Goal: Task Accomplishment & Management: Use online tool/utility

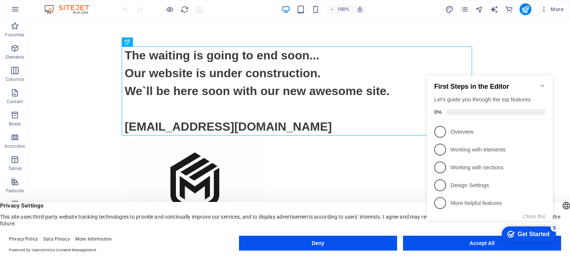
scroll to position [1, 0]
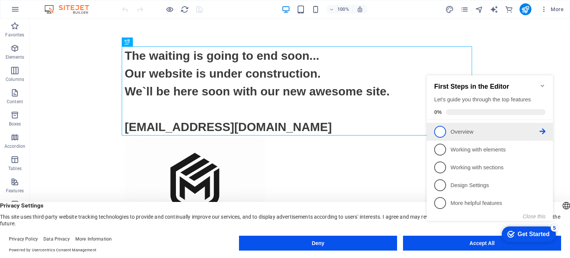
click at [463, 131] on p "Overview - incomplete" at bounding box center [495, 132] width 89 height 8
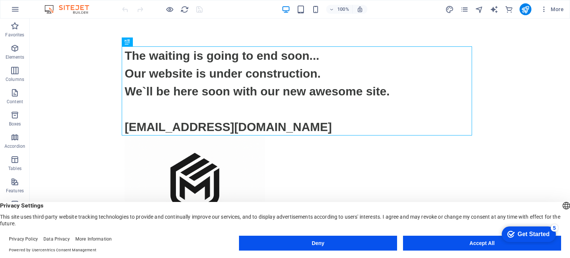
scroll to position [0, 0]
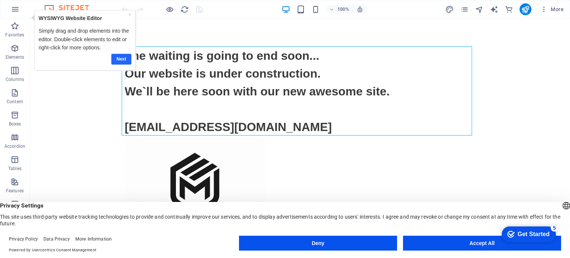
click at [117, 56] on link "Next" at bounding box center [121, 58] width 20 height 11
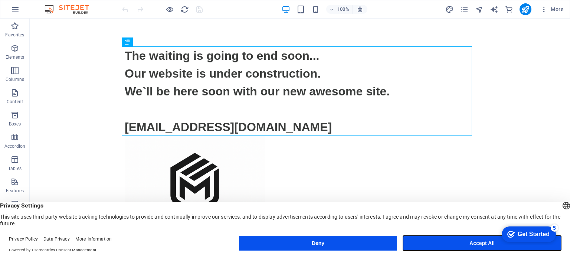
click at [435, 242] on button "Accept All" at bounding box center [482, 243] width 158 height 15
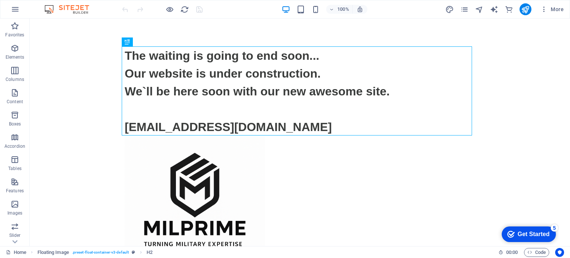
click at [525, 233] on div "Get Started" at bounding box center [534, 234] width 32 height 7
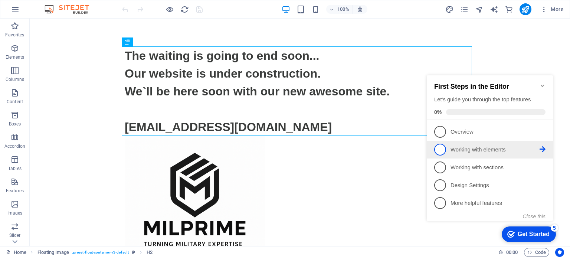
click at [469, 146] on p "Working with elements - incomplete" at bounding box center [495, 150] width 89 height 8
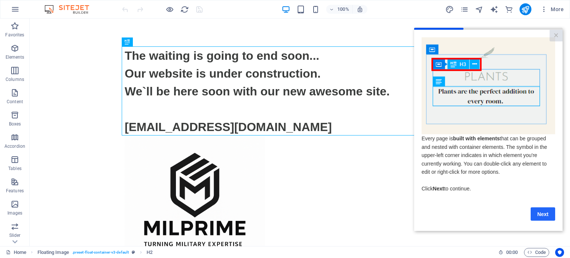
click at [548, 215] on link "Next" at bounding box center [543, 213] width 25 height 13
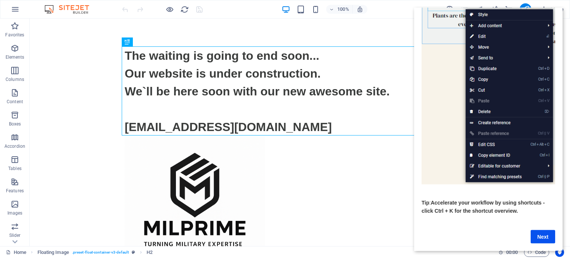
scroll to position [79, 6]
click at [543, 231] on link "Next" at bounding box center [543, 236] width 25 height 13
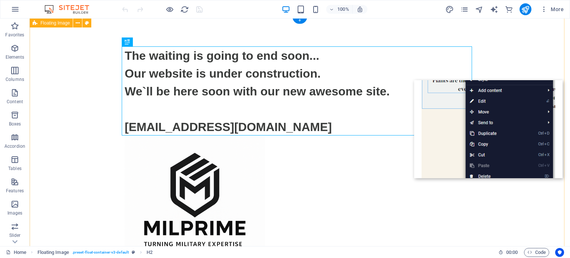
scroll to position [0, 0]
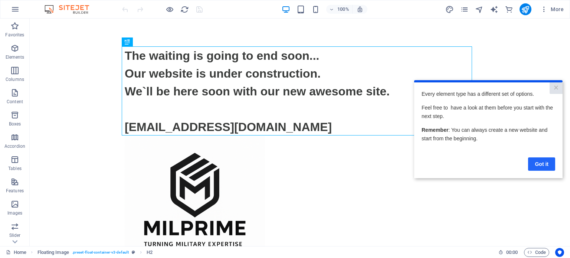
click at [533, 161] on link "Got it" at bounding box center [541, 163] width 27 height 13
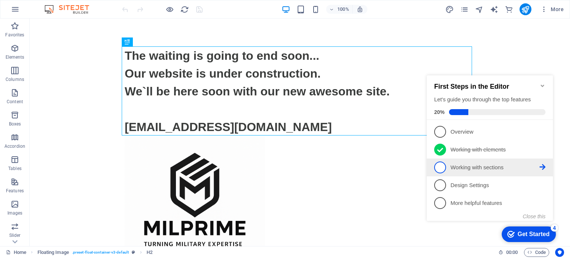
click at [538, 164] on p "Working with sections - incomplete" at bounding box center [495, 168] width 89 height 8
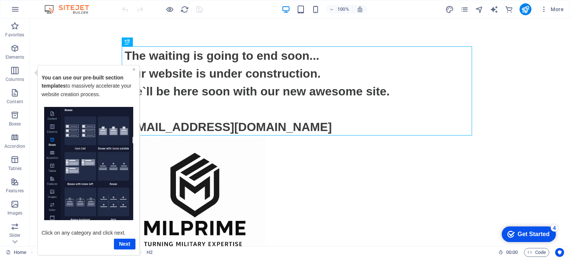
click at [133, 69] on link "×" at bounding box center [134, 69] width 3 height 6
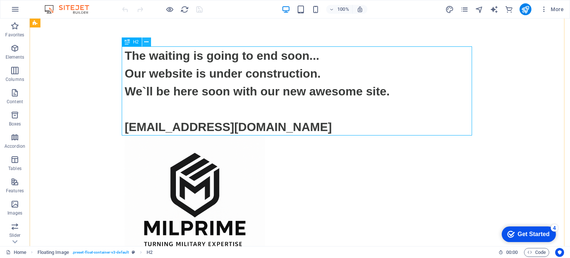
click at [149, 40] on button at bounding box center [146, 42] width 9 height 9
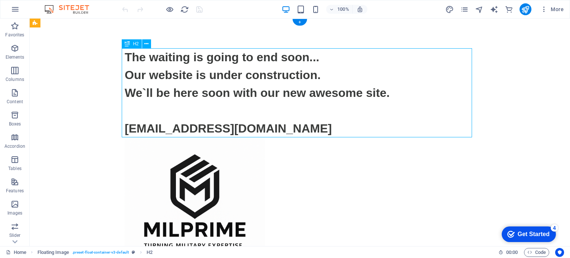
drag, startPoint x: 124, startPoint y: 55, endPoint x: 137, endPoint y: 61, distance: 14.5
click at [137, 61] on div "The waiting is going to end soon... Our website is under construction. We`ll be…" at bounding box center [300, 92] width 351 height 89
click at [272, 127] on div "The waiting is going to end soon... Our website is under construction. We`ll be…" at bounding box center [300, 92] width 351 height 89
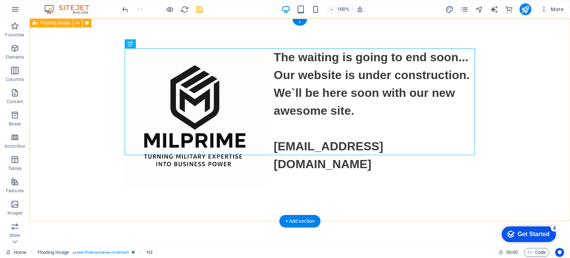
click at [348, 47] on div "The waiting is going to end soon... Our website is under construction. We`ll be…" at bounding box center [300, 111] width 541 height 184
click at [324, 84] on div "The waiting is going to end soon... Our website is under construction. We`ll be…" at bounding box center [300, 110] width 351 height 125
click at [362, 83] on div "The waiting is going to end soon... Our website is under construction. We`ll be…" at bounding box center [300, 110] width 351 height 125
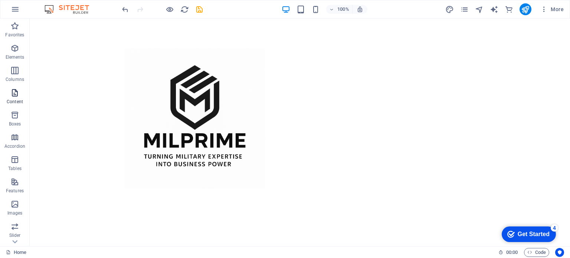
click at [18, 94] on icon "button" at bounding box center [14, 92] width 9 height 9
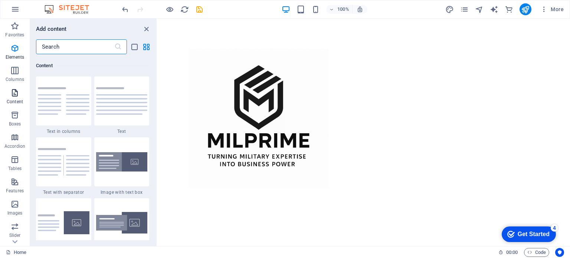
scroll to position [1299, 0]
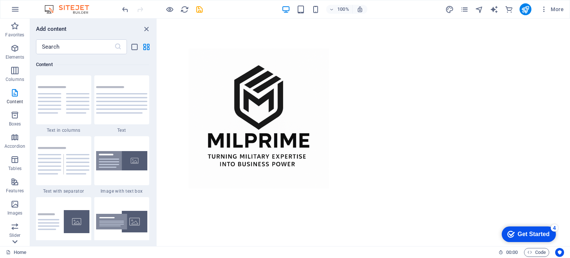
click at [16, 241] on icon at bounding box center [14, 241] width 5 height 3
click at [14, 22] on icon at bounding box center [15, 22] width 5 height 3
click at [14, 49] on icon "button" at bounding box center [14, 48] width 9 height 9
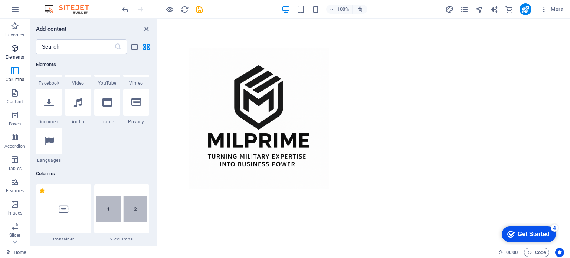
scroll to position [79, 0]
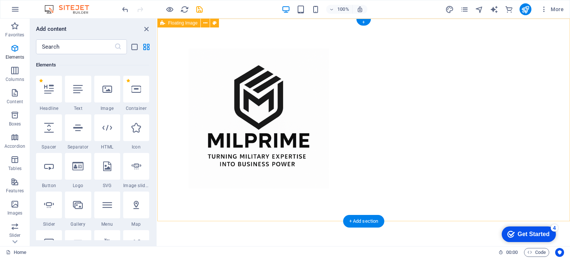
drag, startPoint x: 312, startPoint y: 76, endPoint x: 161, endPoint y: 62, distance: 151.8
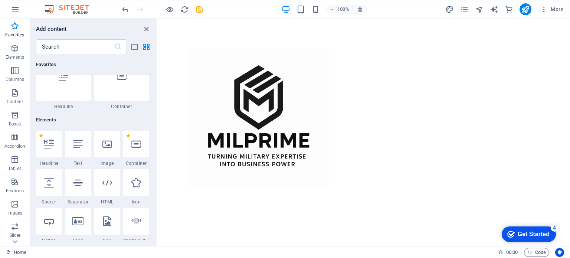
scroll to position [0, 0]
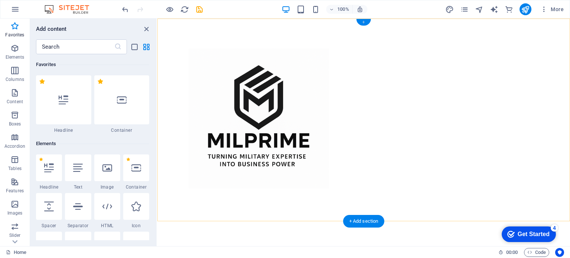
click at [367, 23] on div "+" at bounding box center [363, 22] width 14 height 7
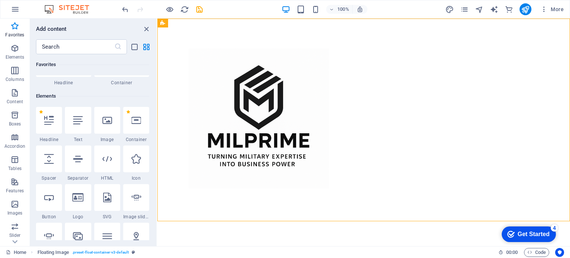
scroll to position [12, 0]
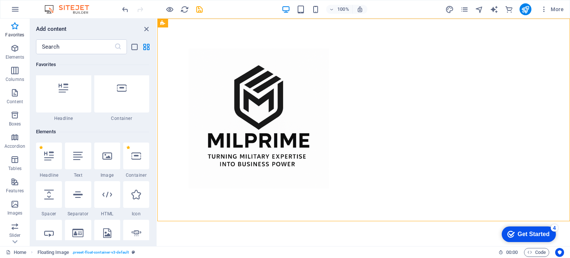
drag, startPoint x: 156, startPoint y: 92, endPoint x: 1, endPoint y: 39, distance: 163.4
click at [69, 92] on div at bounding box center [63, 88] width 55 height 49
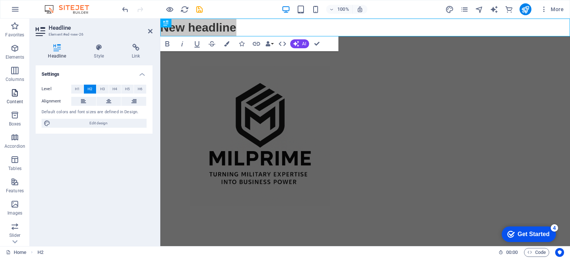
click at [12, 98] on span "Content" at bounding box center [15, 97] width 30 height 18
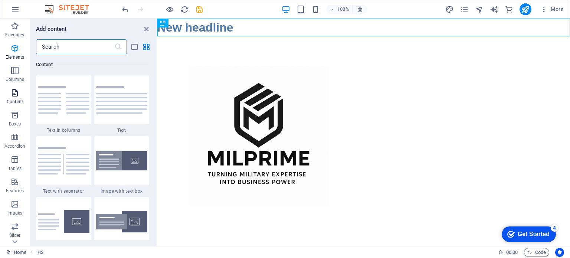
scroll to position [1299, 0]
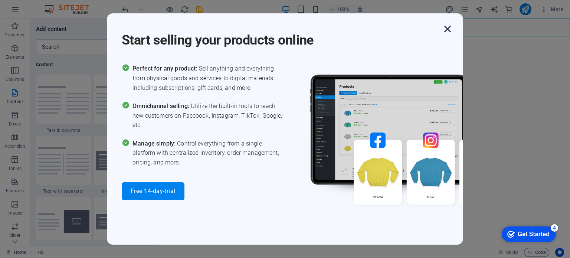
click at [447, 29] on icon "button" at bounding box center [447, 28] width 13 height 13
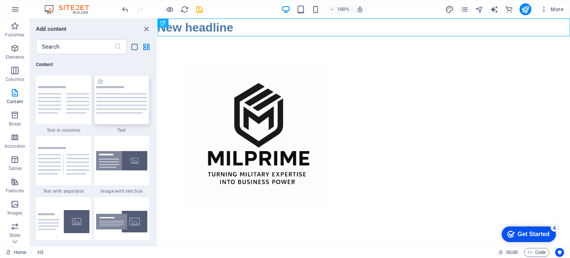
click at [119, 104] on img at bounding box center [122, 99] width 52 height 27
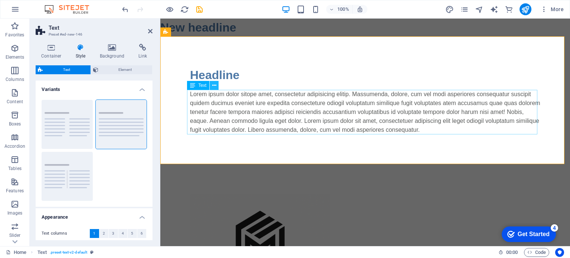
click at [213, 87] on icon at bounding box center [214, 86] width 4 height 8
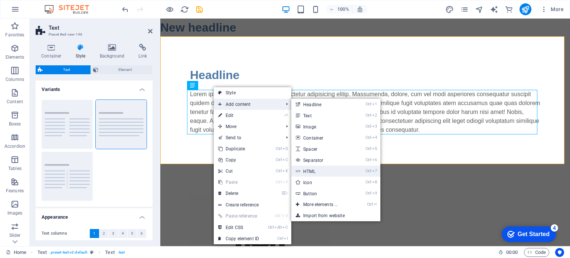
click at [319, 169] on link "Ctrl 7 HTML" at bounding box center [322, 171] width 61 height 11
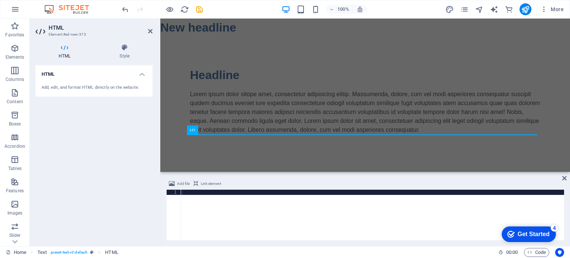
click at [205, 209] on div at bounding box center [372, 220] width 383 height 61
click at [219, 133] on icon at bounding box center [218, 130] width 4 height 8
click at [321, 99] on div "Lorem ipsum dolor sitope amet, consectetur adipisicing elitip. Massumenda, dolo…" at bounding box center [526, 113] width 410 height 153
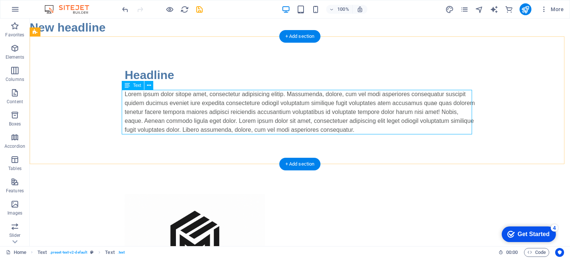
click at [356, 130] on div "Lorem ipsum dolor sitope amet, consectetur adipisicing elitip. Massumenda, dolo…" at bounding box center [329, 151] width 541 height 228
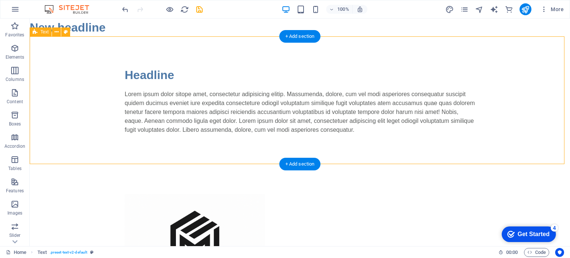
drag, startPoint x: 279, startPoint y: 143, endPoint x: 303, endPoint y: 114, distance: 38.0
click at [303, 114] on div "Headline Lorem ipsum dolor sitope amet, consectetur adipisicing elitip. Massume…" at bounding box center [300, 100] width 541 height 128
click at [365, 126] on div "Lorem ipsum dolor sitope amet, consectetur adipisicing elitip. Massumenda, dolo…" at bounding box center [329, 151] width 541 height 228
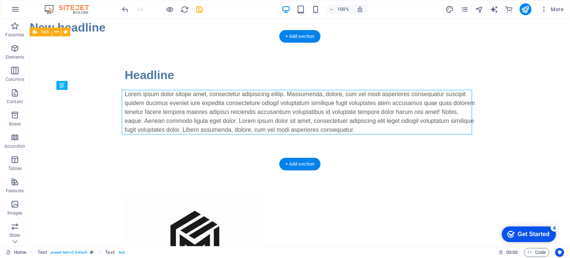
click at [365, 126] on div "Lorem ipsum dolor sitope amet, consectetur adipisicing elitip. Massumenda, dolo…" at bounding box center [329, 151] width 541 height 228
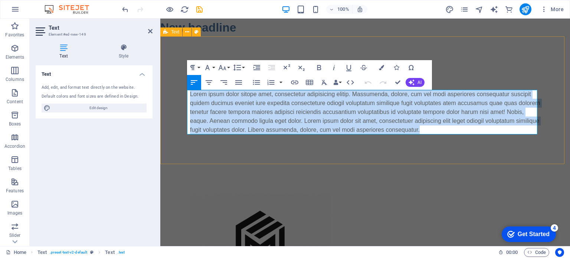
drag, startPoint x: 417, startPoint y: 131, endPoint x: 186, endPoint y: 95, distance: 234.2
click at [186, 95] on div "Headline Lorem ipsum dolor sitope amet, consectetur adipisicing elitip. Massume…" at bounding box center [365, 100] width 410 height 128
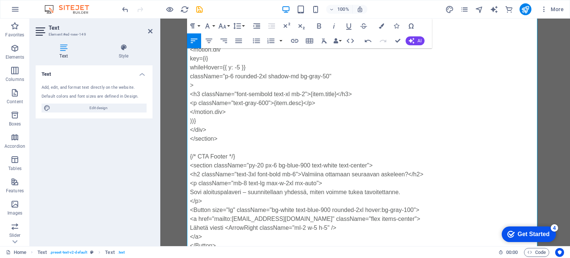
scroll to position [620, 0]
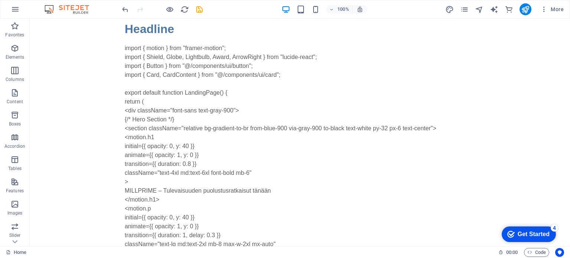
scroll to position [0, 0]
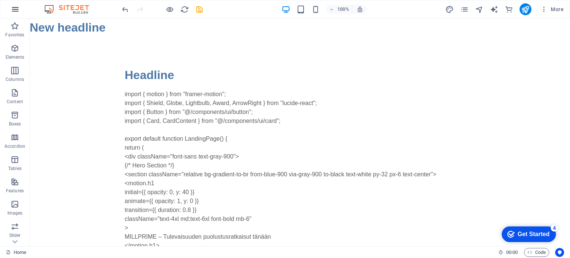
click at [13, 12] on icon "button" at bounding box center [15, 9] width 9 height 9
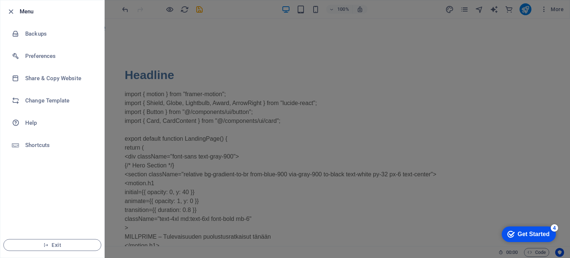
click at [182, 44] on div at bounding box center [285, 129] width 570 height 258
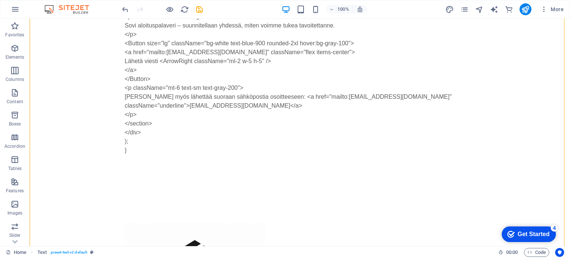
scroll to position [989, 0]
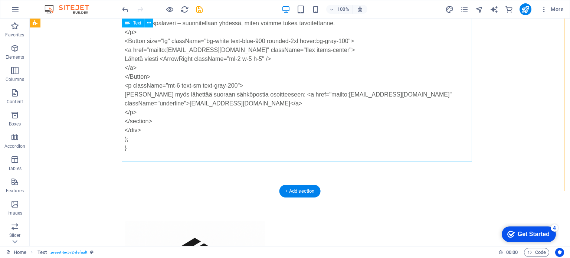
click at [244, 153] on div "import { motion } from "framer-motion"; import { Shield, Globe, Lightbulb, Awar…" at bounding box center [329, 151] width 541 height 228
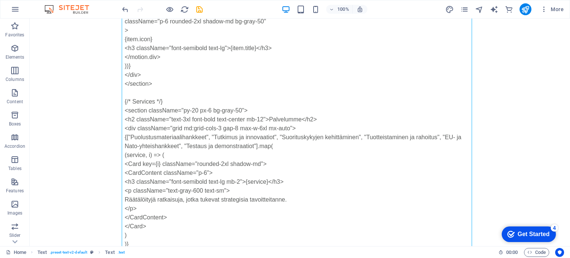
drag, startPoint x: 140, startPoint y: 148, endPoint x: 143, endPoint y: 24, distance: 124.1
click at [143, 37] on div "import { motion } from "framer-motion"; import { Shield, Globe, Lightbulb, Awar…" at bounding box center [329, 151] width 541 height 228
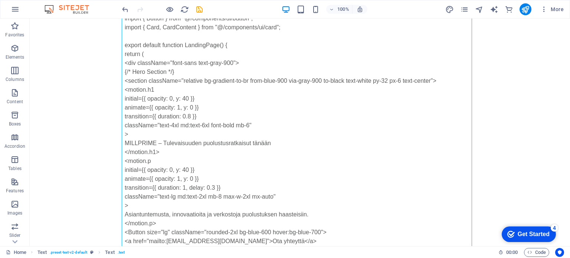
scroll to position [0, 0]
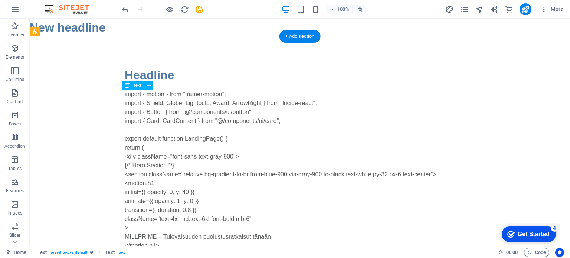
drag, startPoint x: 122, startPoint y: 95, endPoint x: 178, endPoint y: 130, distance: 65.3
click at [178, 130] on div "import { motion } from "framer-motion"; import { Shield, Globe, Lightbulb, Awar…" at bounding box center [329, 151] width 541 height 228
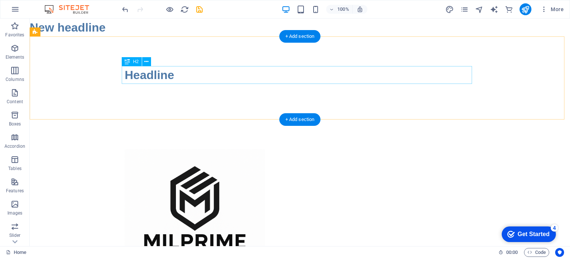
click at [237, 75] on div "Headline" at bounding box center [300, 75] width 351 height 18
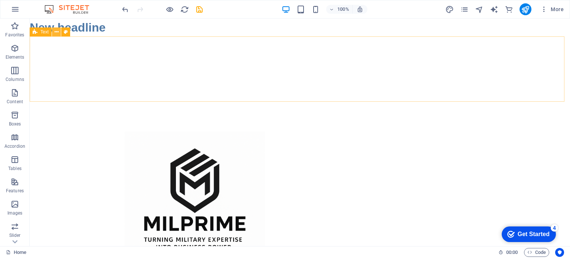
click at [59, 33] on button at bounding box center [56, 31] width 9 height 9
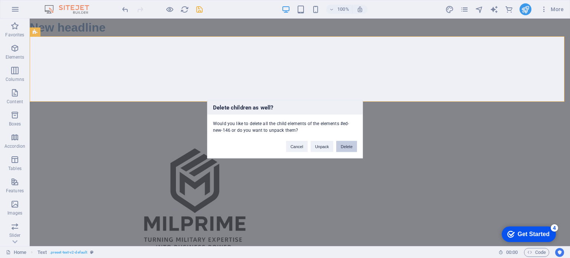
click at [340, 145] on button "Delete" at bounding box center [346, 146] width 21 height 11
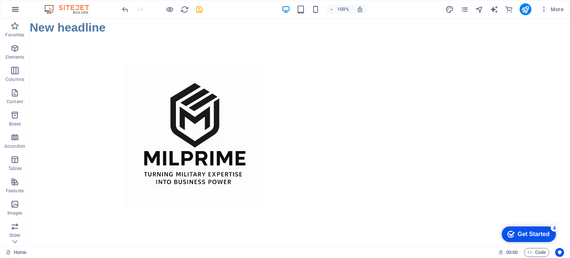
click at [16, 11] on icon "button" at bounding box center [15, 9] width 9 height 9
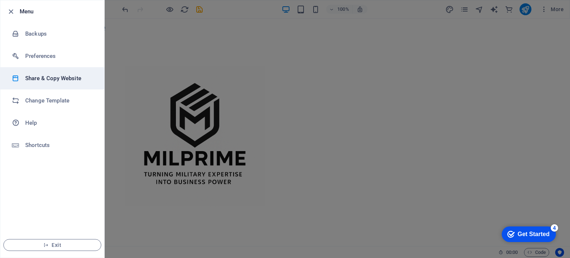
click at [33, 76] on h6 "Share & Copy Website" at bounding box center [59, 78] width 69 height 9
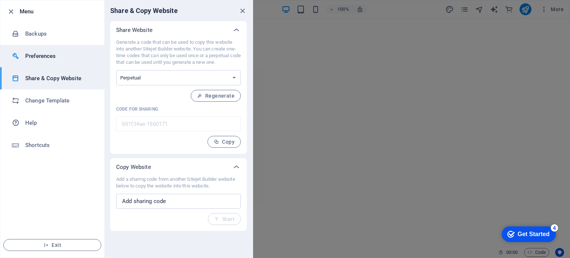
click at [33, 60] on h6 "Preferences" at bounding box center [59, 56] width 69 height 9
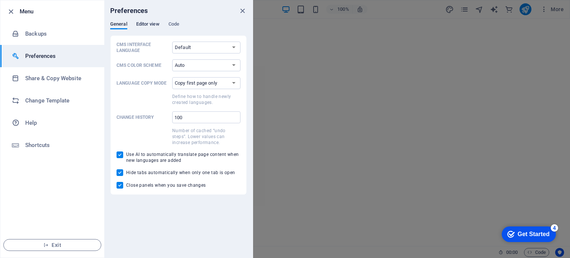
click at [147, 23] on span "Editor view" at bounding box center [147, 25] width 23 height 10
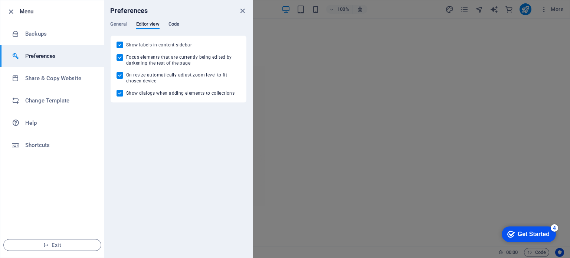
click at [176, 21] on span "Code" at bounding box center [174, 25] width 11 height 10
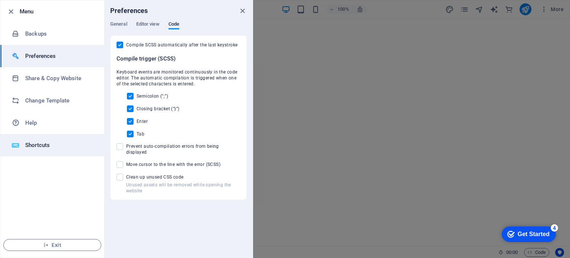
click at [49, 141] on h6 "Shortcuts" at bounding box center [59, 145] width 69 height 9
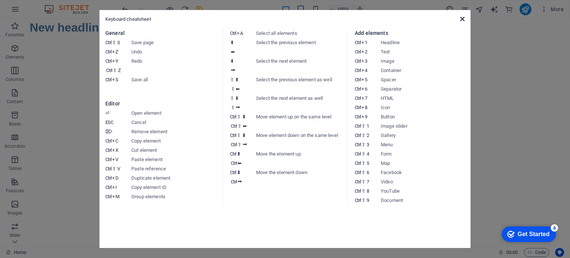
click at [462, 20] on icon at bounding box center [462, 19] width 4 height 6
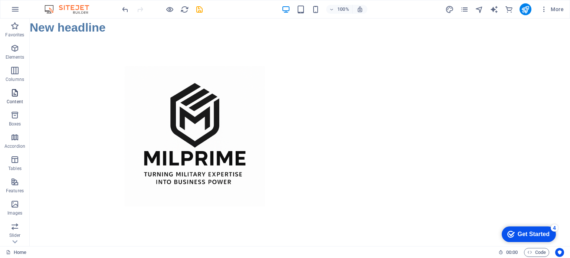
click at [13, 94] on icon "button" at bounding box center [14, 92] width 9 height 9
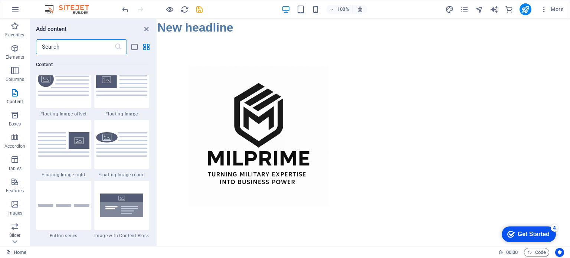
scroll to position [1644, 0]
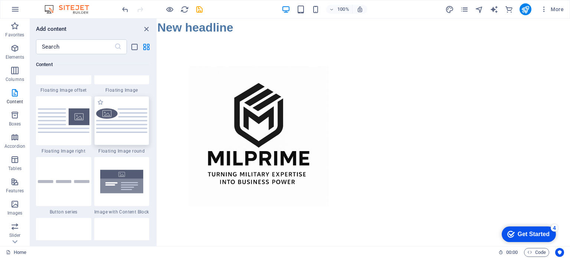
click at [136, 111] on img at bounding box center [122, 120] width 52 height 24
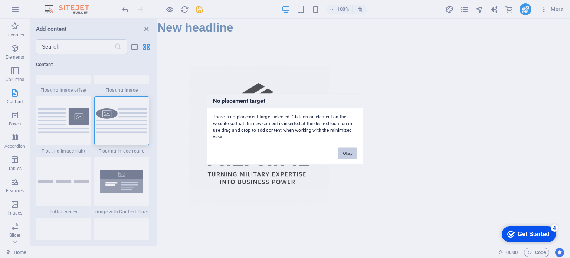
click at [342, 153] on button "Okay" at bounding box center [348, 152] width 19 height 11
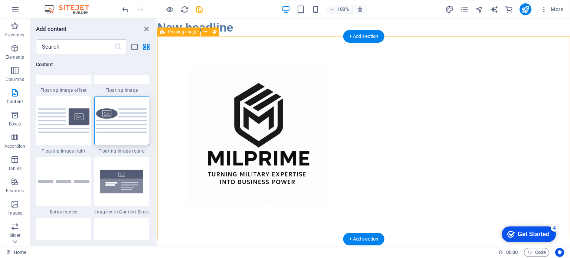
click at [204, 47] on div at bounding box center [363, 65] width 413 height 59
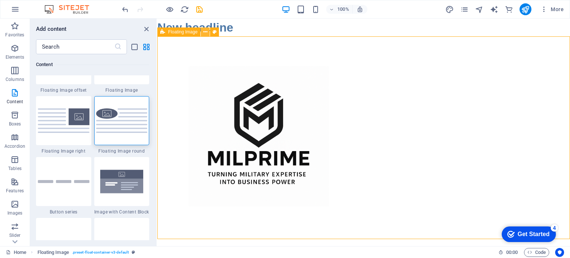
click at [204, 33] on icon at bounding box center [206, 32] width 4 height 8
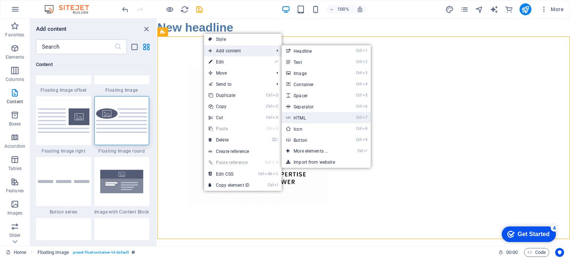
click at [306, 116] on link "Ctrl 7 HTML" at bounding box center [312, 117] width 61 height 11
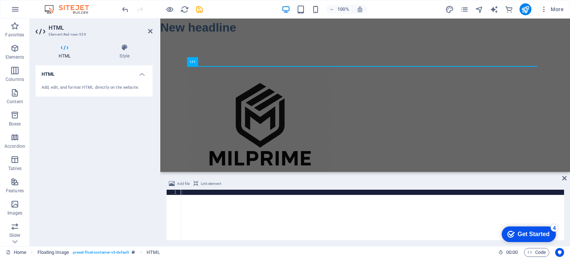
click at [188, 201] on div at bounding box center [372, 220] width 383 height 61
click at [221, 60] on button at bounding box center [218, 61] width 9 height 9
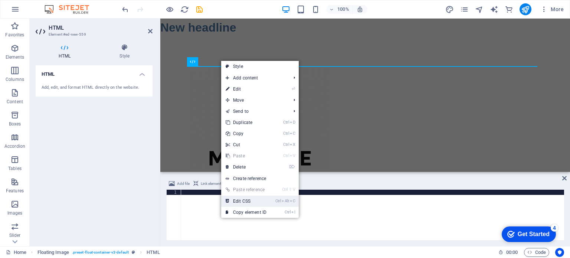
click at [258, 199] on link "Ctrl Alt C Edit CSS" at bounding box center [246, 201] width 50 height 11
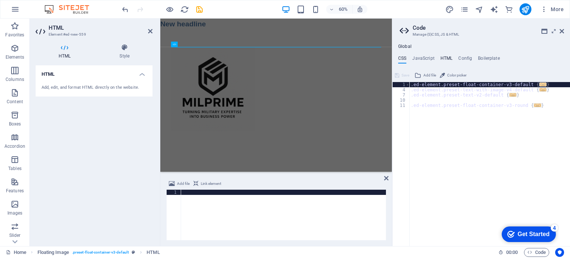
click at [450, 61] on h4 "HTML" at bounding box center [447, 60] width 12 height 8
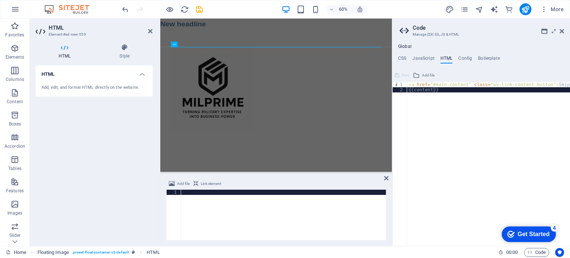
click at [411, 91] on div "< a href = "#main-content" class = "wv-link-content button" > Skip to main cont…" at bounding box center [507, 166] width 201 height 169
click at [440, 87] on div "< a href = "#main-content" class = "wv-link-content button" > Skip to main cont…" at bounding box center [507, 166] width 201 height 169
click at [439, 91] on div "< a href = "#main-content" class = "wv-link-content button" > Skip to main cont…" at bounding box center [507, 166] width 201 height 169
type textarea "{{content}}"
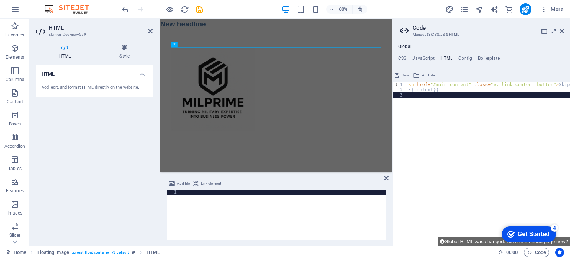
scroll to position [460, 0]
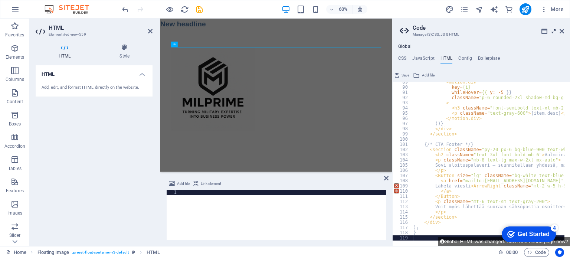
click at [554, 33] on icon at bounding box center [554, 31] width 0 height 6
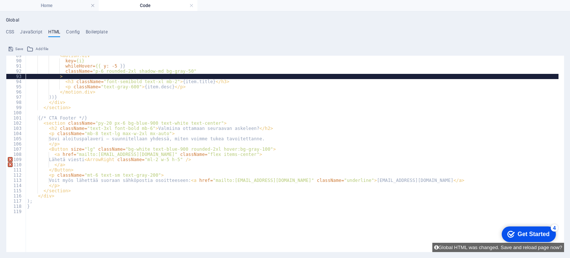
scroll to position [428, 0]
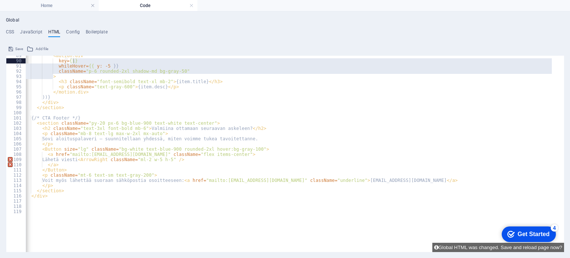
drag, startPoint x: 562, startPoint y: 78, endPoint x: 570, endPoint y: 61, distance: 19.3
click at [570, 61] on div "Global CSS JavaScript HTML Config Boilerplate .ed-element.preset-float-containe…" at bounding box center [285, 135] width 570 height 247
click at [11, 46] on icon at bounding box center [11, 49] width 4 height 9
click at [161, 5] on h4 "Code" at bounding box center [148, 5] width 99 height 8
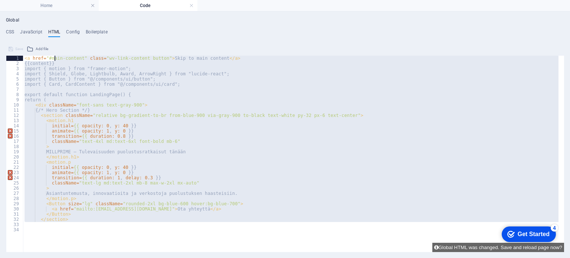
drag, startPoint x: 60, startPoint y: 203, endPoint x: 55, endPoint y: 60, distance: 143.1
click at [55, 60] on div "< a href = "#main-content" class = "wv-link-content button" > Skip to main cont…" at bounding box center [291, 140] width 536 height 169
type textarea "<a href="#main-content" class="wv-link-content button">Skip to main content</a>"
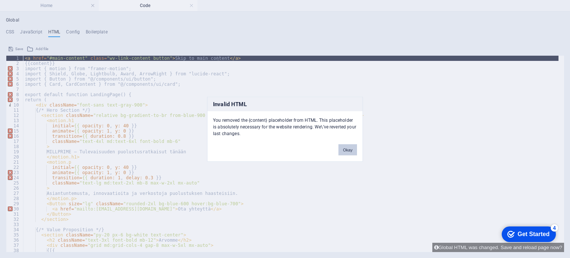
click at [342, 149] on button "Okay" at bounding box center [348, 149] width 19 height 11
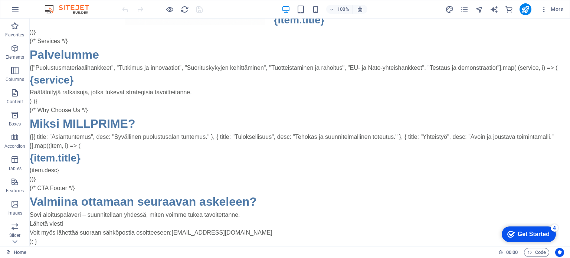
scroll to position [298, 0]
drag, startPoint x: 568, startPoint y: 96, endPoint x: 600, endPoint y: 268, distance: 174.5
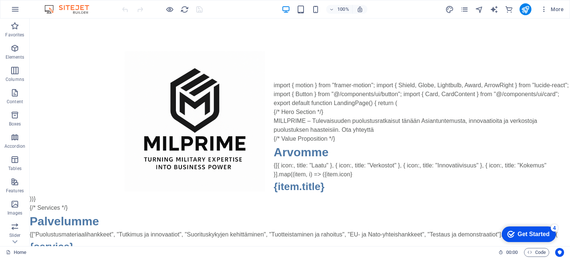
scroll to position [0, 0]
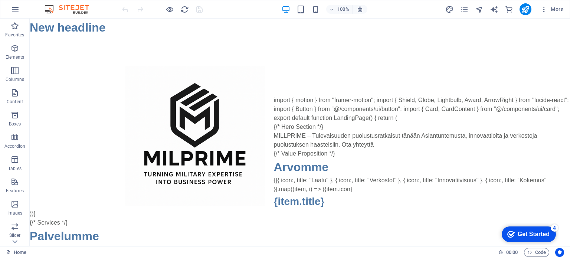
drag, startPoint x: 567, startPoint y: 161, endPoint x: 600, endPoint y: 36, distance: 129.4
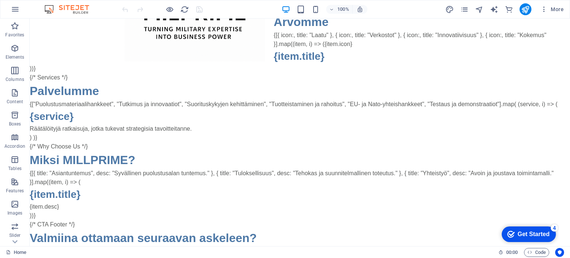
drag, startPoint x: 39, startPoint y: 96, endPoint x: 68, endPoint y: 109, distance: 31.7
click at [68, 109] on body "Skip to main content New headline import { motion } from "framer-motion"; impor…" at bounding box center [300, 77] width 541 height 409
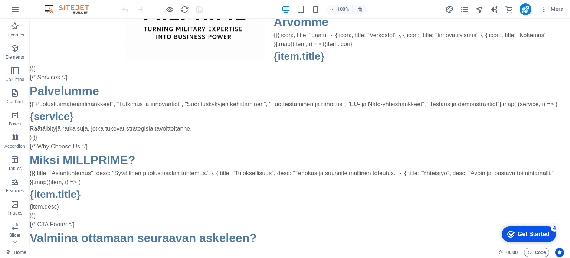
click at [68, 109] on body "Skip to main content New headline import { motion } from "framer-motion"; impor…" at bounding box center [300, 77] width 541 height 409
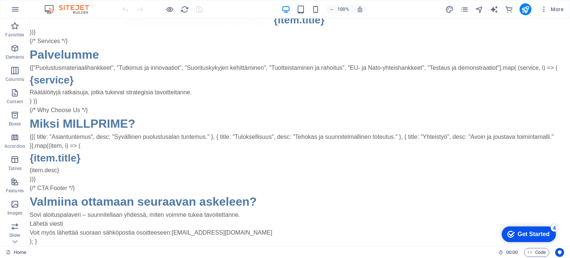
scroll to position [298, 0]
click at [18, 10] on icon "button" at bounding box center [15, 9] width 9 height 9
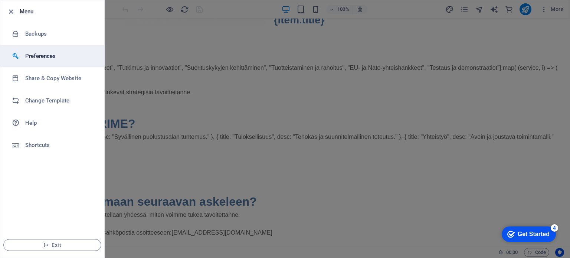
click at [34, 55] on h6 "Preferences" at bounding box center [59, 56] width 69 height 9
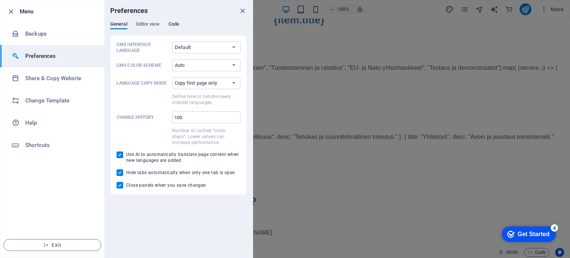
click at [174, 23] on span "Code" at bounding box center [174, 25] width 11 height 10
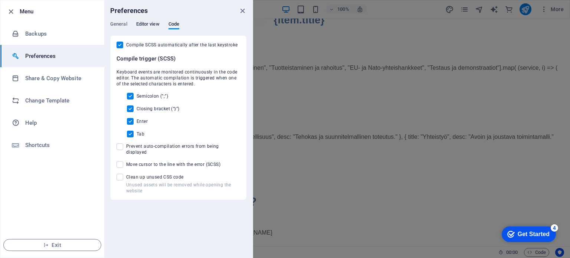
click at [144, 25] on span "Editor view" at bounding box center [147, 25] width 23 height 10
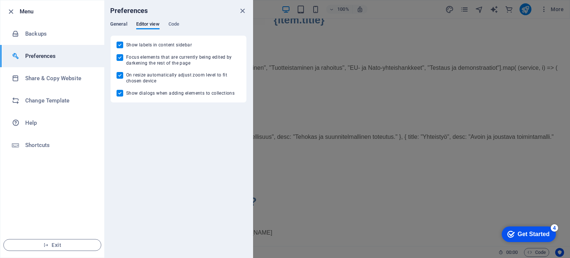
click at [120, 24] on span "General" at bounding box center [118, 25] width 17 height 10
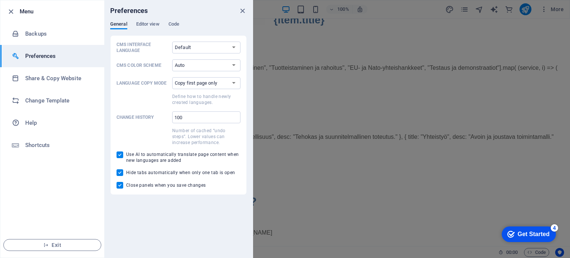
click at [181, 25] on div "General Editor view Code" at bounding box center [178, 28] width 137 height 14
click at [175, 25] on span "Code" at bounding box center [174, 25] width 11 height 10
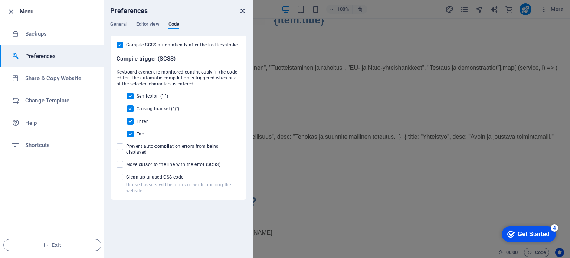
click at [242, 12] on icon "close" at bounding box center [242, 11] width 9 height 9
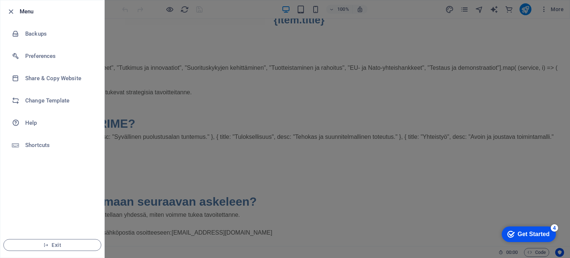
click at [144, 22] on div at bounding box center [285, 129] width 570 height 258
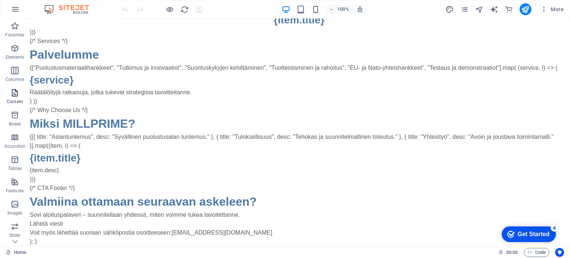
click at [14, 100] on p "Content" at bounding box center [15, 102] width 16 height 6
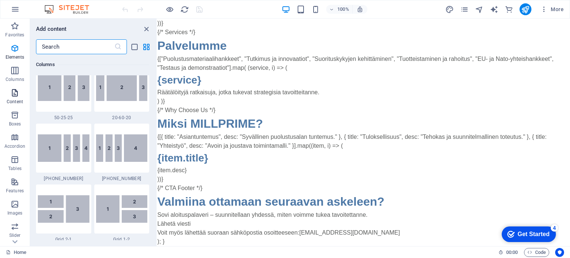
scroll to position [1299, 0]
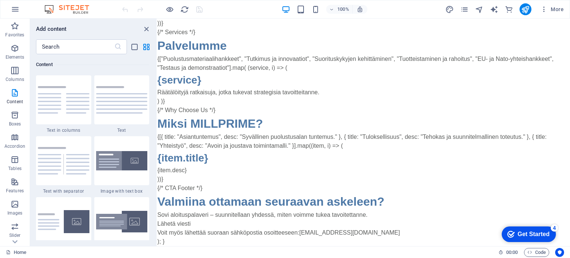
click at [240, 81] on div "{["Puolustusmateriaalihankkeet", "Tutkimus ja innovaatiot", "Suorituskykyjen ke…" at bounding box center [363, 80] width 413 height 51
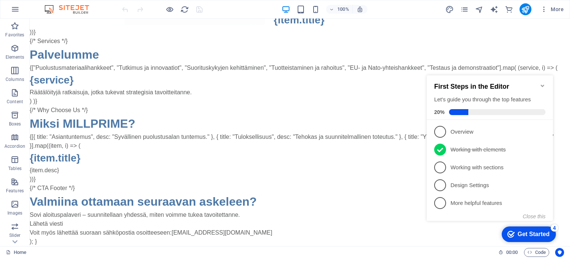
scroll to position [298, 0]
click at [153, 135] on div "{[{ title: "Asiantuntemus", desc: "Syvällinen puolustusalan tuntemus." }, { tit…" at bounding box center [300, 158] width 541 height 51
click at [18, 55] on p "Elements" at bounding box center [15, 57] width 19 height 6
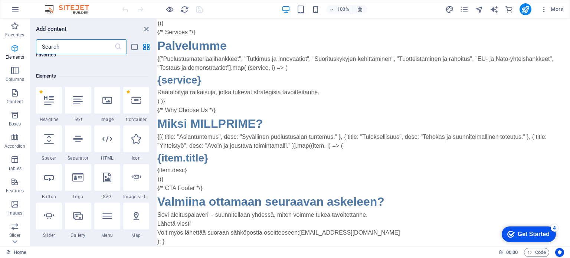
scroll to position [79, 0]
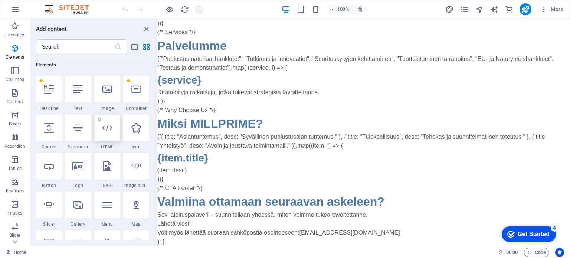
click at [108, 135] on div at bounding box center [107, 127] width 26 height 27
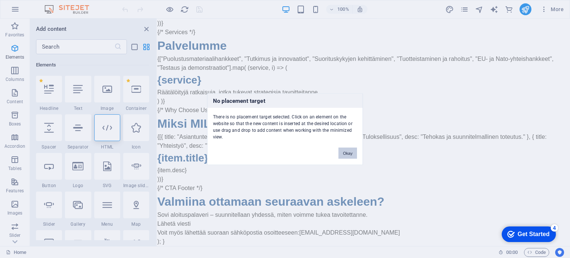
click at [346, 151] on button "Okay" at bounding box center [348, 152] width 19 height 11
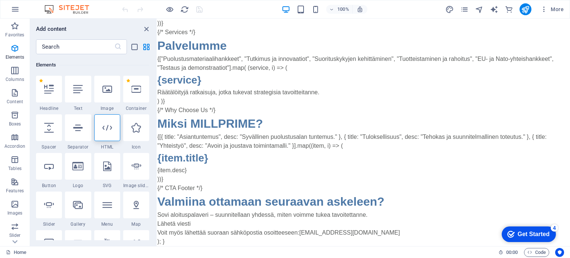
click at [219, 106] on div "{["Puolustusmateriaalihankkeet", "Tutkimus ja innovaatiot", "Suorituskykyjen ke…" at bounding box center [363, 80] width 413 height 51
drag, startPoint x: 192, startPoint y: 87, endPoint x: 242, endPoint y: 121, distance: 60.2
click at [242, 121] on div "{/* Hero Section */} MILLPRIME – Tulevaisuuden puolustusratkaisut tänään Asiant…" at bounding box center [363, 84] width 413 height 305
click at [18, 90] on icon "button" at bounding box center [14, 92] width 9 height 9
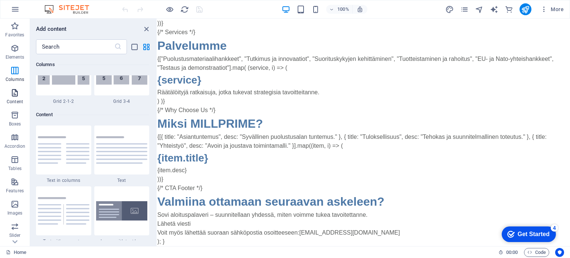
scroll to position [1299, 0]
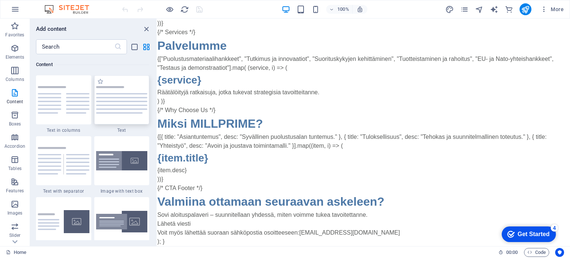
click at [114, 101] on img at bounding box center [122, 99] width 52 height 27
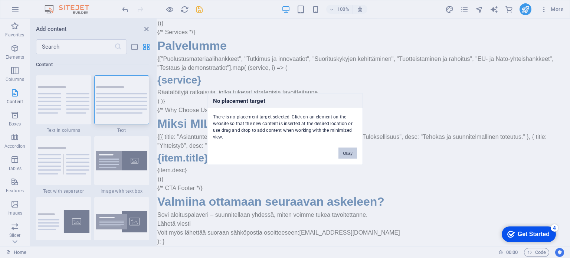
click at [351, 153] on button "Okay" at bounding box center [348, 152] width 19 height 11
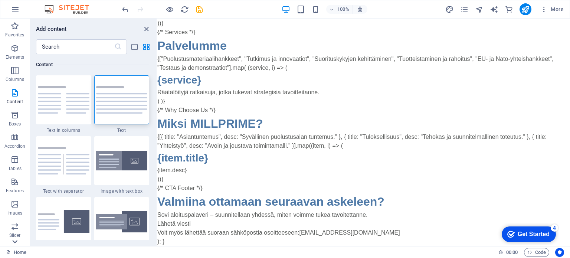
click at [15, 244] on icon at bounding box center [15, 242] width 10 height 10
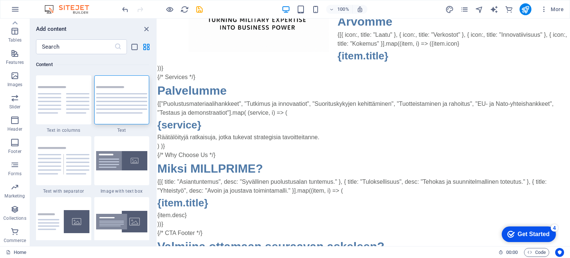
scroll to position [46, 0]
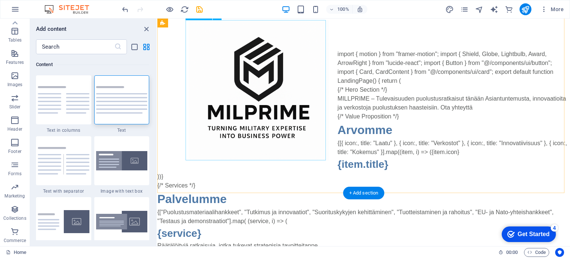
click at [303, 147] on figure at bounding box center [259, 90] width 140 height 140
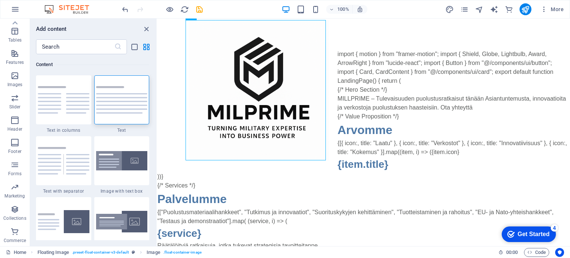
click at [282, 210] on body "Skip to main content New headline import { motion } from "framer-motion"; impor…" at bounding box center [363, 186] width 413 height 427
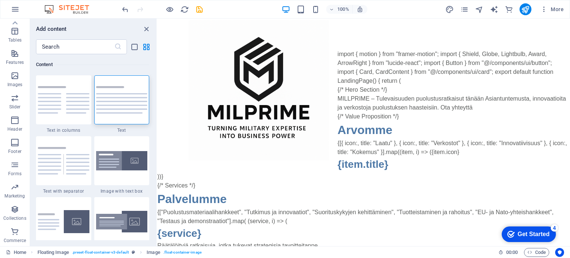
click at [282, 210] on body "Skip to main content New headline import { motion } from "framer-motion"; impor…" at bounding box center [363, 186] width 413 height 427
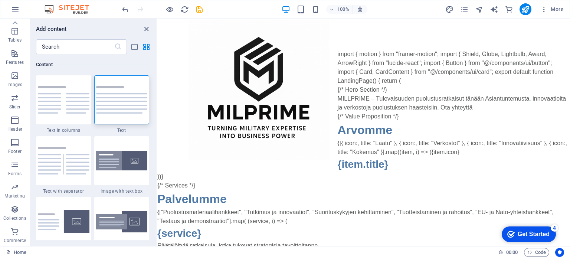
click at [282, 210] on body "Skip to main content New headline import { motion } from "framer-motion"; impor…" at bounding box center [363, 186] width 413 height 427
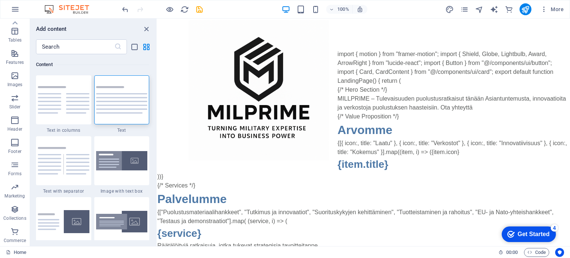
click at [282, 210] on body "Skip to main content New headline import { motion } from "framer-motion"; impor…" at bounding box center [363, 186] width 413 height 427
click at [124, 10] on icon "undo" at bounding box center [125, 9] width 9 height 9
click at [224, 213] on div "{/* Hero Section */} MILLPRIME – Tulevaisuuden puolustusratkaisut tänään Asiant…" at bounding box center [363, 237] width 413 height 305
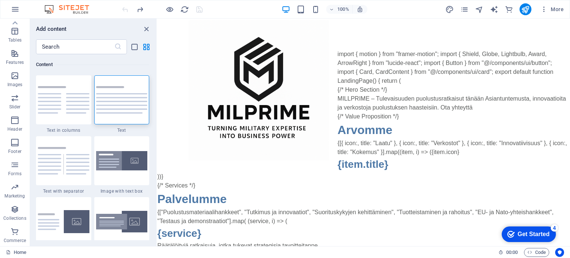
click at [224, 213] on div "{/* Hero Section */} MILLPRIME – Tulevaisuuden puolustusratkaisut tänään Asiant…" at bounding box center [363, 237] width 413 height 305
click at [140, 108] on img at bounding box center [122, 99] width 52 height 27
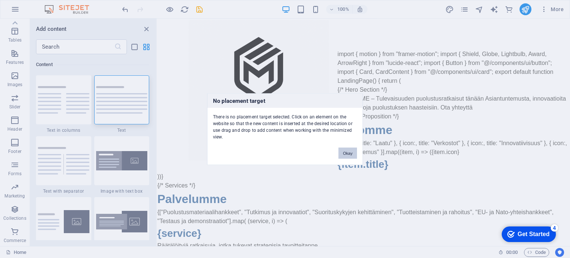
click at [352, 152] on button "Okay" at bounding box center [348, 152] width 19 height 11
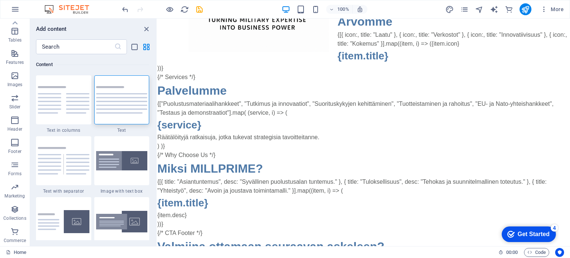
scroll to position [165, 0]
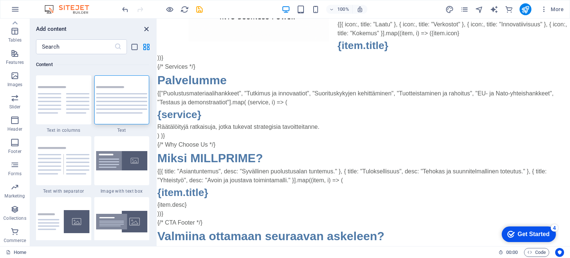
click at [145, 32] on icon "close panel" at bounding box center [146, 29] width 9 height 9
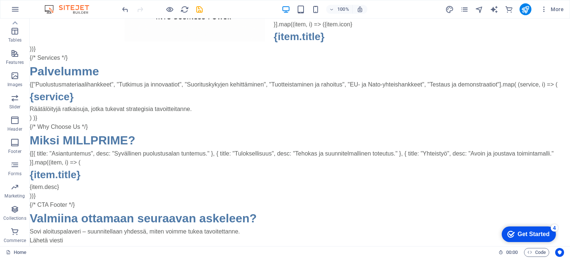
click at [165, 116] on div "{/* Hero Section */} MILLPRIME – Tulevaisuuden puolustusratkaisut tänään Asiant…" at bounding box center [300, 106] width 541 height 296
drag, startPoint x: 264, startPoint y: 118, endPoint x: 196, endPoint y: 87, distance: 74.8
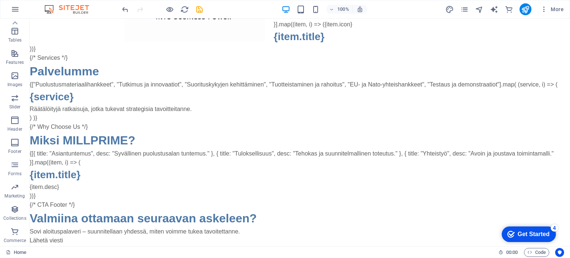
click at [196, 87] on body "Skip to main content New headline import { motion } from "framer-motion"; impor…" at bounding box center [300, 58] width 541 height 409
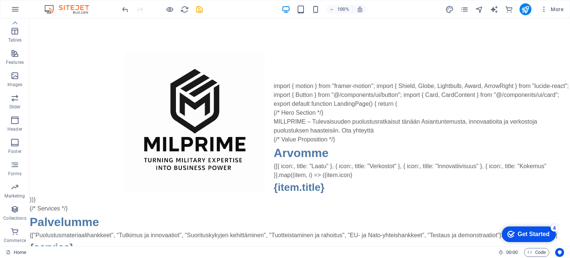
scroll to position [0, 0]
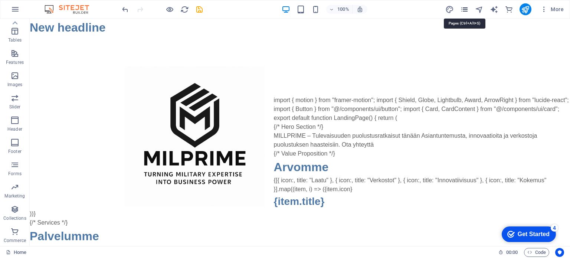
click at [466, 10] on icon "pages" at bounding box center [464, 9] width 9 height 9
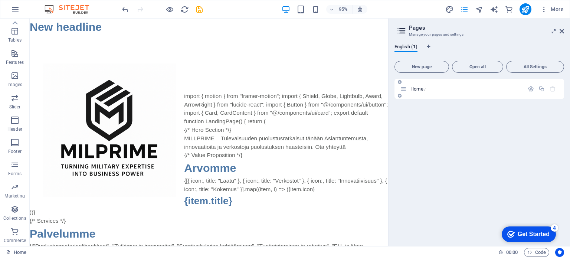
click at [422, 86] on div "Home /" at bounding box center [463, 89] width 124 height 9
click at [404, 89] on icon at bounding box center [404, 89] width 6 height 6
click at [403, 91] on icon at bounding box center [404, 89] width 6 height 6
click at [530, 65] on span "All Settings" at bounding box center [535, 67] width 51 height 4
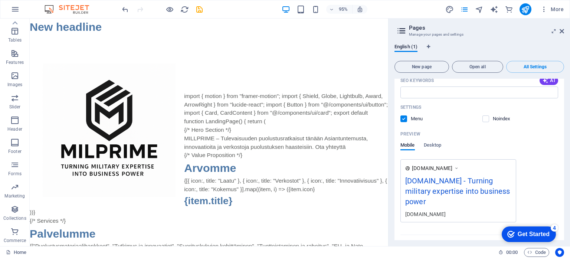
scroll to position [149, 0]
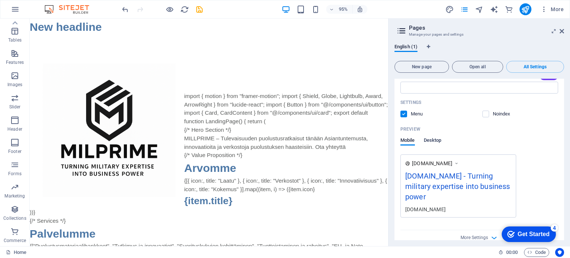
click at [432, 141] on span "Desktop" at bounding box center [433, 141] width 18 height 10
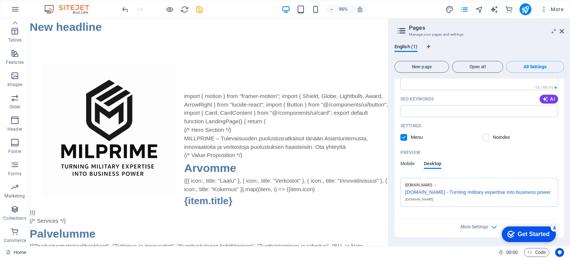
scroll to position [125, 0]
drag, startPoint x: 564, startPoint y: 167, endPoint x: 561, endPoint y: 181, distance: 14.4
click at [561, 181] on div "English (1) New page Open all All Settings Home / Name Home ​ URL SLUG / ​ SEO …" at bounding box center [480, 142] width 182 height 208
click at [490, 225] on icon "button" at bounding box center [494, 227] width 9 height 9
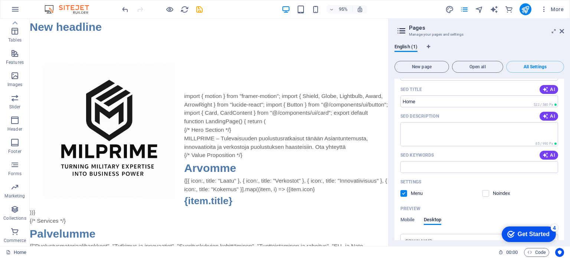
scroll to position [0, 0]
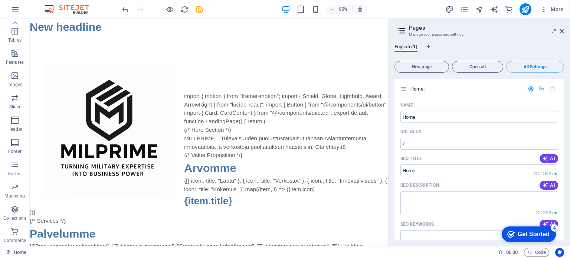
click at [403, 32] on icon at bounding box center [401, 31] width 11 height 10
click at [466, 9] on icon "pages" at bounding box center [464, 9] width 9 height 9
click at [563, 32] on icon at bounding box center [562, 31] width 4 height 6
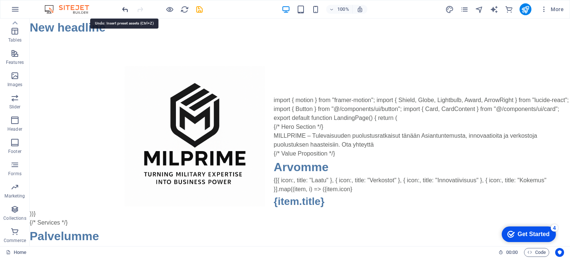
click at [124, 8] on icon "undo" at bounding box center [125, 9] width 9 height 9
click at [16, 11] on icon "button" at bounding box center [15, 9] width 9 height 9
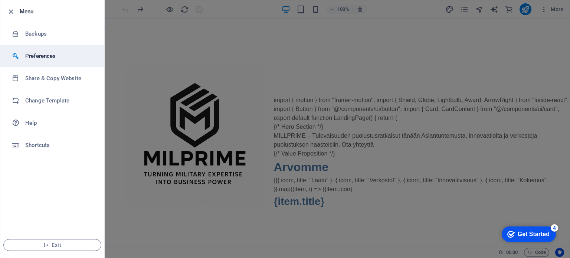
click at [36, 52] on h6 "Preferences" at bounding box center [59, 56] width 69 height 9
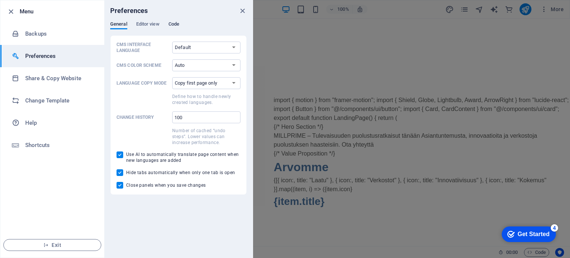
click at [176, 25] on span "Code" at bounding box center [174, 25] width 11 height 10
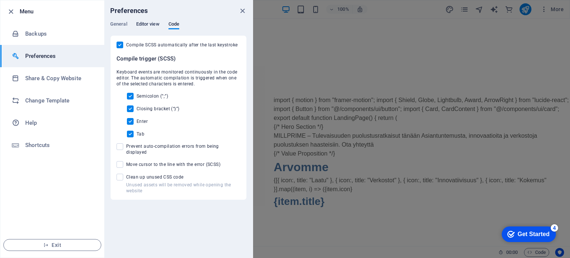
click at [150, 22] on span "Editor view" at bounding box center [147, 25] width 23 height 10
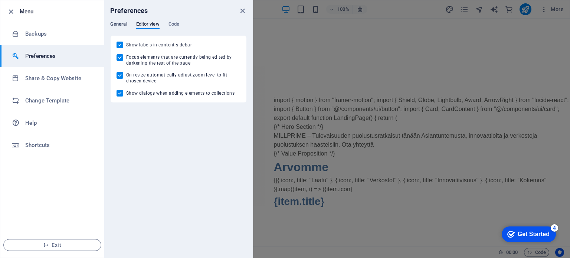
click at [123, 27] on span "General" at bounding box center [118, 25] width 17 height 10
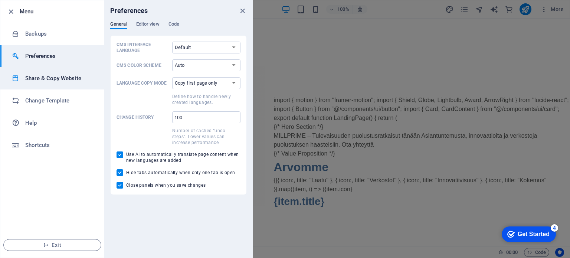
click at [84, 78] on h6 "Share & Copy Website" at bounding box center [59, 78] width 69 height 9
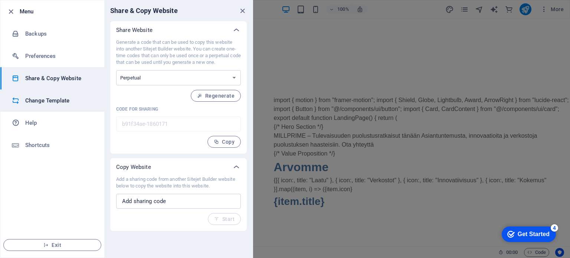
click at [76, 98] on h6 "Change Template" at bounding box center [59, 100] width 69 height 9
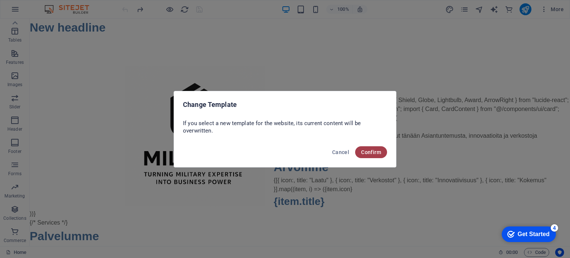
click at [364, 155] on span "Confirm" at bounding box center [371, 152] width 20 height 6
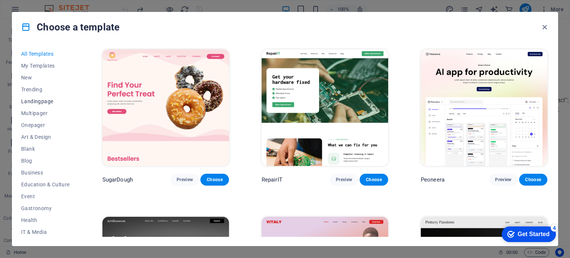
click at [42, 101] on span "Landingpage" at bounding box center [45, 101] width 49 height 6
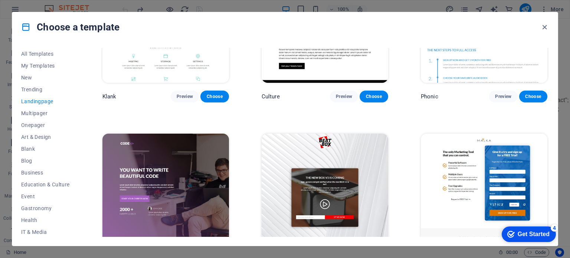
scroll to position [85, 0]
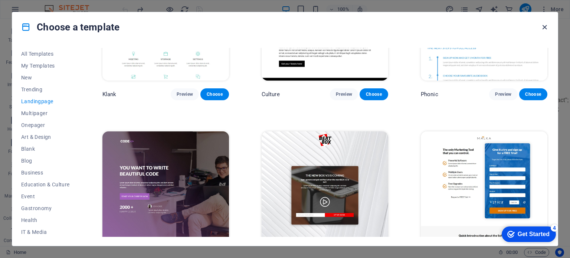
click at [543, 24] on icon "button" at bounding box center [545, 27] width 9 height 9
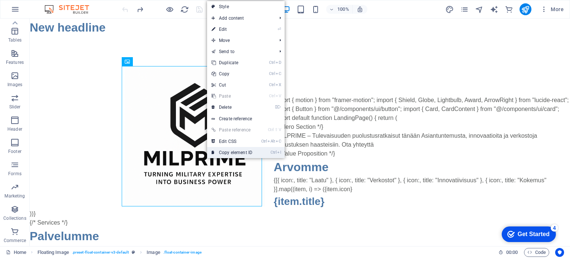
click at [229, 151] on link "Ctrl I Copy element ID" at bounding box center [232, 152] width 50 height 11
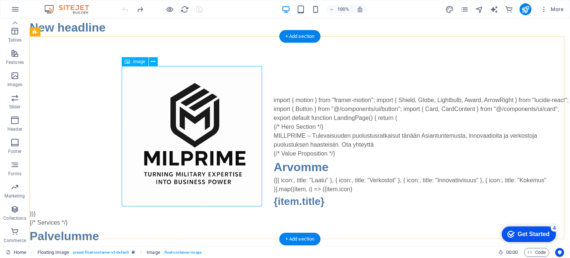
click at [142, 92] on figure at bounding box center [195, 136] width 140 height 140
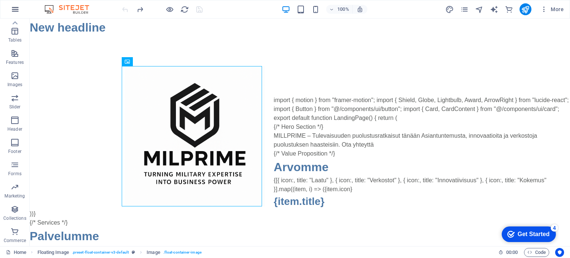
click at [15, 9] on icon "button" at bounding box center [15, 9] width 9 height 9
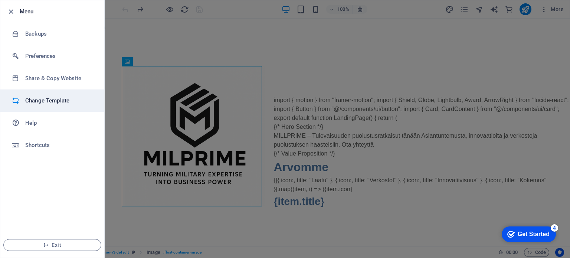
click at [35, 103] on h6 "Change Template" at bounding box center [59, 100] width 69 height 9
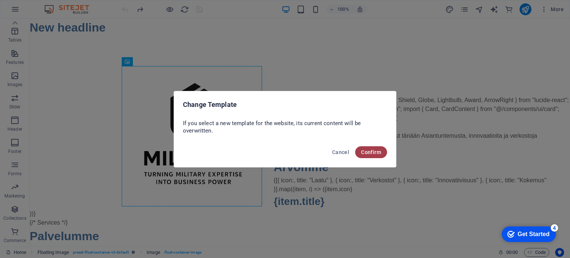
click at [382, 149] on button "Confirm" at bounding box center [371, 152] width 32 height 12
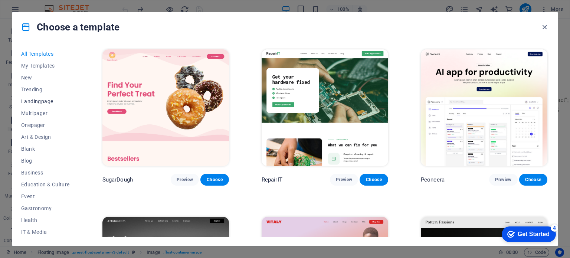
click at [48, 102] on span "Landingpage" at bounding box center [45, 101] width 49 height 6
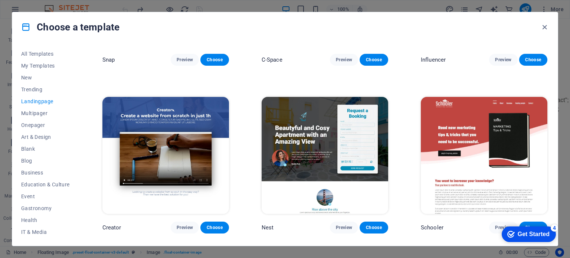
scroll to position [795, 0]
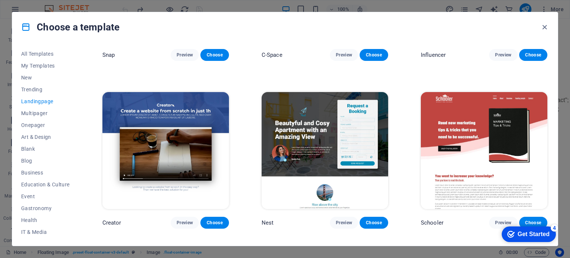
drag, startPoint x: 547, startPoint y: 161, endPoint x: 547, endPoint y: 176, distance: 15.2
click at [547, 176] on div "Schooler Preview Choose" at bounding box center [485, 160] width 130 height 138
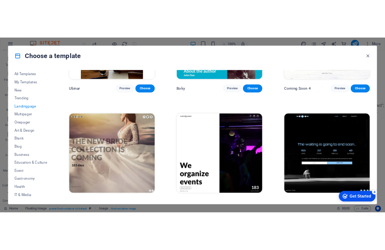
scroll to position [1283, 0]
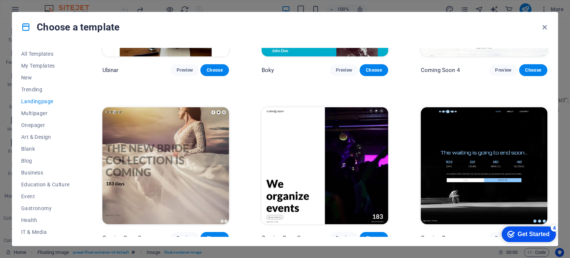
drag, startPoint x: 549, startPoint y: 159, endPoint x: 58, endPoint y: 9, distance: 513.6
drag, startPoint x: 569, startPoint y: 79, endPoint x: 567, endPoint y: 104, distance: 25.0
click at [567, 104] on div "Choose a template All Templates My Templates New Trending Landingpage Multipage…" at bounding box center [285, 129] width 570 height 258
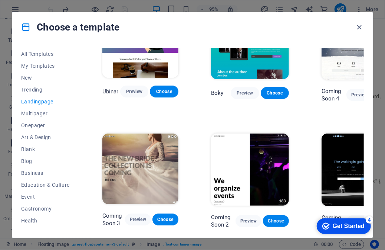
scroll to position [915, 0]
drag, startPoint x: 383, startPoint y: 65, endPoint x: 382, endPoint y: 81, distance: 16.4
click at [382, 81] on div "Choose a template All Templates My Templates New Trending Landingpage Multipage…" at bounding box center [192, 125] width 385 height 250
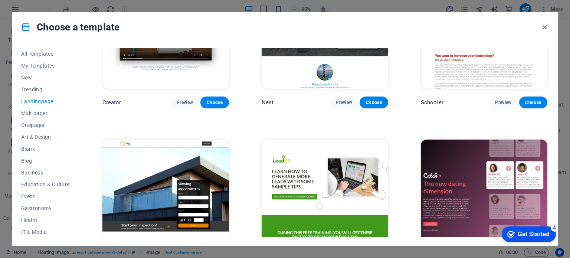
scroll to position [1217, 0]
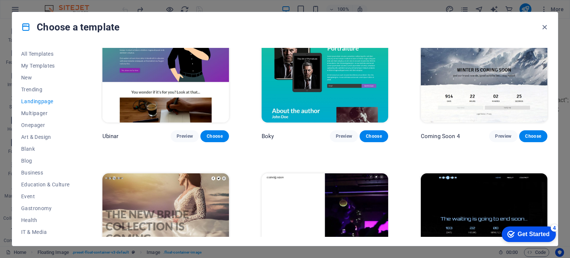
click at [482, 188] on img at bounding box center [484, 231] width 127 height 117
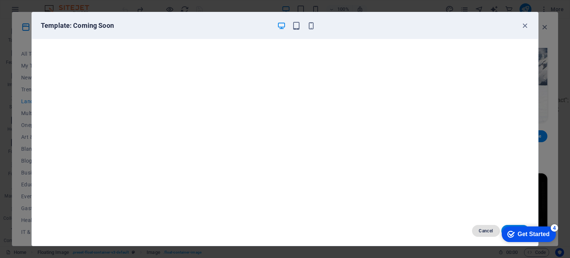
click at [486, 230] on span "Cancel" at bounding box center [486, 231] width 16 height 6
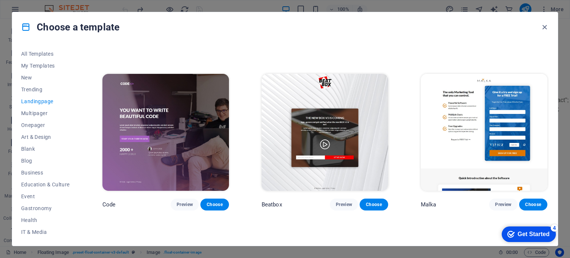
scroll to position [146, 0]
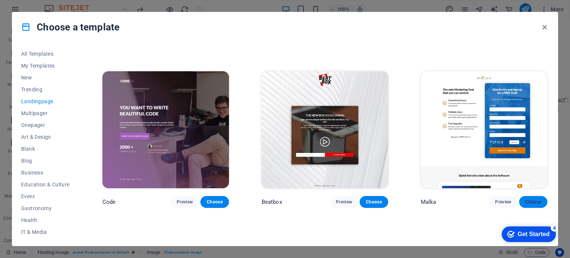
click at [534, 200] on span "Choose" at bounding box center [533, 202] width 16 height 6
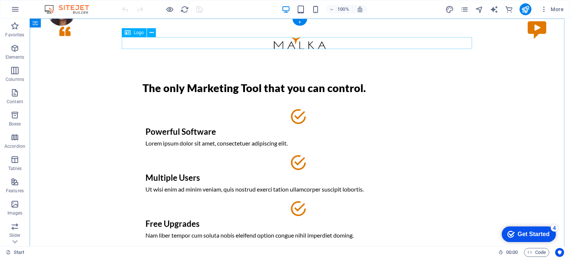
click at [286, 43] on div at bounding box center [300, 43] width 351 height 12
click at [300, 45] on div at bounding box center [300, 43] width 351 height 12
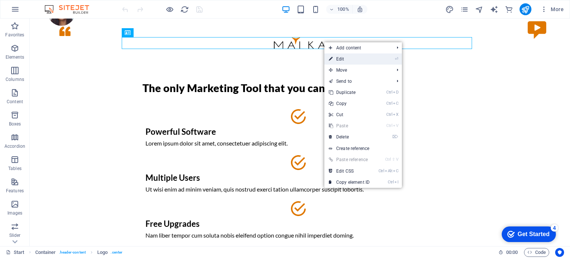
click at [349, 59] on link "⏎ Edit" at bounding box center [350, 58] width 50 height 11
select select "px"
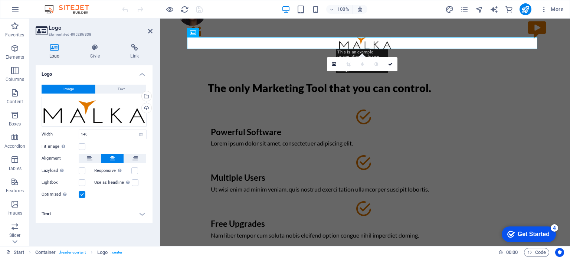
click at [66, 88] on span "Image" at bounding box center [69, 89] width 10 height 9
click at [139, 110] on div "Drag files here, click to choose files or select files from Files or our free s…" at bounding box center [94, 112] width 105 height 30
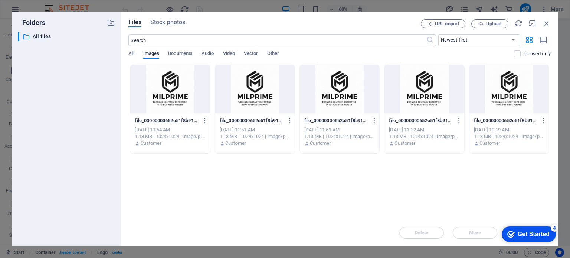
click at [166, 104] on div at bounding box center [169, 89] width 79 height 48
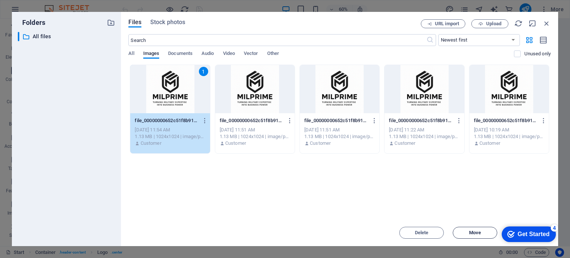
click at [474, 236] on button "Move" at bounding box center [475, 233] width 45 height 12
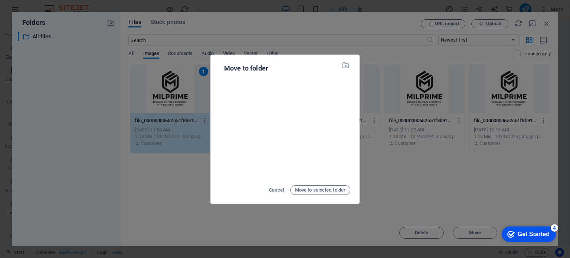
click at [417, 193] on div "Move to folder Cancel Move to selected folder" at bounding box center [285, 129] width 570 height 258
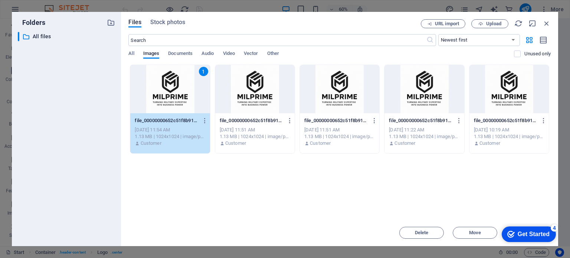
click at [539, 175] on div "Drop files here to upload them instantly 1 file_00000000652c51f8b91b21bef123089…" at bounding box center [339, 142] width 423 height 155
click at [497, 23] on span "Upload" at bounding box center [493, 24] width 15 height 4
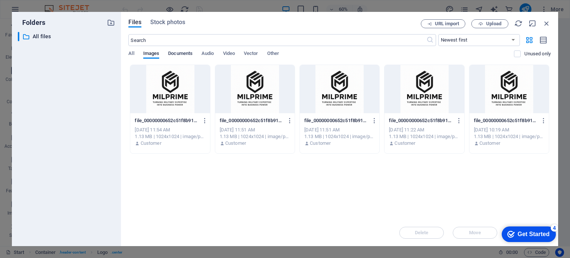
click at [183, 53] on span "Documents" at bounding box center [180, 54] width 25 height 10
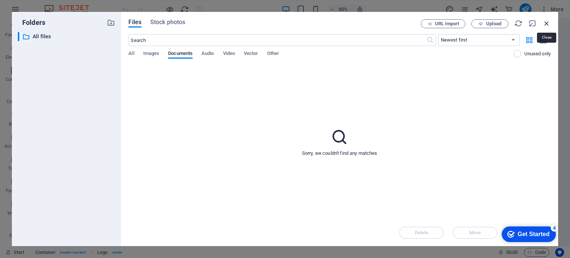
click at [547, 22] on icon "button" at bounding box center [547, 23] width 8 height 8
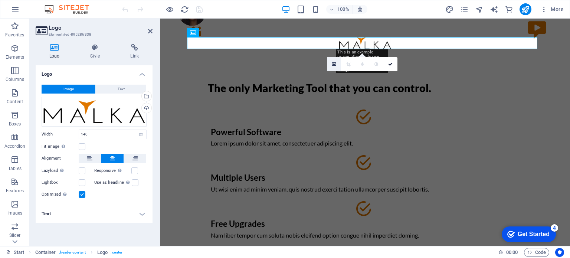
click at [333, 63] on icon at bounding box center [334, 64] width 4 height 5
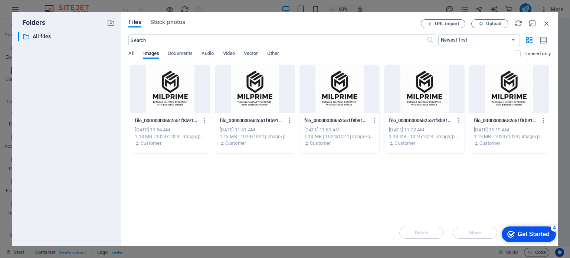
click at [167, 117] on div "file_00000000652c51f8b91b21bef1230892-geAZbPMpyyD6u0VnqdbOoQ.png file_000000006…" at bounding box center [170, 121] width 71 height 12
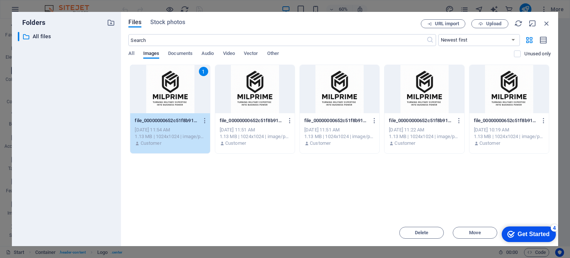
click at [167, 117] on div "file_00000000652c51f8b91b21bef1230892-geAZbPMpyyD6u0VnqdbOoQ.png file_000000006…" at bounding box center [170, 121] width 71 height 12
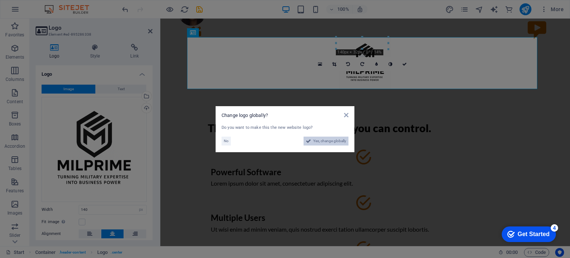
click at [311, 142] on button "Yes, change globally" at bounding box center [326, 141] width 45 height 9
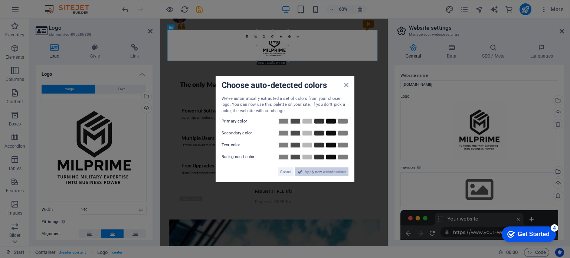
click at [334, 169] on span "Apply new website colors" at bounding box center [326, 171] width 42 height 9
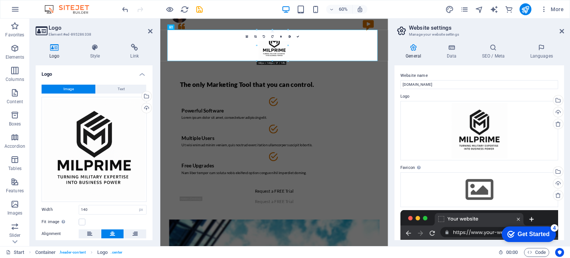
click at [245, 8] on div "60% More" at bounding box center [344, 9] width 446 height 12
click at [382, 5] on div "60% More" at bounding box center [344, 9] width 446 height 12
click at [149, 32] on icon at bounding box center [150, 31] width 4 height 6
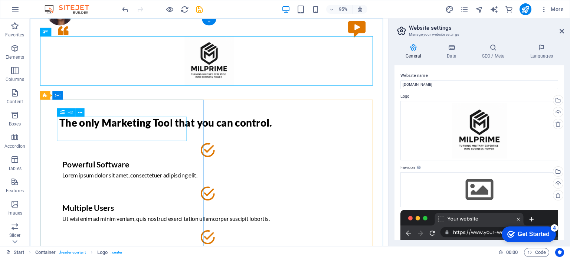
click at [120, 132] on div "The only Marketing Tool that you can control." at bounding box center [218, 128] width 315 height 13
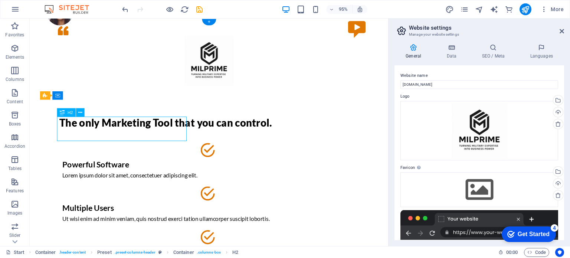
click at [165, 135] on div "The only Marketing Tool that you can control." at bounding box center [218, 128] width 315 height 13
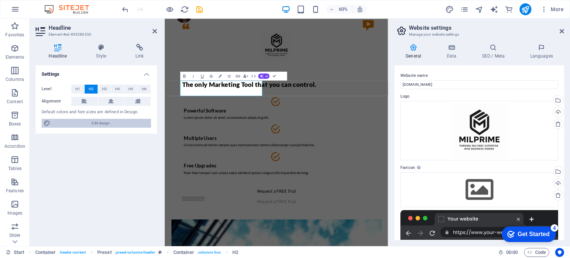
drag, startPoint x: 136, startPoint y: 122, endPoint x: 143, endPoint y: 122, distance: 7.8
click at [143, 122] on aside "Headline Element #ed-895286350 Headline Style Link Settings Level H1 H2 H3 H4 H…" at bounding box center [97, 133] width 135 height 228
click at [301, 135] on h2 "The only Marketing Tool that you can control." at bounding box center [351, 128] width 315 height 13
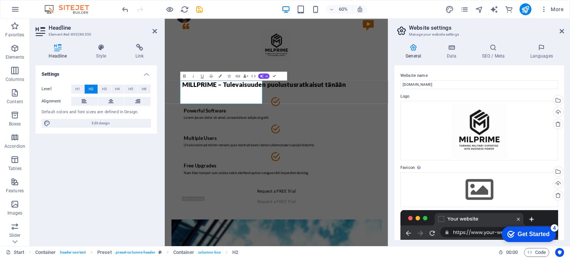
click at [235, 4] on div "60% More" at bounding box center [344, 9] width 446 height 12
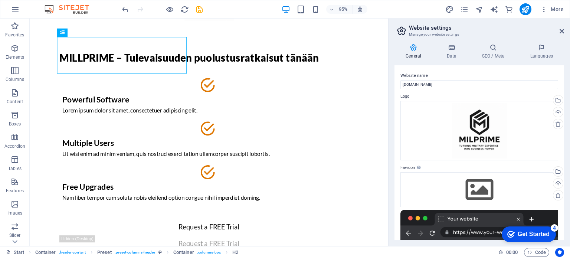
scroll to position [63, 0]
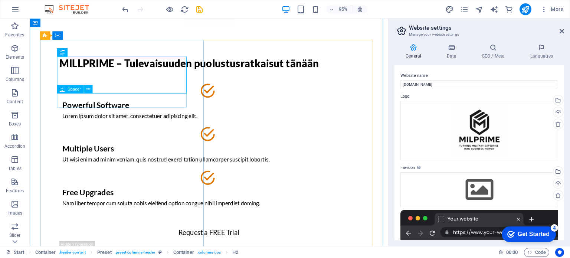
click at [116, 87] on div at bounding box center [218, 79] width 315 height 15
click at [73, 87] on div at bounding box center [218, 79] width 315 height 15
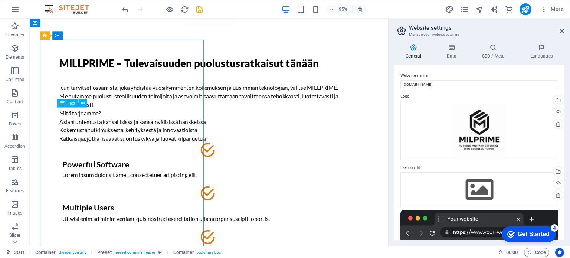
drag, startPoint x: 57, startPoint y: 177, endPoint x: 107, endPoint y: 187, distance: 50.5
click at [107, 187] on div "MILLPRIME – Tulevaisuuden puolustusratkaisut tänään Kun tarvitset osaamista, jo…" at bounding box center [218, 195] width 351 height 309
click at [107, 149] on div "Kun tarvitset osaamista, joka yhdistää vuosikymmenten kokemuksen ja uusimman te…" at bounding box center [218, 118] width 315 height 62
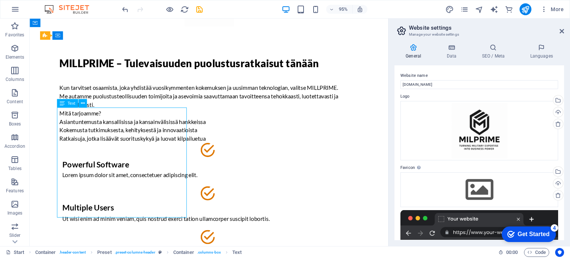
click at [93, 149] on div "Kun tarvitset osaamista, joka yhdistää vuosikymmenten kokemuksen ja uusimman te…" at bounding box center [218, 118] width 315 height 62
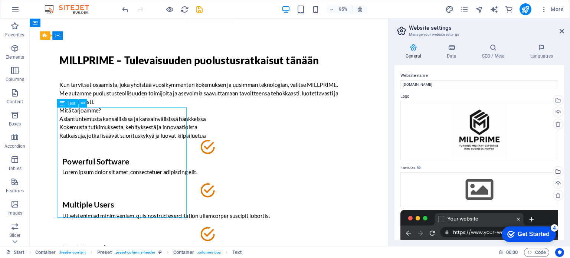
scroll to position [67, 0]
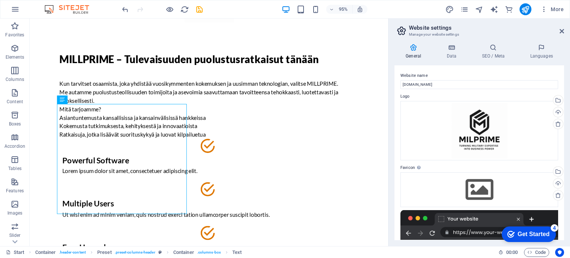
drag, startPoint x: 93, startPoint y: 224, endPoint x: 73, endPoint y: 222, distance: 19.7
click at [73, 145] on div "Kun tarvitset osaamista, joka yhdistää vuosikymmenten kokemuksen ja uusimman te…" at bounding box center [218, 114] width 315 height 62
click at [96, 145] on div "Kun tarvitset osaamista, joka yhdistää vuosikymmenten kokemuksen ja uusimman te…" at bounding box center [218, 114] width 315 height 62
click at [92, 208] on div "H2 Container Preset Preset Container Spacer Container Logo Spacer H4 Container …" at bounding box center [209, 133] width 359 height 228
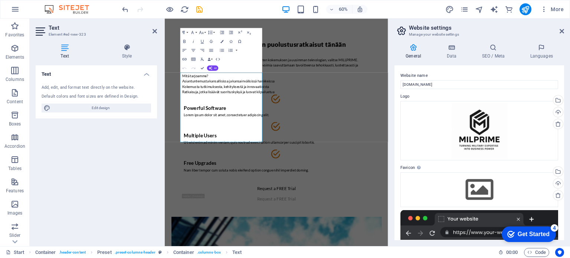
click at [92, 208] on div "Text Add, edit, and format text directly on the website. Default colors and fon…" at bounding box center [96, 152] width 121 height 175
click at [84, 160] on div "Text Add, edit, and format text directly on the website. Default colors and fon…" at bounding box center [96, 152] width 121 height 175
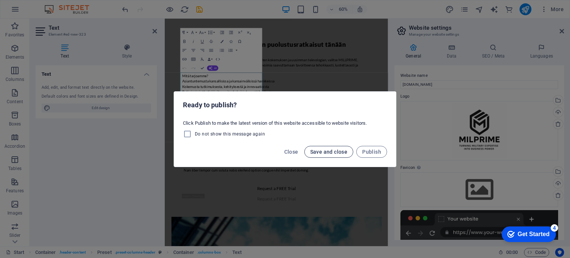
click at [336, 150] on span "Save and close" at bounding box center [329, 152] width 38 height 6
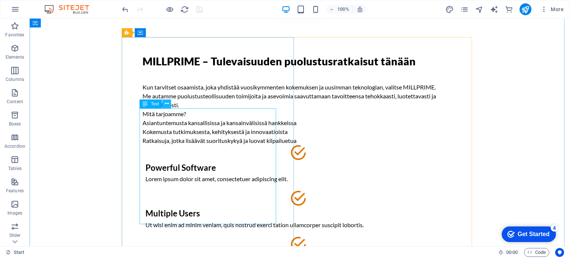
click at [167, 106] on icon at bounding box center [167, 104] width 4 height 8
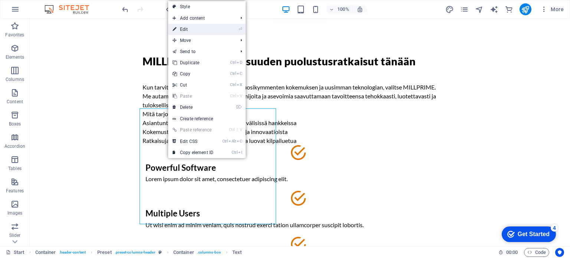
click at [196, 30] on link "⏎ Edit" at bounding box center [193, 29] width 50 height 11
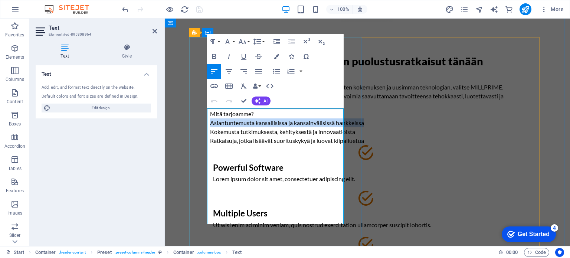
drag, startPoint x: 207, startPoint y: 174, endPoint x: 238, endPoint y: 183, distance: 31.7
click at [238, 127] on p "Asiantuntemusta kansallisissa ja kansainvälisissä hankkeissa" at bounding box center [367, 122] width 315 height 9
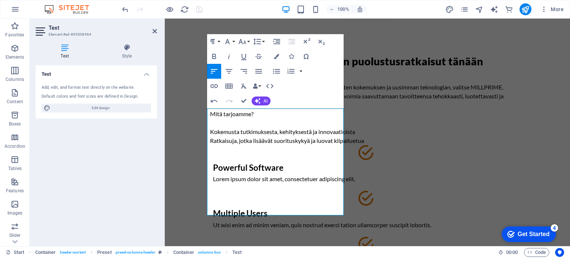
click at [150, 188] on div "Text Add, edit, and format text directly on the website. Default colors and fon…" at bounding box center [96, 152] width 121 height 175
click at [155, 31] on icon at bounding box center [155, 31] width 4 height 6
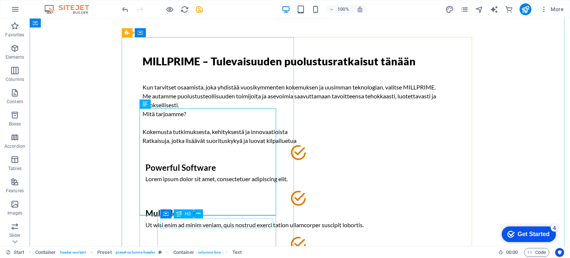
click at [199, 173] on div "Powerful Software" at bounding box center [300, 168] width 309 height 10
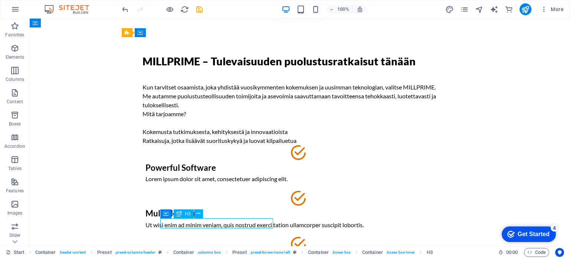
click at [235, 173] on div "Powerful Software" at bounding box center [300, 168] width 309 height 10
click at [199, 214] on icon at bounding box center [198, 214] width 4 height 8
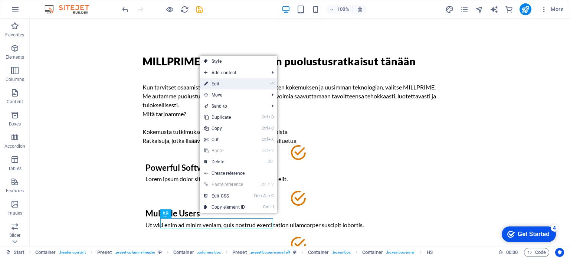
click at [217, 88] on link "⏎ Edit" at bounding box center [225, 83] width 50 height 11
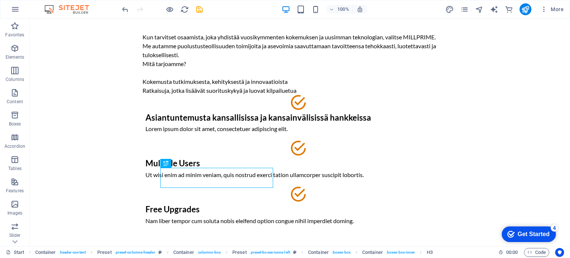
scroll to position [122, 0]
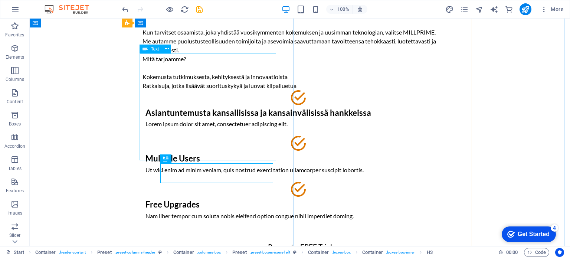
click at [233, 90] on div "Kun tarvitset osaamista, joka yhdistää vuosikymmenten kokemuksen ja uusimman te…" at bounding box center [300, 59] width 315 height 62
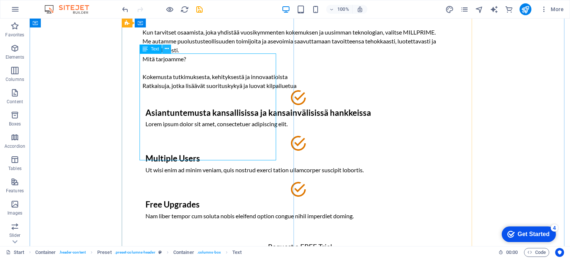
click at [169, 49] on button at bounding box center [166, 49] width 9 height 9
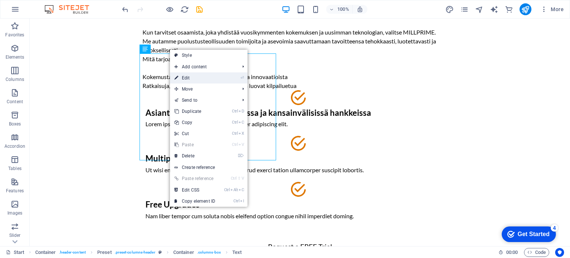
click at [182, 78] on link "⏎ Edit" at bounding box center [195, 77] width 50 height 11
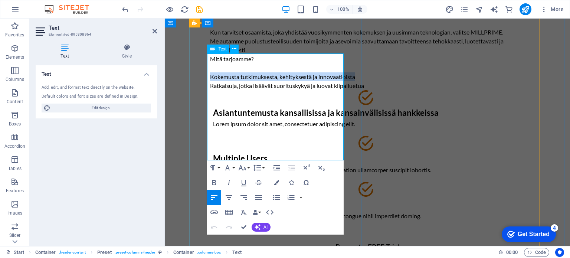
drag, startPoint x: 208, startPoint y: 127, endPoint x: 250, endPoint y: 138, distance: 43.2
click at [250, 81] on p "Kokemusta tutkimuksesta, kehityksestä ja innovaatioista" at bounding box center [367, 76] width 315 height 9
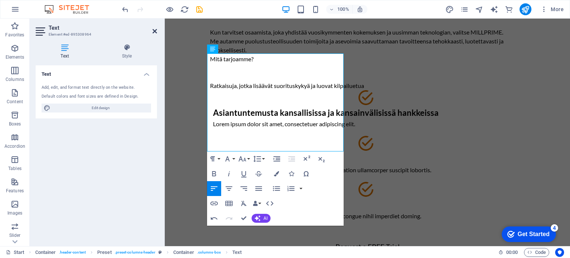
click at [153, 30] on icon at bounding box center [155, 31] width 4 height 6
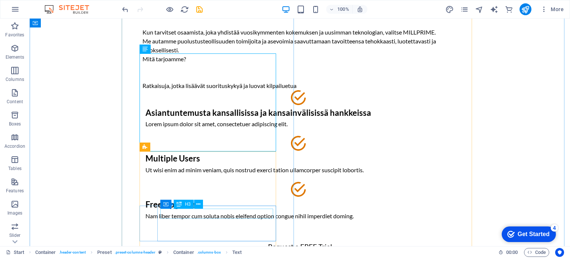
click at [184, 164] on div "Multiple Users" at bounding box center [300, 159] width 309 height 10
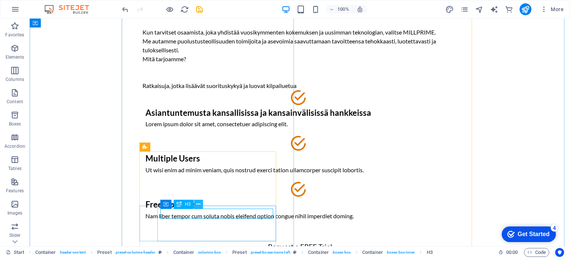
click at [199, 206] on icon at bounding box center [198, 205] width 4 height 8
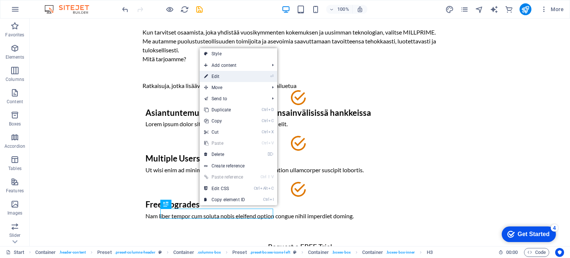
click at [223, 76] on link "⏎ Edit" at bounding box center [225, 76] width 50 height 11
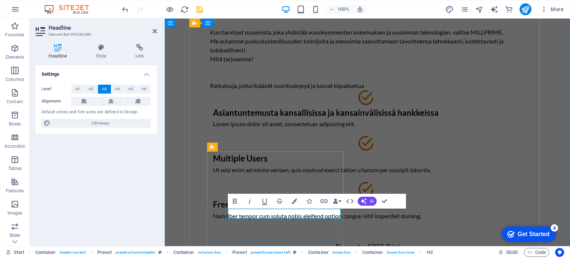
click at [289, 164] on h3 "Multiple Users" at bounding box center [367, 159] width 309 height 10
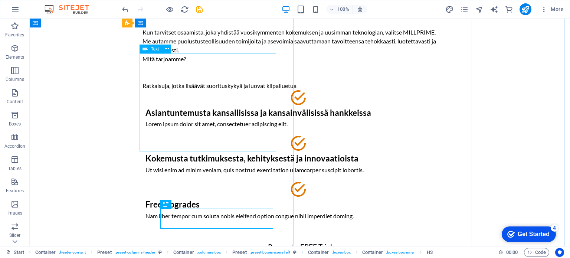
click at [175, 90] on div "Kun tarvitset osaamista, joka yhdistää vuosikymmenten kokemuksen ja uusimman te…" at bounding box center [300, 59] width 315 height 62
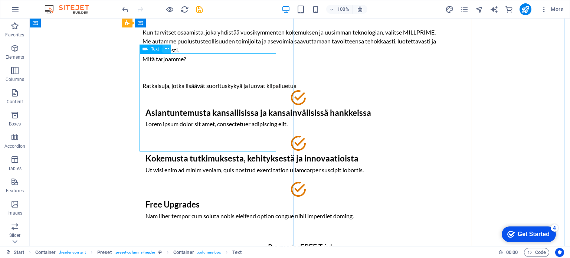
click at [169, 48] on icon at bounding box center [167, 49] width 4 height 8
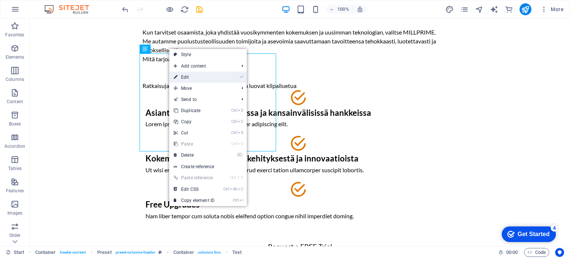
click at [183, 79] on link "⏎ Edit" at bounding box center [194, 77] width 50 height 11
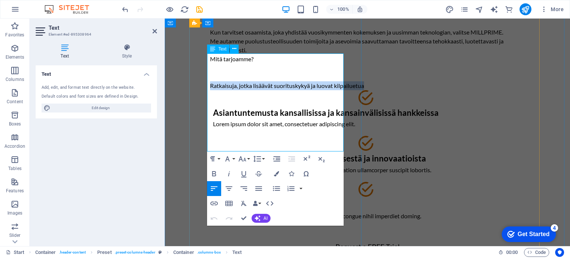
drag, startPoint x: 243, startPoint y: 148, endPoint x: 208, endPoint y: 138, distance: 36.1
click at [210, 90] on p "Ratkaisuja, jotka lisäävät suorituskykyä ja luovat kilpailuetua" at bounding box center [367, 85] width 315 height 9
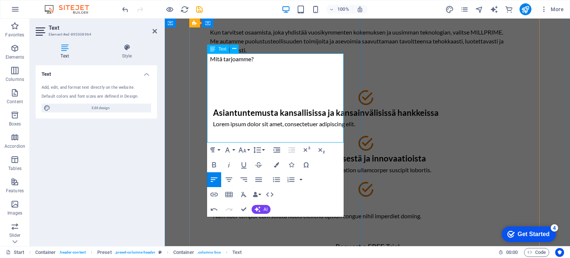
click at [210, 90] on p at bounding box center [367, 85] width 315 height 9
click at [218, 90] on p at bounding box center [367, 85] width 315 height 9
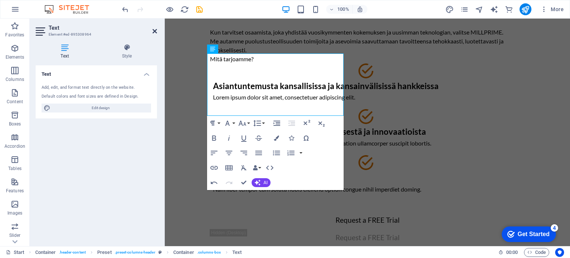
click at [153, 29] on icon at bounding box center [155, 31] width 4 height 6
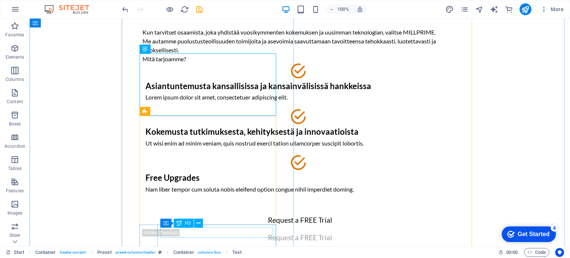
click at [172, 183] on div "Free Upgrades" at bounding box center [300, 178] width 309 height 10
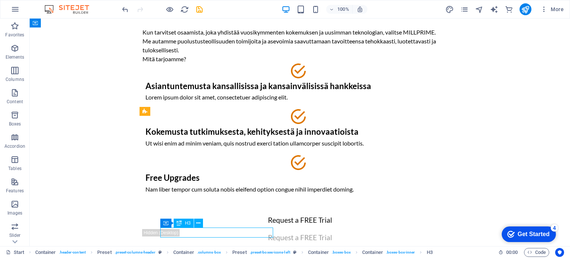
click at [221, 183] on div "Free Upgrades" at bounding box center [300, 178] width 309 height 10
click at [218, 183] on div "Free Upgrades" at bounding box center [300, 178] width 309 height 10
click at [198, 223] on icon at bounding box center [198, 223] width 4 height 8
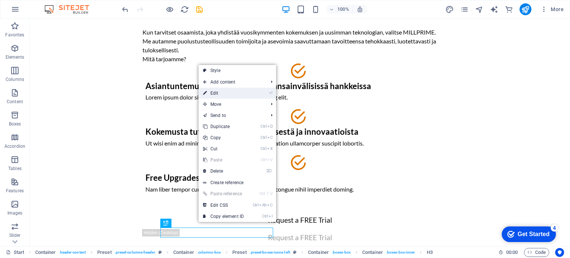
click at [227, 92] on link "⏎ Edit" at bounding box center [224, 93] width 50 height 11
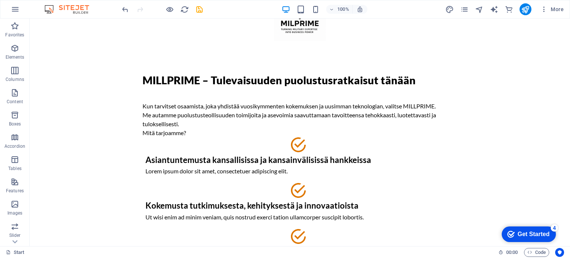
scroll to position [0, 0]
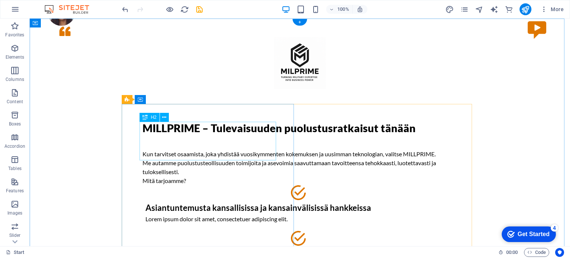
click at [166, 135] on div "MILLPRIME – Tulevaisuuden puolustusratkaisut tänään" at bounding box center [300, 128] width 315 height 13
click at [216, 127] on div "MILLPRIME – Tulevaisuuden puolustusratkaisut tänään" at bounding box center [300, 128] width 315 height 13
click at [143, 128] on div "MILLPRIME – Tulevaisuuden puolustusratkaisut tänään" at bounding box center [300, 128] width 315 height 13
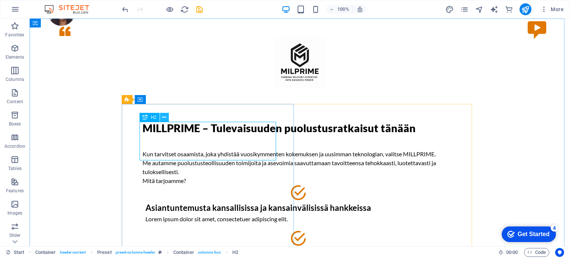
click at [163, 120] on icon at bounding box center [164, 118] width 4 height 8
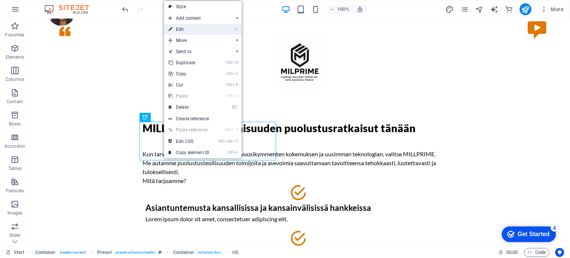
click at [201, 30] on link "⏎ Edit" at bounding box center [189, 29] width 50 height 11
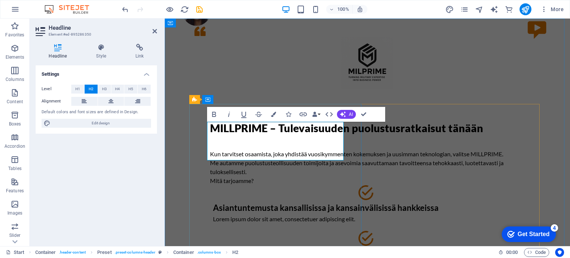
click at [210, 125] on span "MILLPRIME – Tulevaisuuden puolustusratkaisut tänään" at bounding box center [346, 128] width 273 height 13
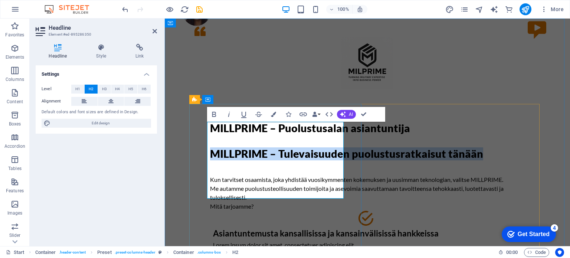
drag, startPoint x: 208, startPoint y: 163, endPoint x: 337, endPoint y: 195, distance: 133.2
click at [337, 160] on h2 "MILLPRIME – Puolustusalan asiantuntija ‌ ‌MILLPRIME – Tulevaisuuden puolustusra…" at bounding box center [367, 141] width 315 height 39
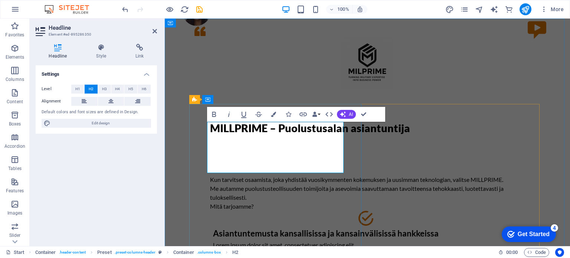
click at [267, 160] on h2 "MILLPRIME – Puolustusalan asiantuntija ‌ ‌" at bounding box center [367, 141] width 315 height 39
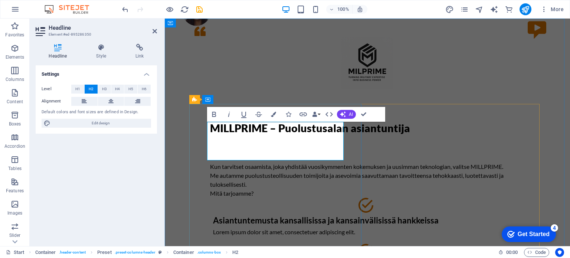
click at [252, 147] on h2 "MILLPRIME – Puolustusalan asiantuntija ‌" at bounding box center [367, 135] width 315 height 26
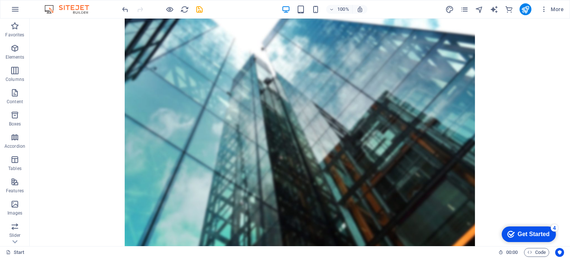
scroll to position [426, 0]
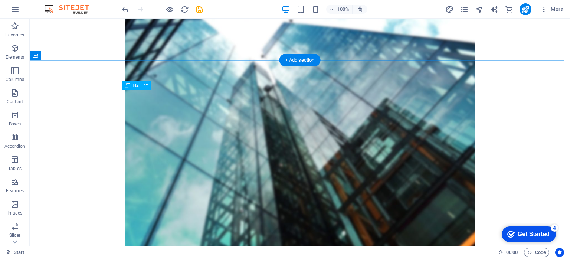
click at [146, 86] on icon at bounding box center [146, 85] width 4 height 8
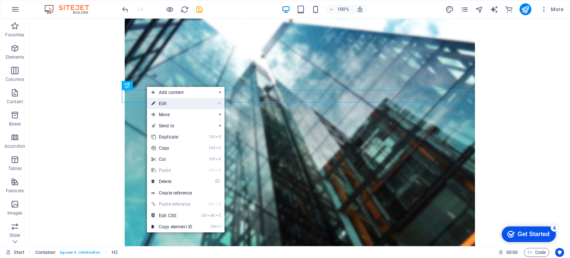
click at [164, 100] on link "⏎ Edit" at bounding box center [172, 103] width 50 height 11
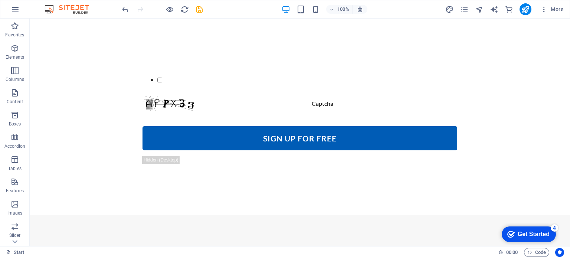
scroll to position [856, 0]
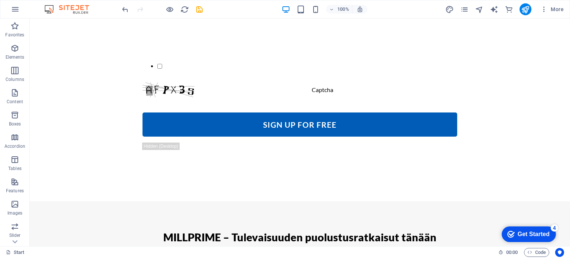
drag, startPoint x: 566, startPoint y: 144, endPoint x: 91, endPoint y: 38, distance: 486.3
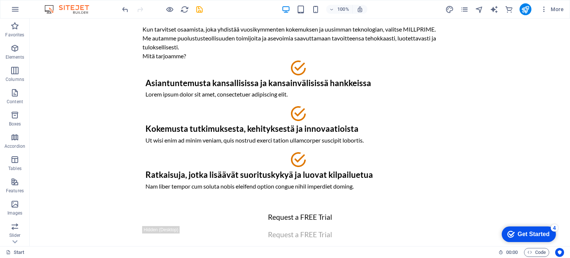
scroll to position [0, 0]
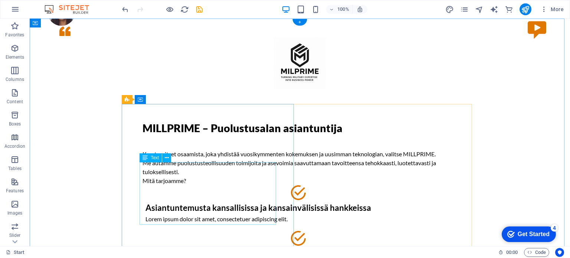
click at [169, 169] on div "Kun tarvitset osaamista, joka yhdistää vuosikymmenten kokemuksen ja uusimman te…" at bounding box center [300, 168] width 315 height 36
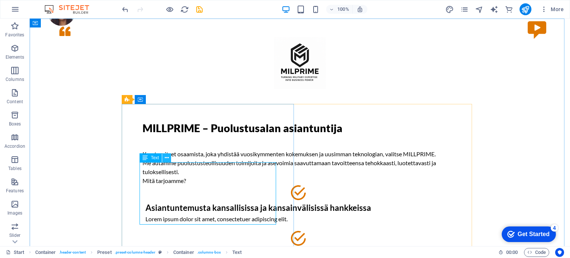
click at [166, 158] on icon at bounding box center [167, 158] width 4 height 8
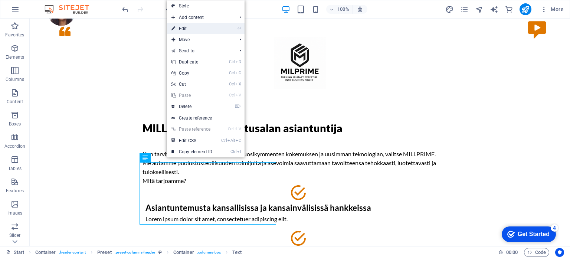
click at [189, 27] on link "⏎ Edit" at bounding box center [192, 28] width 50 height 11
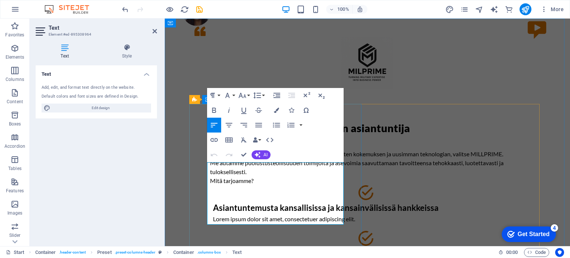
click at [210, 159] on p "Kun tarvitset osaamista, joka yhdistää vuosikymmenten kokemuksen ja uusimman te…" at bounding box center [367, 154] width 315 height 9
click at [211, 159] on p "Kun tarvitset osaamista, joka yhdistää vuosikymmenten kokemuksen ja uusimman te…" at bounding box center [367, 154] width 315 height 9
click at [210, 159] on p "Kun tarvitset osaamista, joka yhdistää vuosikymmenten kokemuksen ja uusimman te…" at bounding box center [367, 154] width 315 height 9
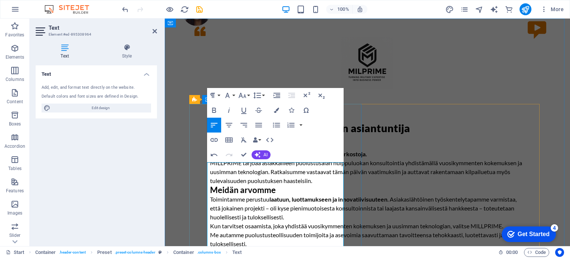
click at [327, 185] on p "Vahvaa tietotaitoa, syvällistä osaamista ja laajoja verkostoja. MILLPRIME tarjo…" at bounding box center [367, 168] width 315 height 36
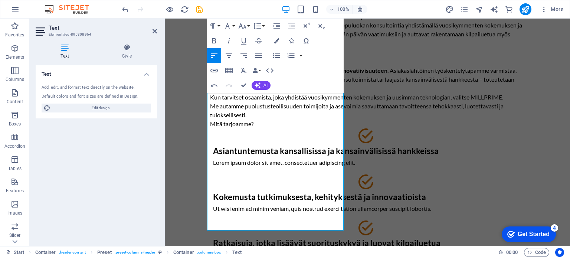
scroll to position [140, 0]
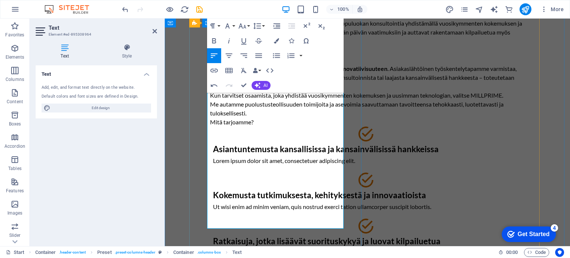
click at [210, 100] on p "Kun tarvitset osaamista, joka yhdistää vuosikymmenten kokemuksen ja uusimman te…" at bounding box center [367, 95] width 315 height 9
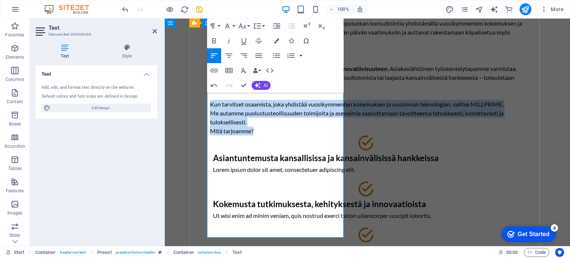
drag, startPoint x: 208, startPoint y: 179, endPoint x: 273, endPoint y: 232, distance: 83.5
click at [273, 136] on div "Vahvaa tietotaitoa, syvällistä osaamista ja laajoja verkostoja. MILLPRIME tarjo…" at bounding box center [367, 73] width 315 height 126
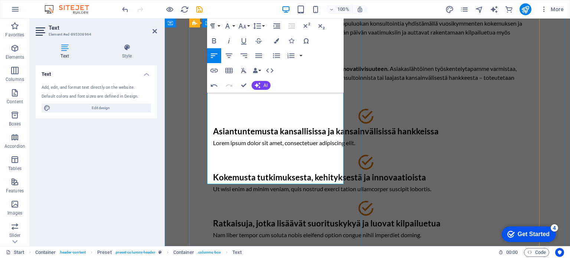
click at [274, 100] on p at bounding box center [367, 95] width 315 height 9
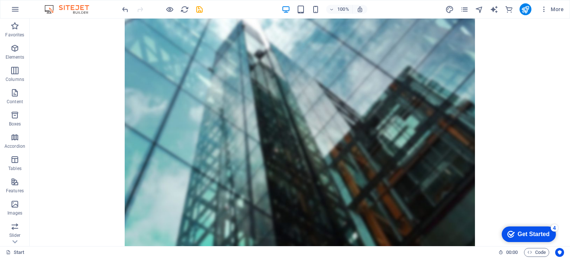
scroll to position [588, 0]
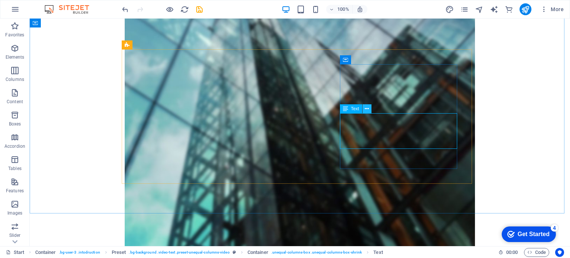
click at [367, 111] on icon at bounding box center [367, 109] width 4 height 8
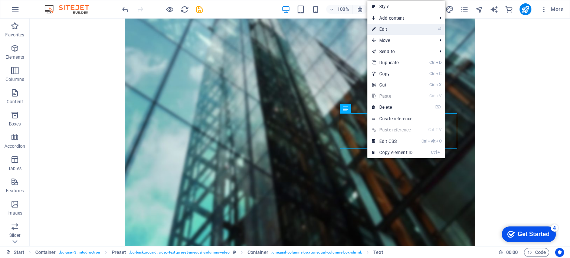
click at [392, 30] on link "⏎ Edit" at bounding box center [393, 29] width 50 height 11
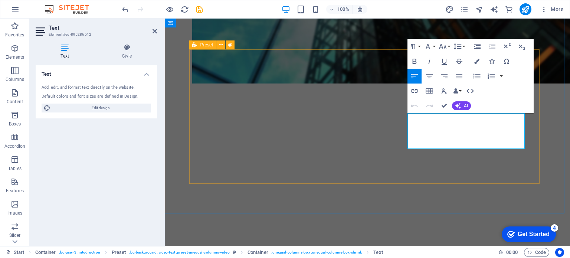
drag, startPoint x: 499, startPoint y: 147, endPoint x: 406, endPoint y: 118, distance: 97.7
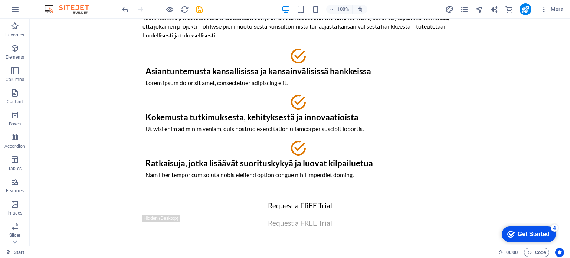
scroll to position [188, 0]
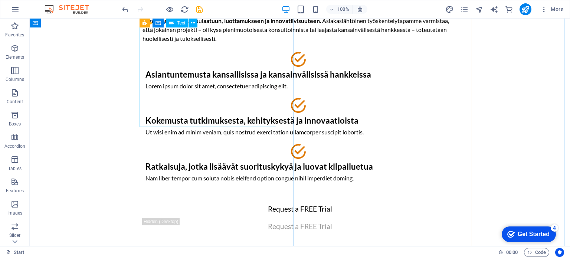
click at [251, 52] on div "Vahvaa tietotaitoa, syvällistä osaamista ja laajoja verkostoja. MILLPRIME tarjo…" at bounding box center [300, 7] width 315 height 90
click at [192, 26] on icon at bounding box center [193, 23] width 4 height 8
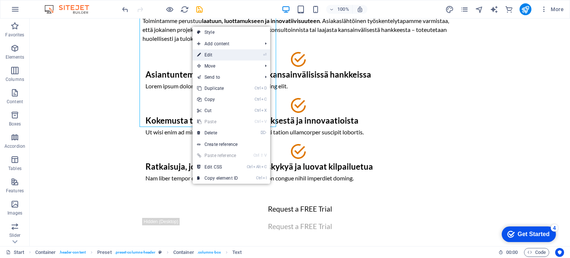
click at [211, 51] on link "⏎ Edit" at bounding box center [218, 54] width 50 height 11
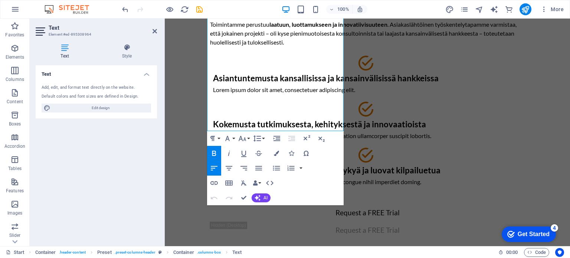
scroll to position [195, 0]
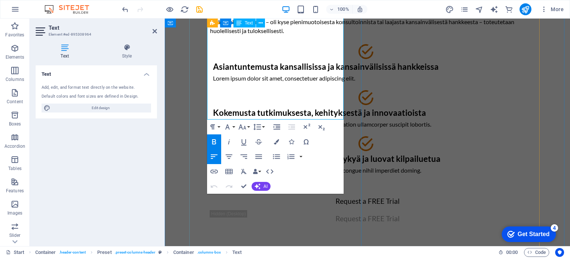
click at [323, 35] on p "Toimintamme perustuu laatuun, luottamukseen ja innovatiivisuuteen . Asiakasläht…" at bounding box center [367, 22] width 315 height 27
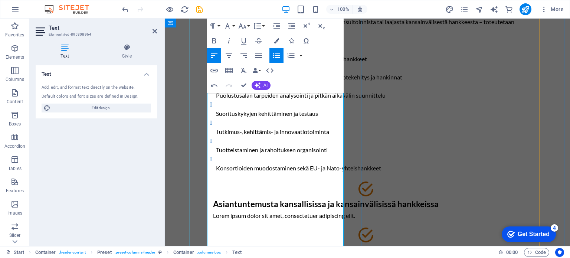
click at [325, 35] on p "Toimintamme perustuu laatuun, luottamukseen ja innovatiivisuuteen . Asiakasläht…" at bounding box center [367, 22] width 315 height 27
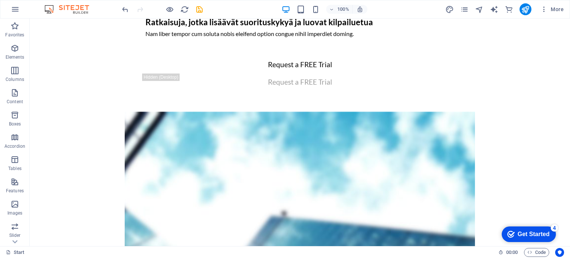
scroll to position [463, 0]
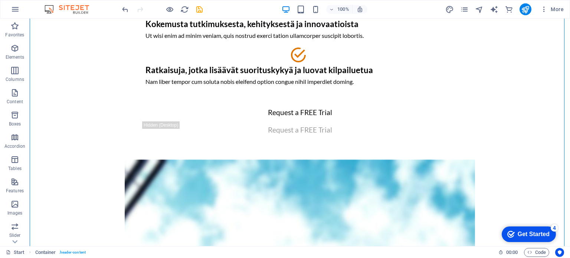
drag, startPoint x: 135, startPoint y: 38, endPoint x: 187, endPoint y: 46, distance: 52.5
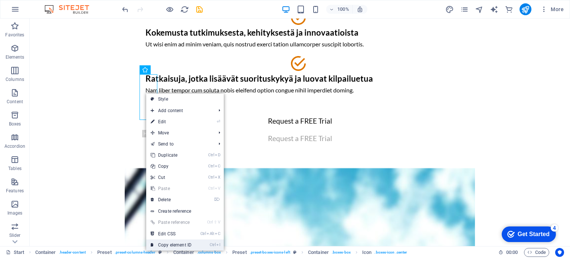
click at [162, 243] on link "Ctrl I Copy element ID" at bounding box center [171, 245] width 50 height 11
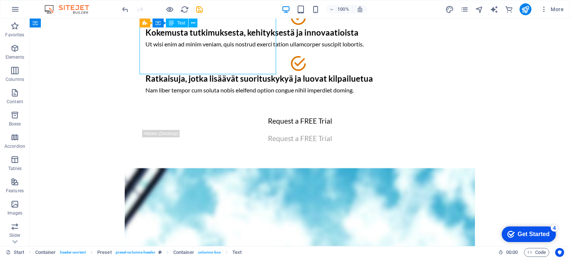
click at [195, 21] on button at bounding box center [193, 23] width 9 height 9
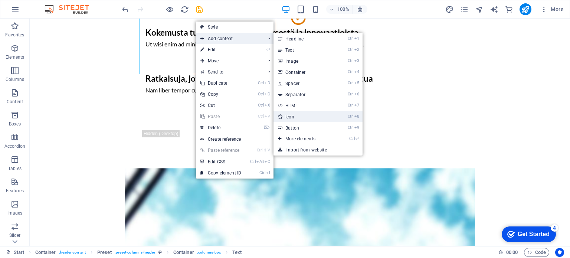
click at [302, 114] on link "Ctrl 8 Icon" at bounding box center [304, 116] width 61 height 11
select select "xMidYMid"
select select "px"
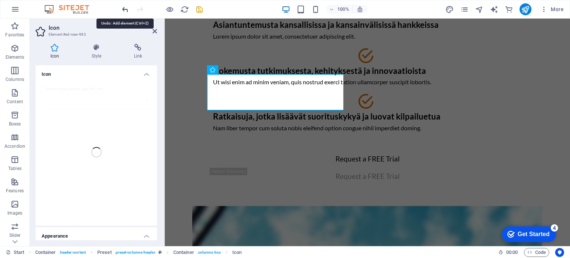
click at [124, 9] on icon "undo" at bounding box center [125, 9] width 9 height 9
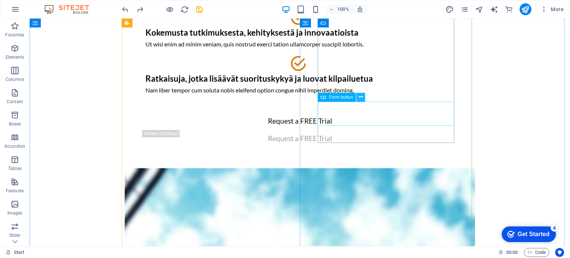
click at [363, 98] on button at bounding box center [360, 97] width 9 height 9
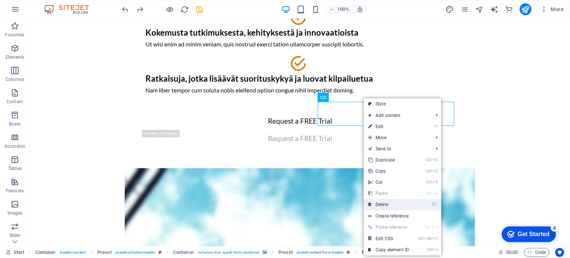
click at [394, 201] on link "⌦ Delete" at bounding box center [389, 204] width 50 height 11
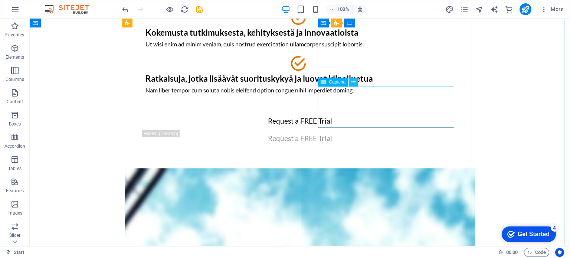
click at [355, 83] on icon at bounding box center [354, 82] width 4 height 8
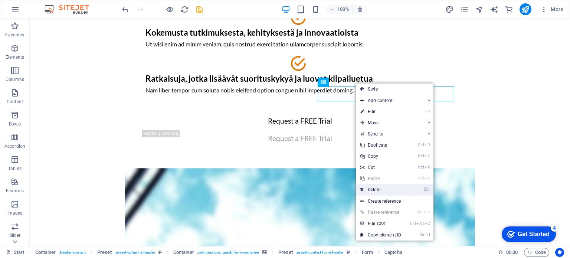
click at [375, 191] on link "⌦ Delete" at bounding box center [381, 189] width 50 height 11
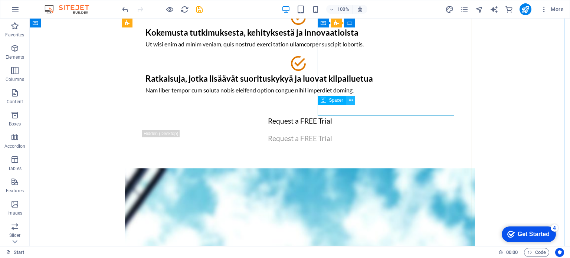
click at [351, 101] on icon at bounding box center [351, 101] width 4 height 8
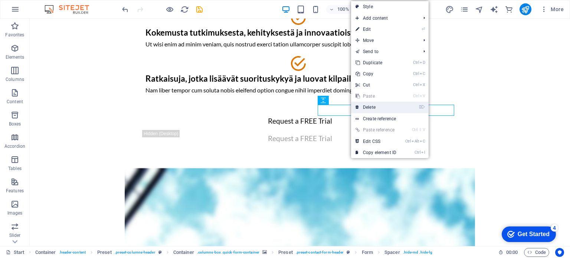
click at [359, 106] on icon at bounding box center [358, 107] width 4 height 11
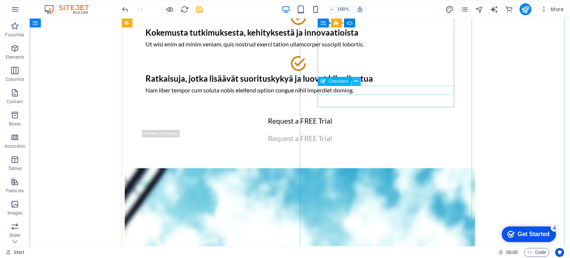
click at [355, 84] on icon at bounding box center [356, 82] width 4 height 8
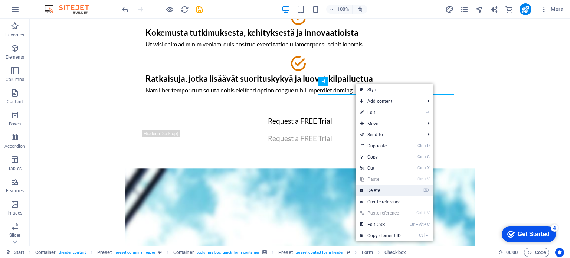
click at [375, 194] on link "⌦ Delete" at bounding box center [381, 190] width 50 height 11
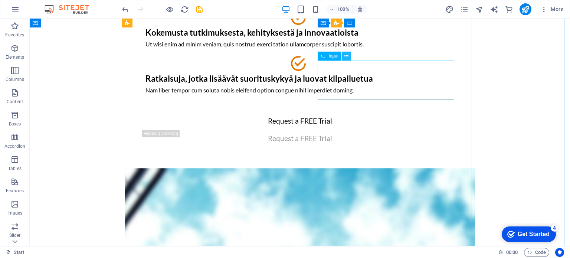
click at [345, 58] on icon at bounding box center [347, 56] width 4 height 8
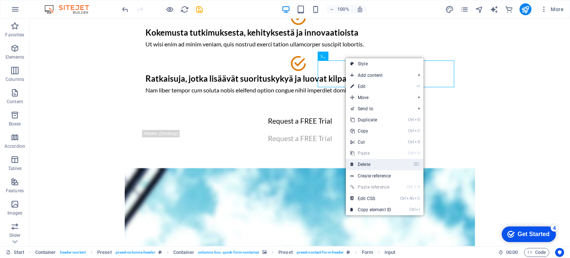
click at [369, 166] on link "⌦ Delete" at bounding box center [371, 164] width 50 height 11
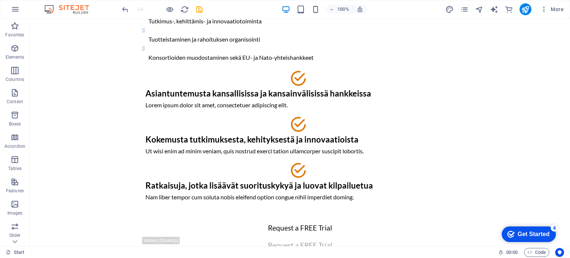
scroll to position [313, 0]
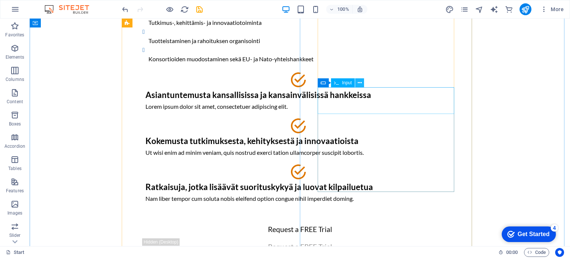
click at [358, 83] on icon at bounding box center [360, 83] width 4 height 8
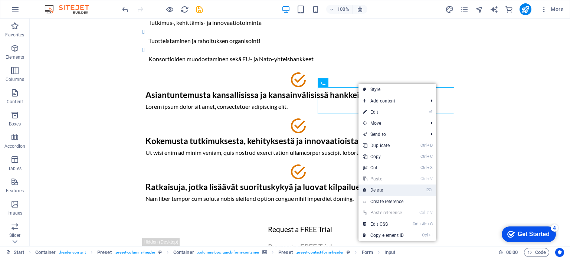
click at [375, 191] on link "⌦ Delete" at bounding box center [384, 190] width 50 height 11
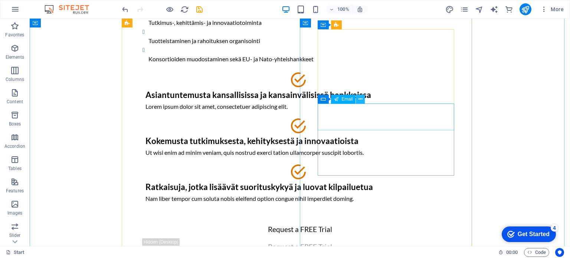
click at [361, 102] on icon at bounding box center [361, 99] width 4 height 8
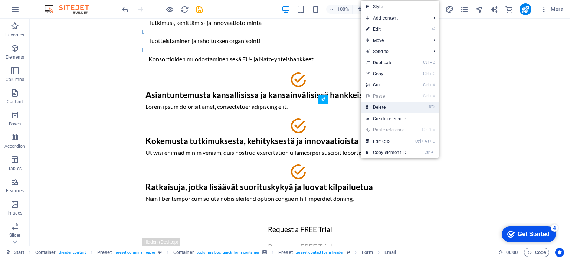
click at [369, 106] on icon at bounding box center [368, 107] width 4 height 11
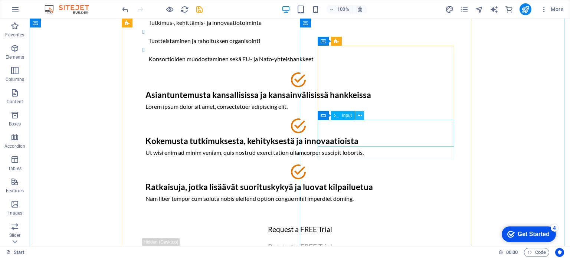
click at [358, 119] on icon at bounding box center [360, 116] width 4 height 8
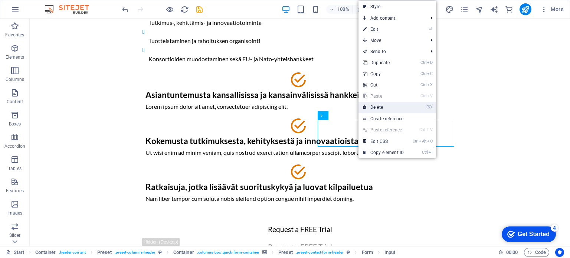
click at [369, 106] on link "⌦ Delete" at bounding box center [384, 107] width 50 height 11
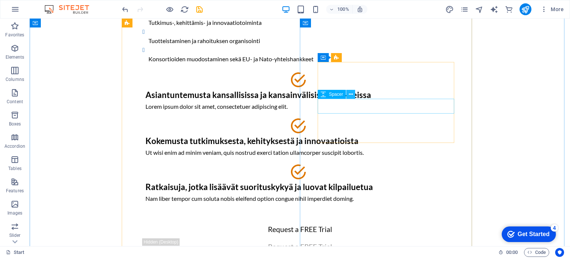
click at [352, 96] on icon at bounding box center [351, 95] width 4 height 8
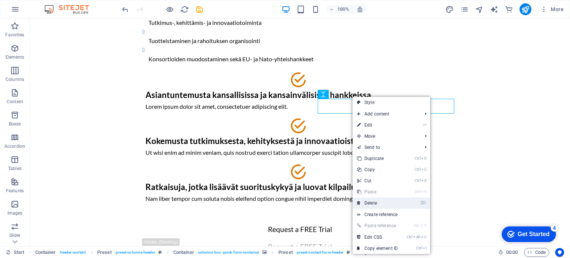
click at [367, 203] on link "⌦ Delete" at bounding box center [378, 203] width 50 height 11
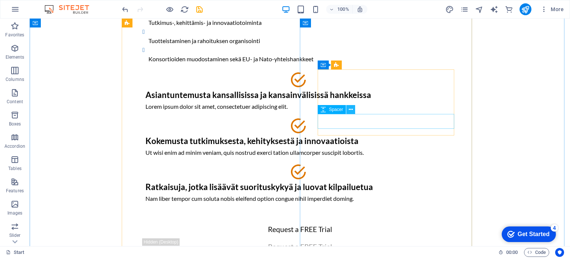
click at [352, 113] on icon at bounding box center [351, 110] width 4 height 8
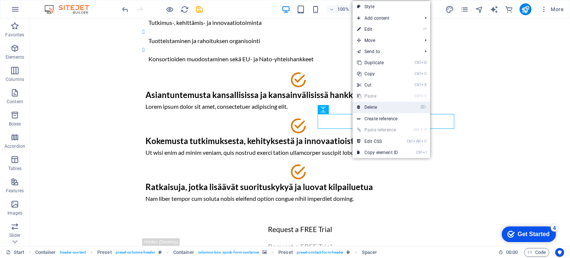
click at [363, 104] on link "⌦ Delete" at bounding box center [378, 107] width 50 height 11
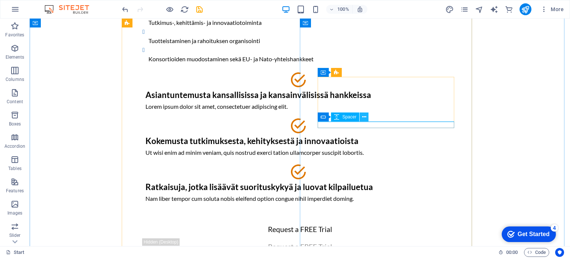
click at [363, 117] on icon at bounding box center [364, 117] width 4 height 8
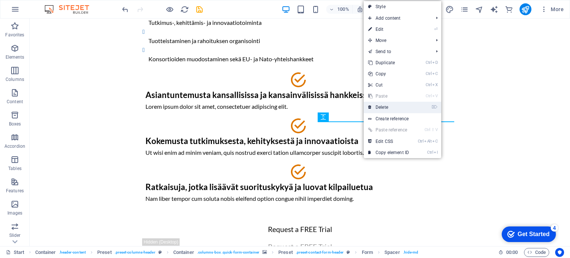
click at [378, 105] on link "⌦ Delete" at bounding box center [389, 107] width 50 height 11
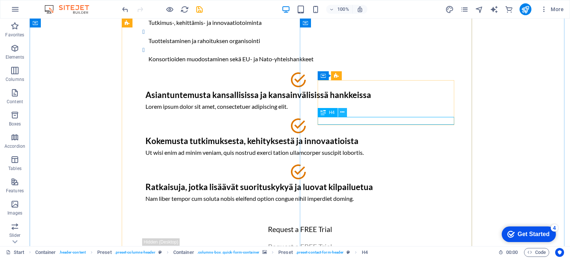
click at [342, 113] on icon at bounding box center [343, 112] width 4 height 8
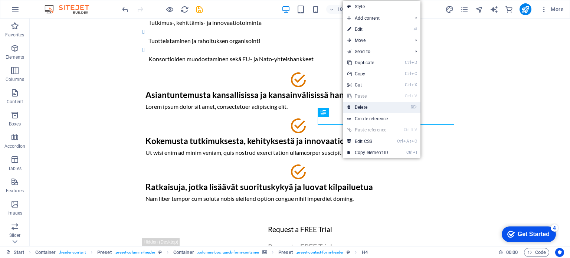
click at [352, 107] on link "⌦ Delete" at bounding box center [368, 107] width 50 height 11
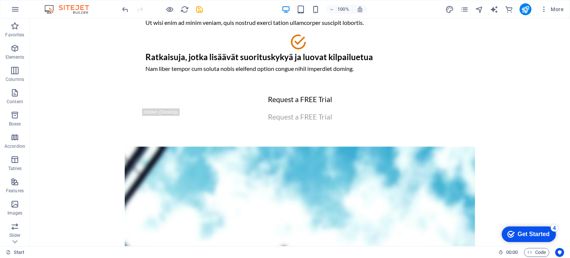
scroll to position [459, 0]
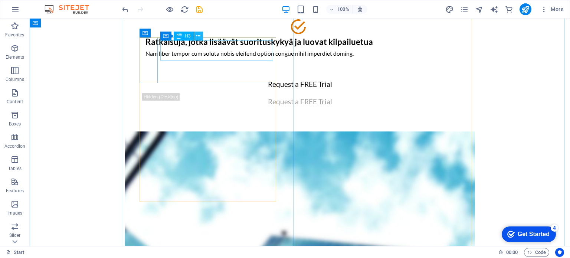
click at [197, 38] on icon at bounding box center [198, 36] width 4 height 8
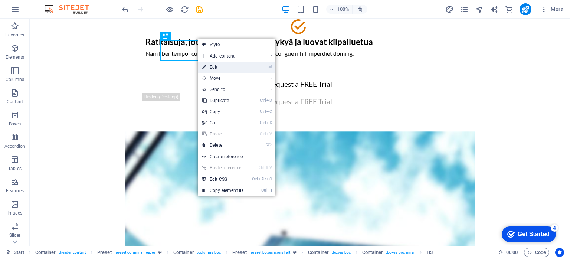
click at [214, 64] on link "⏎ Edit" at bounding box center [223, 67] width 50 height 11
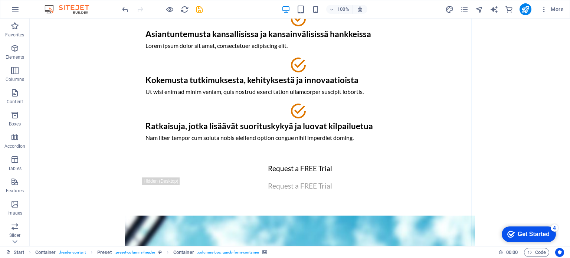
scroll to position [367, 0]
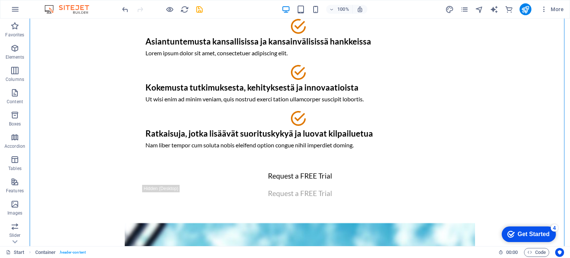
drag, startPoint x: 563, startPoint y: 88, endPoint x: 567, endPoint y: 64, distance: 24.8
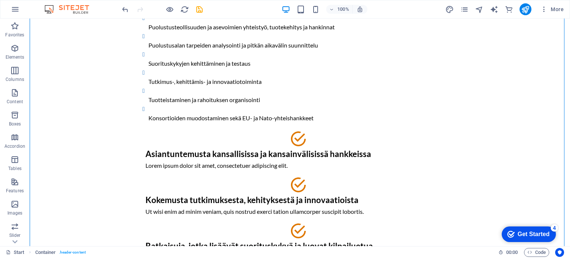
scroll to position [250, 0]
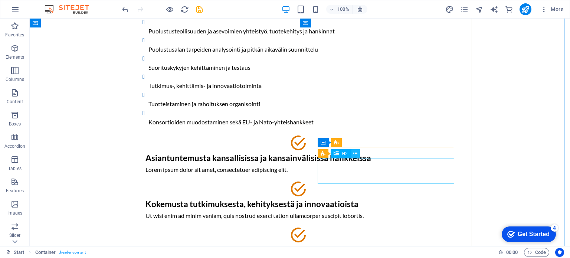
click at [358, 156] on button at bounding box center [355, 153] width 9 height 9
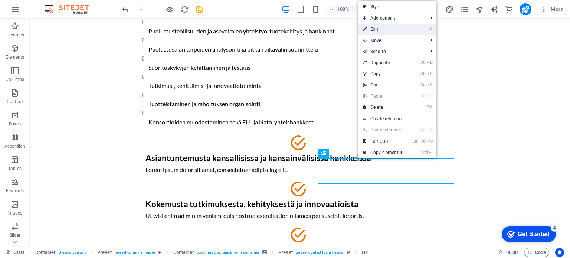
click at [383, 28] on link "⏎ Edit" at bounding box center [384, 29] width 50 height 11
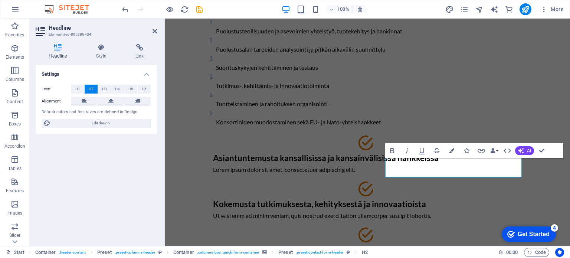
scroll to position [257, 0]
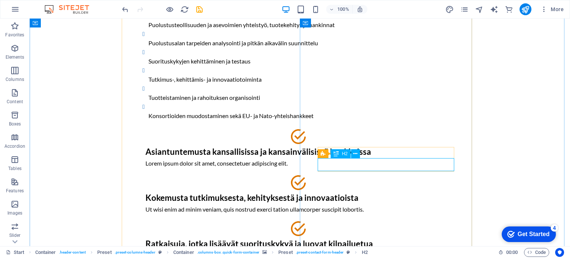
drag, startPoint x: 355, startPoint y: 162, endPoint x: 352, endPoint y: 141, distance: 21.3
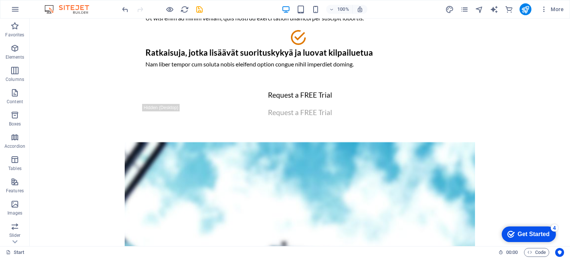
scroll to position [425, 0]
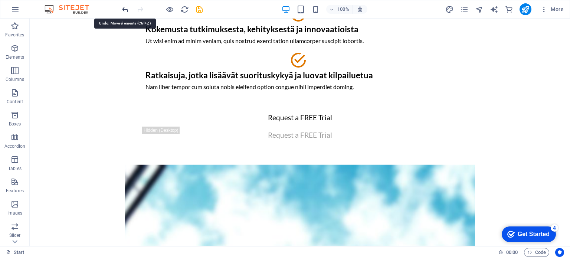
click at [124, 9] on icon "undo" at bounding box center [125, 9] width 9 height 9
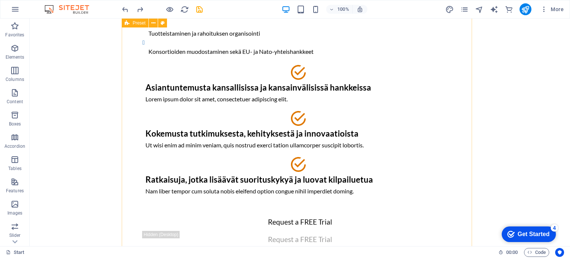
scroll to position [344, 0]
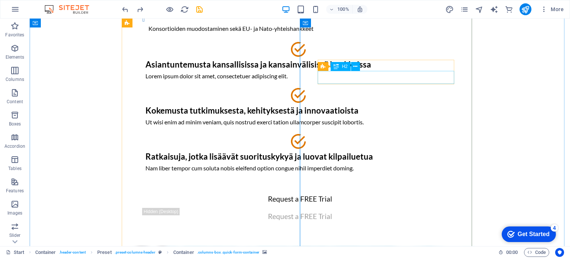
click at [358, 69] on button at bounding box center [355, 66] width 9 height 9
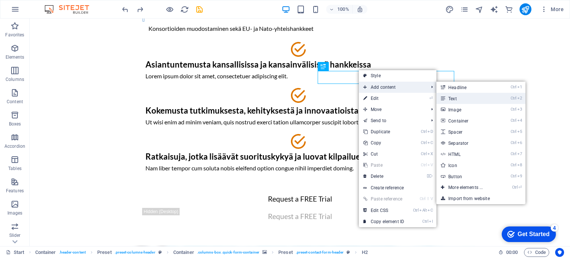
click at [465, 98] on link "Ctrl 2 Text" at bounding box center [467, 98] width 61 height 11
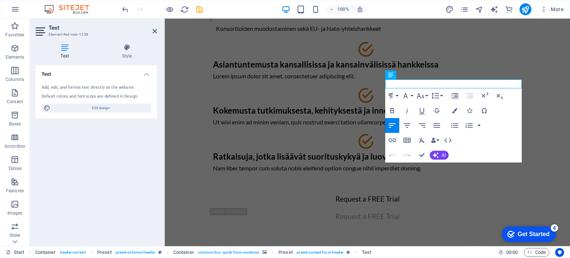
click at [394, 127] on icon "button" at bounding box center [392, 125] width 9 height 9
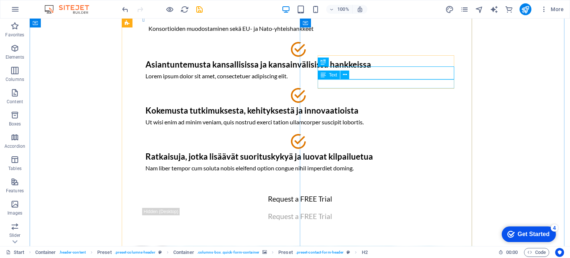
click at [346, 75] on icon at bounding box center [345, 75] width 4 height 8
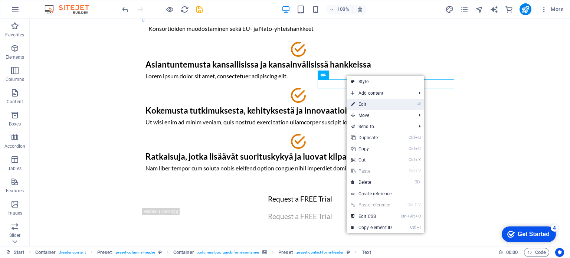
click at [363, 101] on link "⏎ Edit" at bounding box center [372, 104] width 50 height 11
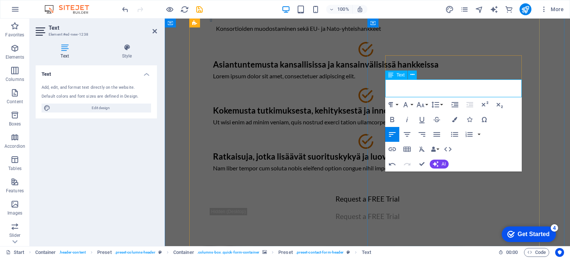
scroll to position [339, 0]
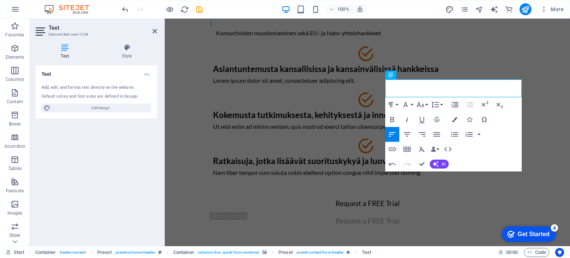
click at [408, 121] on icon "button" at bounding box center [407, 119] width 9 height 9
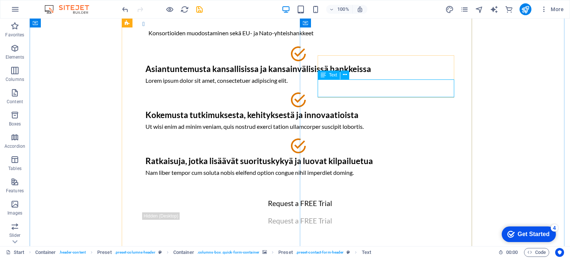
click at [346, 75] on icon at bounding box center [345, 75] width 4 height 8
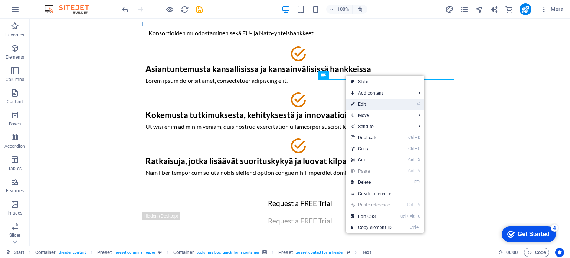
click at [361, 102] on link "⏎ Edit" at bounding box center [371, 104] width 50 height 11
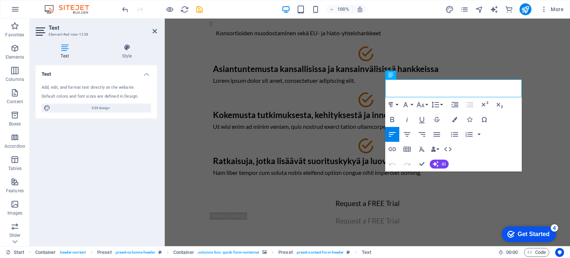
drag, startPoint x: 454, startPoint y: 94, endPoint x: 385, endPoint y: 84, distance: 69.9
click at [410, 120] on icon "button" at bounding box center [407, 119] width 9 height 9
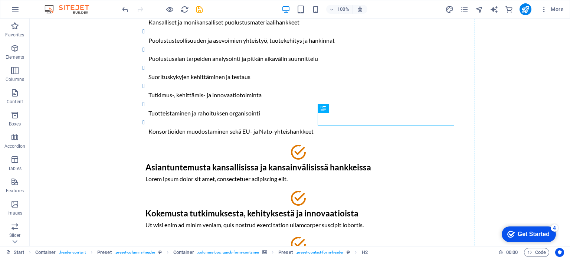
drag, startPoint x: 351, startPoint y: 71, endPoint x: 346, endPoint y: 40, distance: 30.4
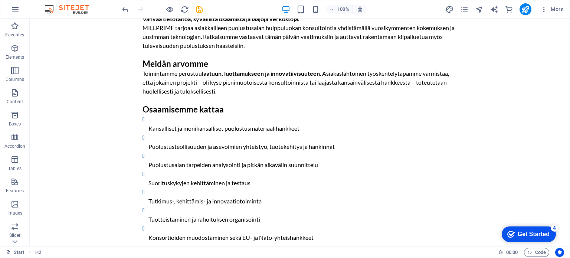
scroll to position [189, 0]
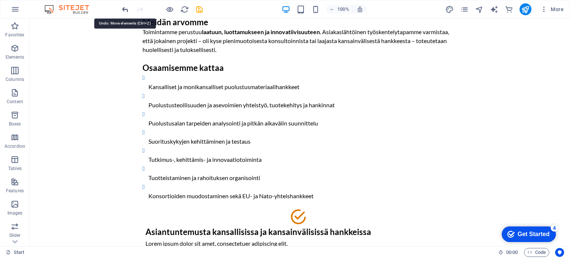
click at [127, 7] on icon "undo" at bounding box center [125, 9] width 9 height 9
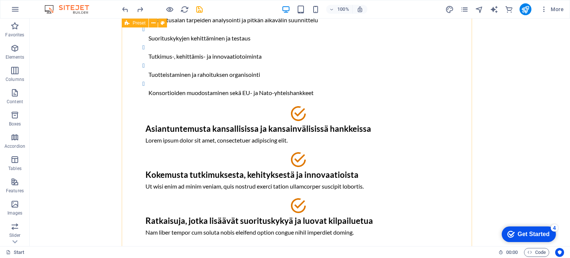
scroll to position [265, 0]
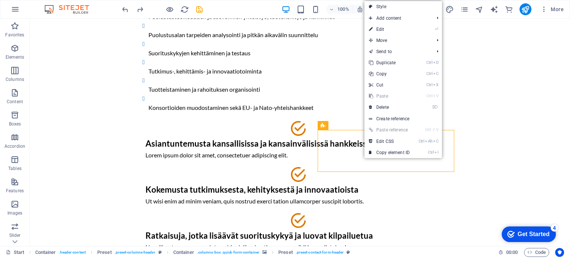
drag, startPoint x: 353, startPoint y: 141, endPoint x: 319, endPoint y: 96, distance: 56.2
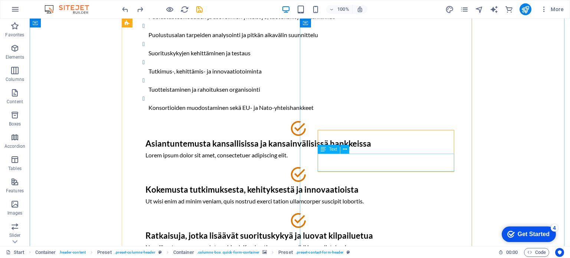
drag, startPoint x: 400, startPoint y: 165, endPoint x: 195, endPoint y: 159, distance: 205.1
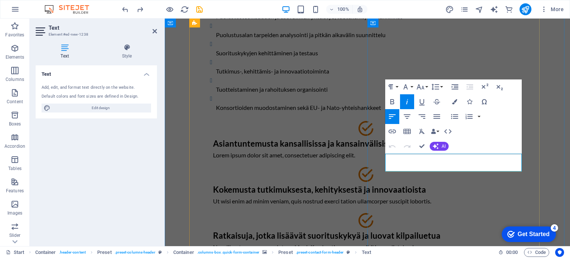
drag, startPoint x: 455, startPoint y: 169, endPoint x: 396, endPoint y: 163, distance: 59.3
drag, startPoint x: 396, startPoint y: 163, endPoint x: 456, endPoint y: 167, distance: 60.3
drag, startPoint x: 456, startPoint y: 167, endPoint x: 385, endPoint y: 160, distance: 72.0
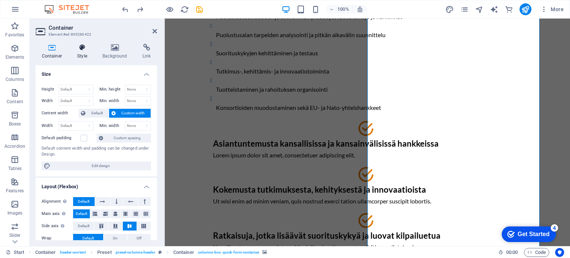
click at [80, 53] on h4 "Style" at bounding box center [83, 52] width 25 height 16
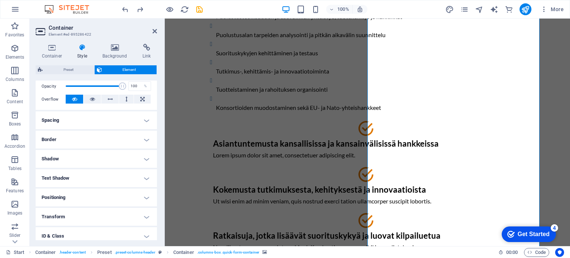
scroll to position [113, 0]
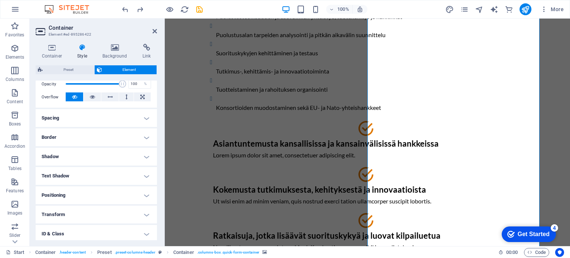
drag, startPoint x: 158, startPoint y: 168, endPoint x: 154, endPoint y: 194, distance: 26.6
click at [154, 194] on div "Container Style Background Link Size Height Default px rem % vh vw Min. height …" at bounding box center [96, 142] width 133 height 208
click at [144, 175] on h4 "Text Shadow" at bounding box center [96, 176] width 121 height 18
click at [144, 175] on h4 "Text Shadow" at bounding box center [96, 173] width 121 height 13
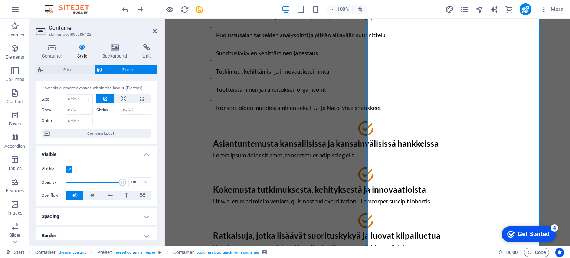
scroll to position [0, 0]
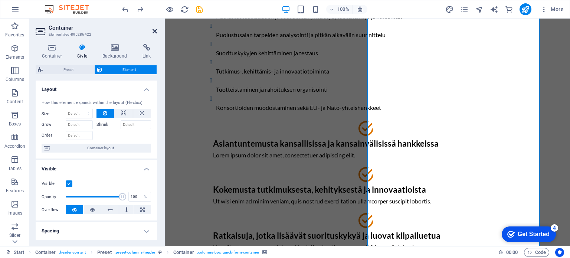
click at [155, 29] on icon at bounding box center [155, 31] width 4 height 6
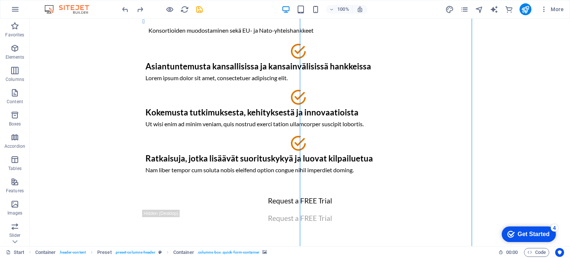
scroll to position [340, 0]
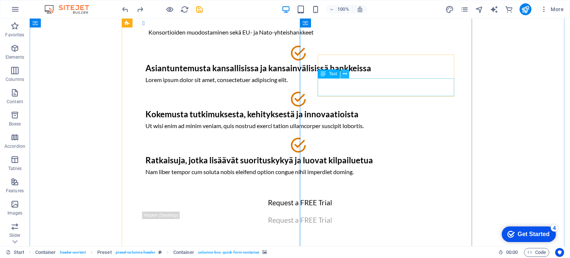
click at [346, 73] on icon at bounding box center [345, 74] width 4 height 8
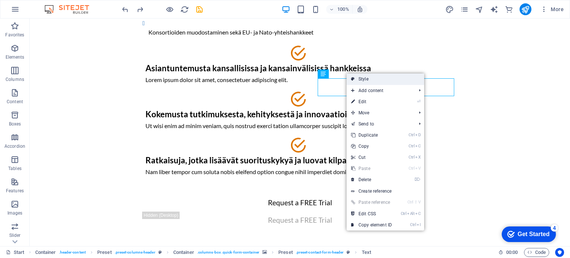
click at [354, 81] on icon at bounding box center [353, 79] width 4 height 11
select select "px"
select select "rem"
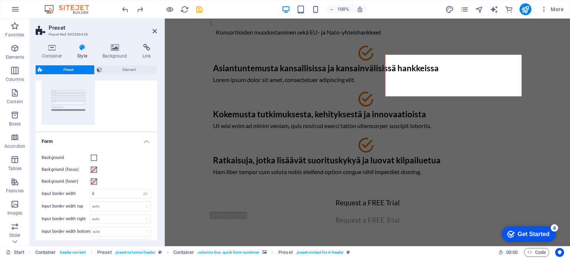
scroll to position [0, 0]
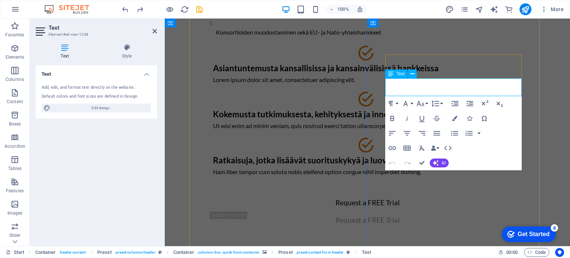
drag, startPoint x: 460, startPoint y: 92, endPoint x: 382, endPoint y: 80, distance: 78.1
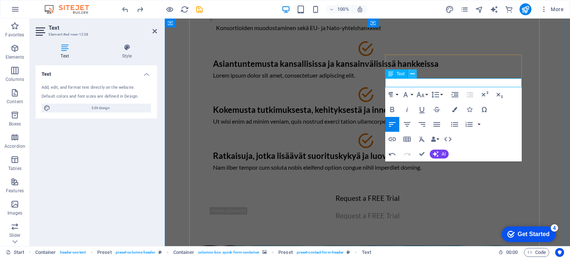
click at [412, 74] on icon at bounding box center [413, 74] width 4 height 8
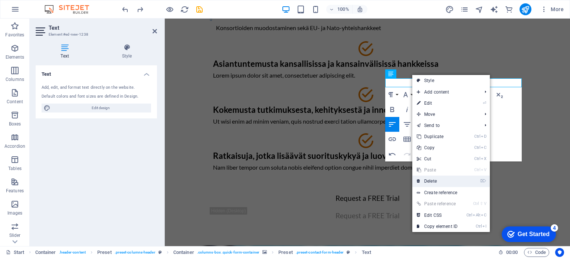
click at [431, 183] on link "⌦ Delete" at bounding box center [438, 181] width 50 height 11
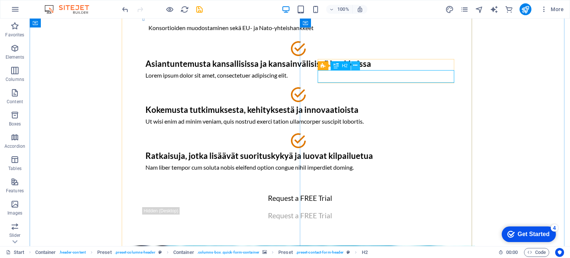
click at [353, 66] on button at bounding box center [355, 65] width 9 height 9
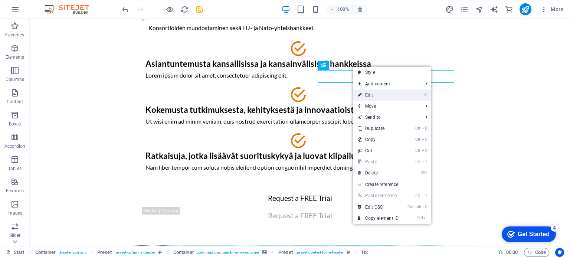
click at [369, 94] on link "⏎ Edit" at bounding box center [379, 94] width 50 height 11
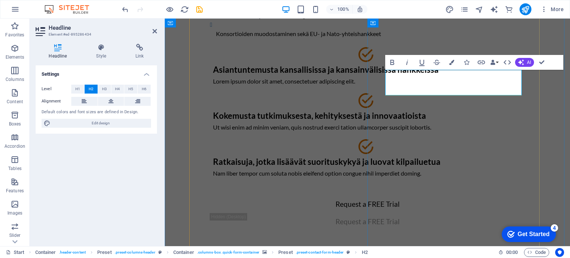
scroll to position [325, 0]
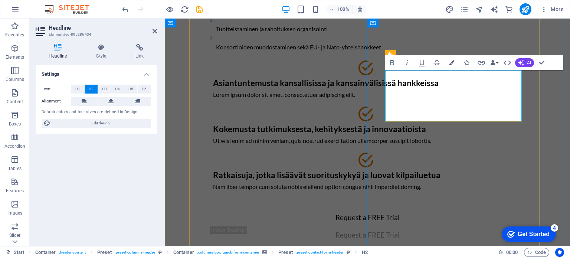
drag, startPoint x: 410, startPoint y: 92, endPoint x: 518, endPoint y: 113, distance: 110.4
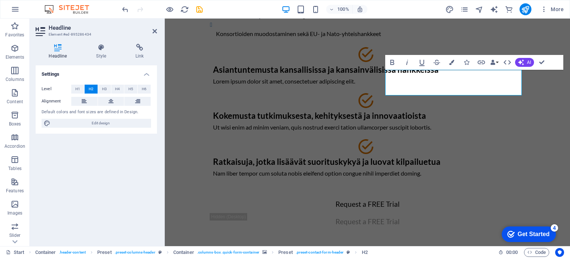
scroll to position [345, 0]
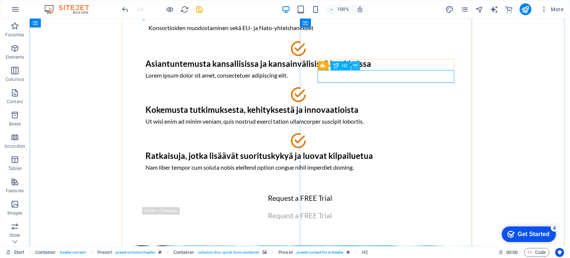
click at [354, 66] on icon at bounding box center [356, 66] width 4 height 8
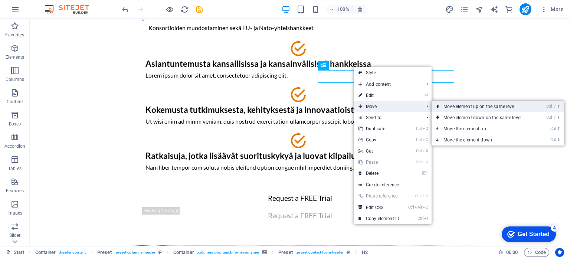
click at [450, 104] on link "Ctrl ⇧ ⬆ Move element up on the same level" at bounding box center [484, 106] width 105 height 11
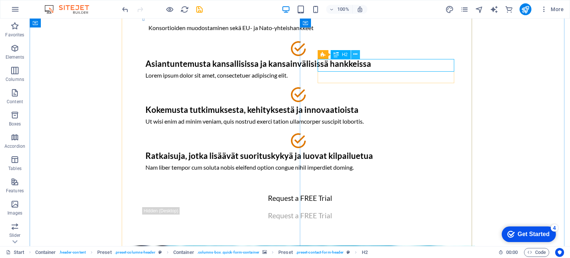
click at [356, 55] on icon at bounding box center [356, 55] width 4 height 8
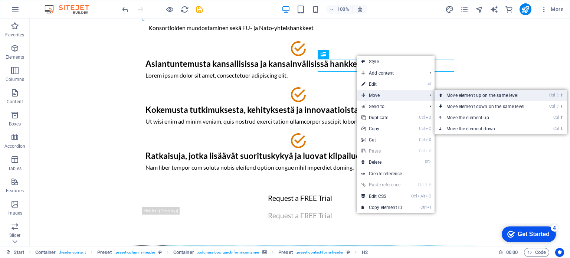
click at [450, 92] on link "Ctrl ⇧ ⬆ Move element up on the same level" at bounding box center [487, 95] width 105 height 11
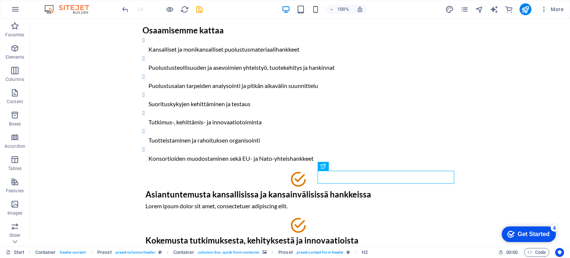
scroll to position [211, 0]
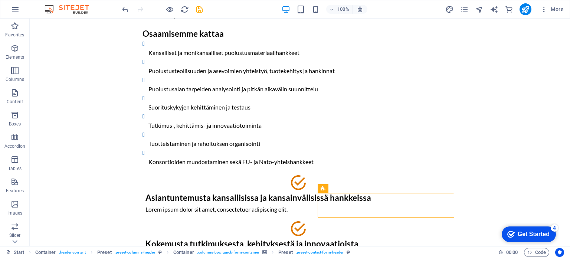
drag, startPoint x: 355, startPoint y: 209, endPoint x: 325, endPoint y: 179, distance: 42.3
click at [351, 189] on icon at bounding box center [350, 189] width 4 height 8
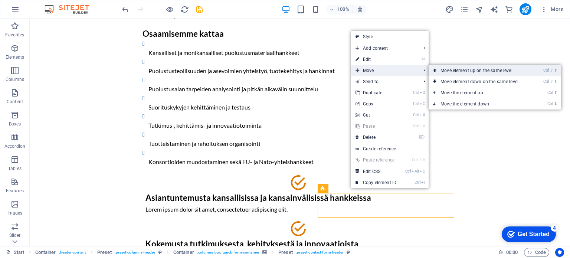
click at [439, 68] on link "Ctrl ⇧ ⬆ Move element up on the same level" at bounding box center [481, 70] width 105 height 11
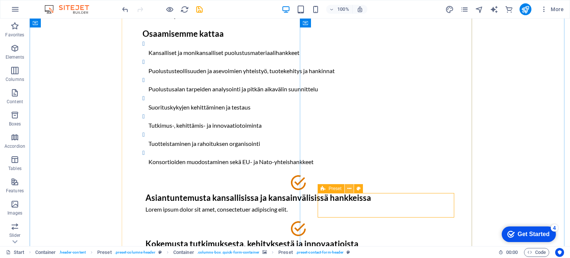
click at [348, 187] on icon at bounding box center [350, 189] width 4 height 8
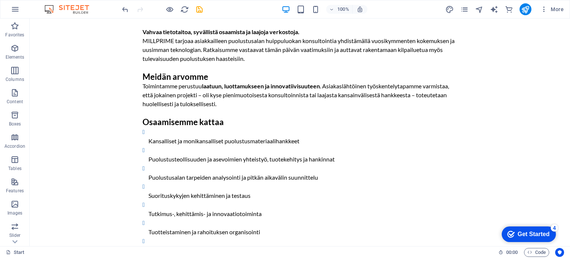
scroll to position [144, 0]
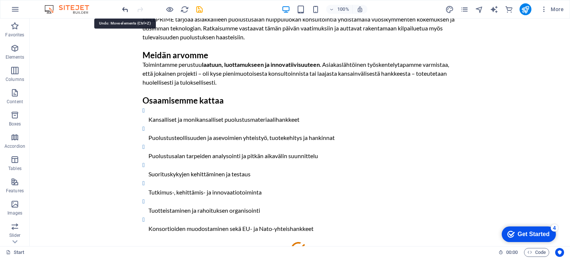
click at [127, 10] on icon "undo" at bounding box center [125, 9] width 9 height 9
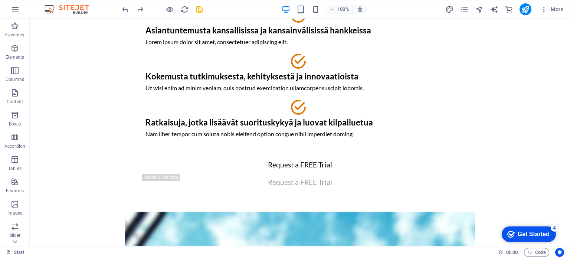
scroll to position [367, 0]
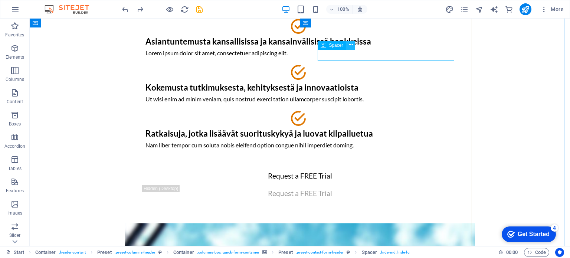
click at [354, 34] on icon at bounding box center [356, 33] width 4 height 8
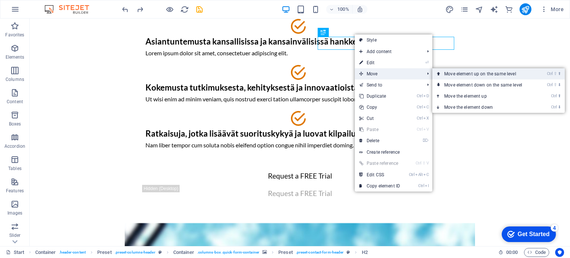
click at [452, 72] on link "Ctrl ⇧ ⬆ Move element up on the same level" at bounding box center [485, 73] width 105 height 11
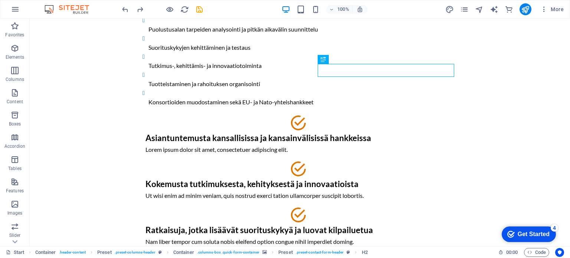
scroll to position [227, 0]
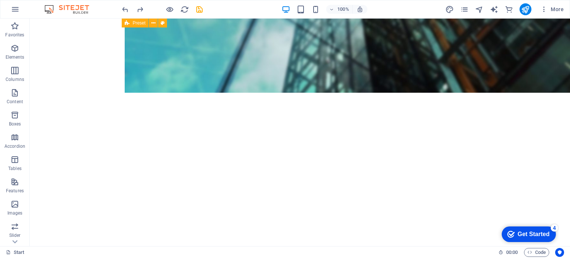
scroll to position [736, 0]
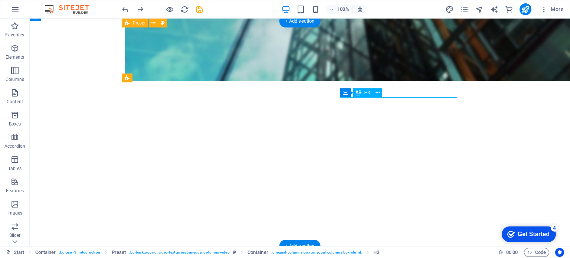
click at [381, 92] on button at bounding box center [378, 92] width 9 height 9
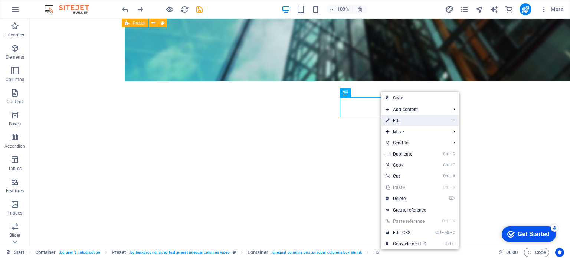
click at [398, 120] on link "⏎ Edit" at bounding box center [406, 120] width 50 height 11
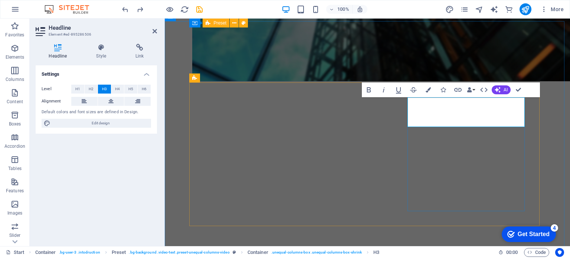
drag, startPoint x: 452, startPoint y: 122, endPoint x: 410, endPoint y: 103, distance: 46.0
click at [384, 88] on icon "button" at bounding box center [384, 89] width 2 height 5
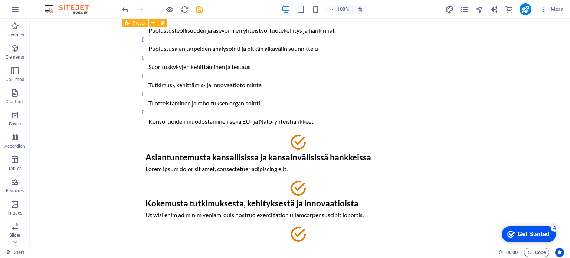
scroll to position [251, 0]
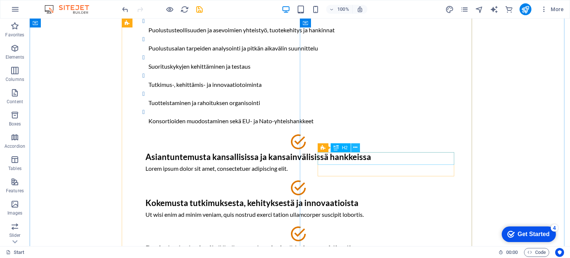
click at [354, 149] on icon at bounding box center [356, 148] width 4 height 8
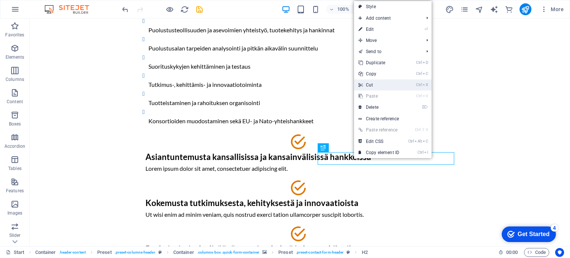
click at [371, 86] on link "Ctrl X Cut" at bounding box center [379, 84] width 50 height 11
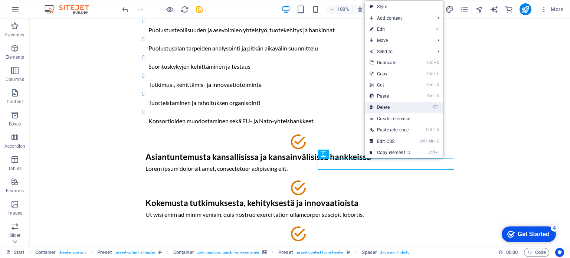
click at [385, 106] on link "⌦ Delete" at bounding box center [390, 107] width 50 height 11
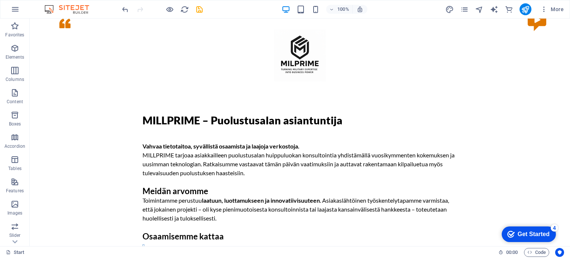
scroll to position [6, 0]
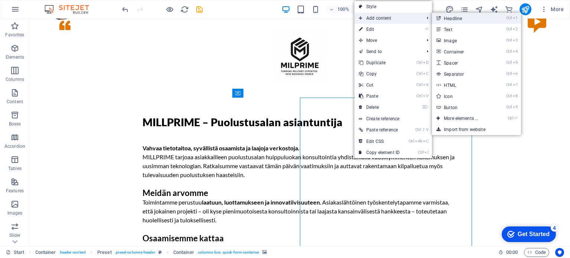
click at [447, 18] on link "Ctrl 1 Headline" at bounding box center [462, 18] width 61 height 11
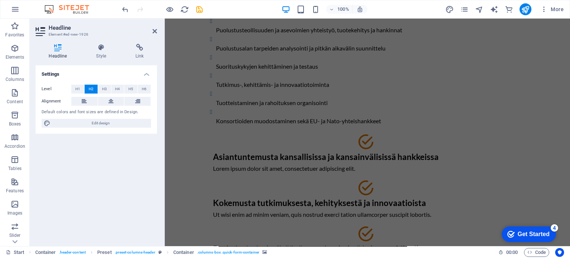
scroll to position [280, 0]
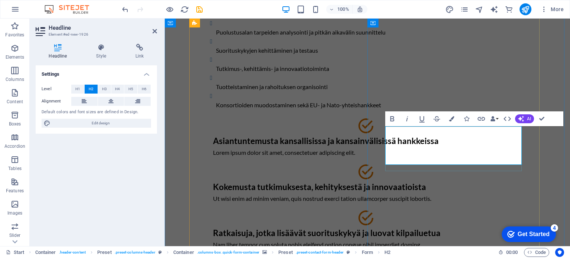
drag, startPoint x: 515, startPoint y: 162, endPoint x: 388, endPoint y: 130, distance: 131.2
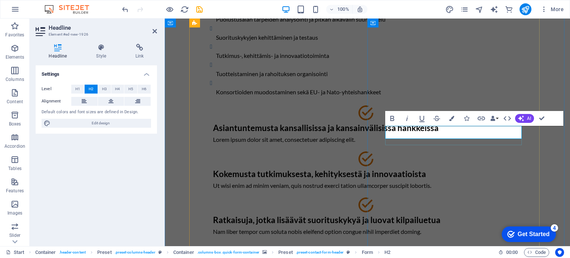
click at [455, 117] on button "Colors" at bounding box center [452, 118] width 14 height 15
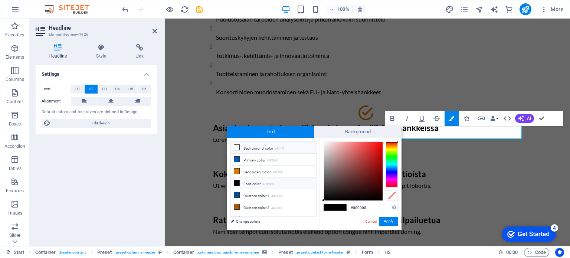
click at [267, 147] on li "Background color #ffffff" at bounding box center [273, 148] width 85 height 12
type input "#ffffff"
click at [235, 147] on icon at bounding box center [236, 147] width 5 height 5
click at [340, 210] on span at bounding box center [340, 207] width 11 height 6
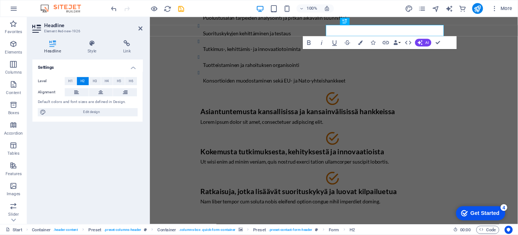
scroll to position [378, 0]
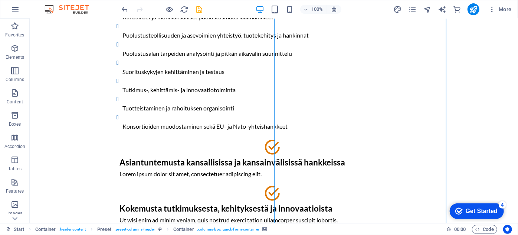
scroll to position [263, 0]
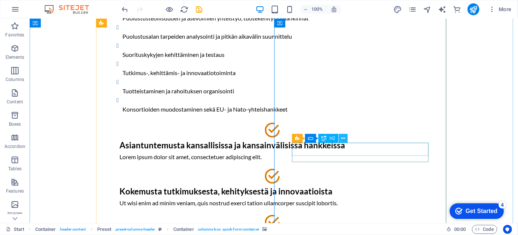
click at [341, 140] on icon at bounding box center [343, 138] width 4 height 8
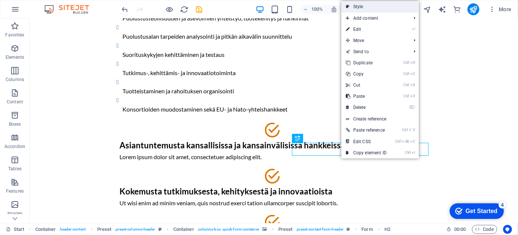
click at [370, 8] on link "Style" at bounding box center [381, 6] width 78 height 11
select select "px"
select select "rem"
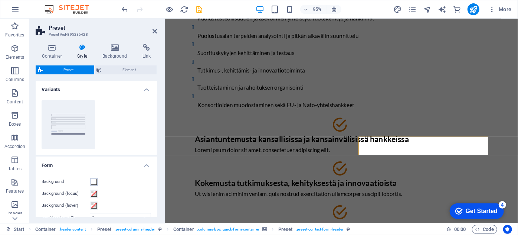
click at [94, 180] on span at bounding box center [94, 182] width 6 height 6
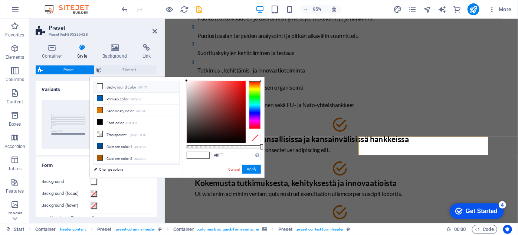
scroll to position [0, 0]
click at [235, 169] on link "Cancel" at bounding box center [234, 169] width 13 height 6
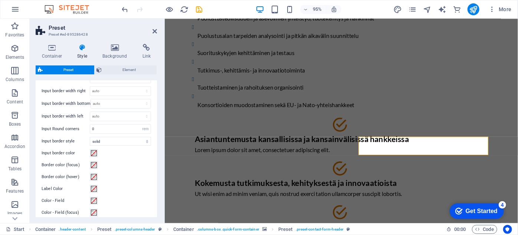
scroll to position [155, 0]
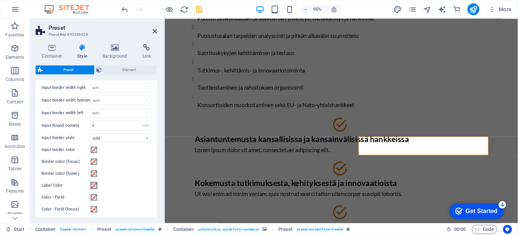
click at [92, 182] on span at bounding box center [94, 185] width 6 height 6
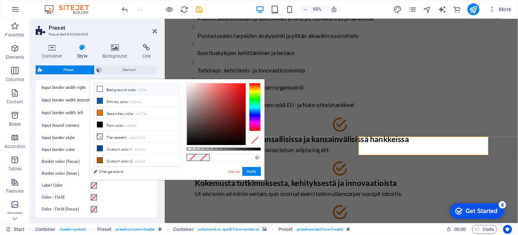
click at [110, 86] on li "Background color #ffffff" at bounding box center [136, 89] width 85 height 12
type input "#ffffff"
click at [245, 169] on button "Apply" at bounding box center [251, 171] width 19 height 9
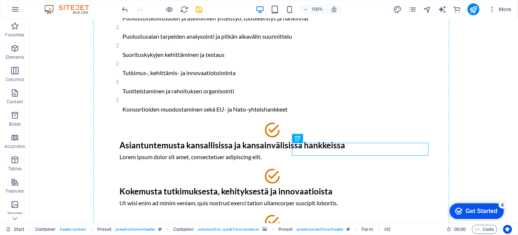
drag, startPoint x: 319, startPoint y: 146, endPoint x: 395, endPoint y: 140, distance: 76.0
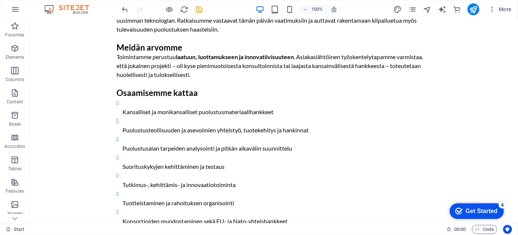
scroll to position [0, 0]
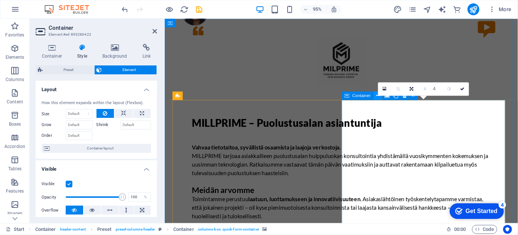
click at [377, 97] on icon at bounding box center [379, 95] width 4 height 7
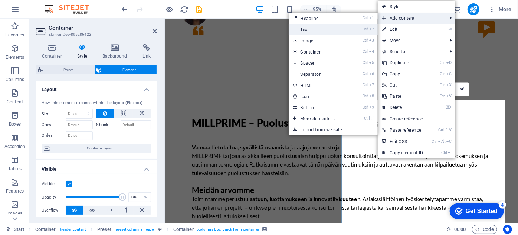
click at [359, 29] on li "Ctrl 2 Text" at bounding box center [333, 29] width 89 height 11
click at [318, 30] on link "Ctrl 2 Text" at bounding box center [319, 29] width 61 height 11
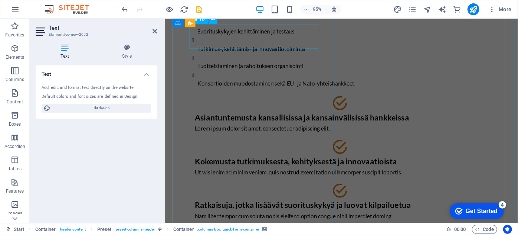
scroll to position [286, 0]
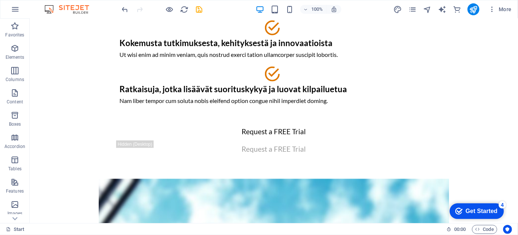
scroll to position [417, 0]
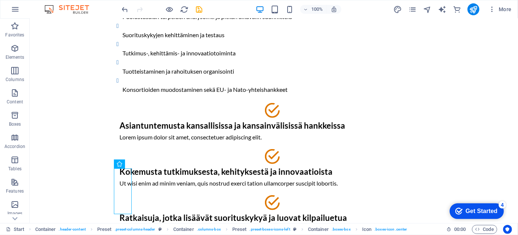
scroll to position [279, 0]
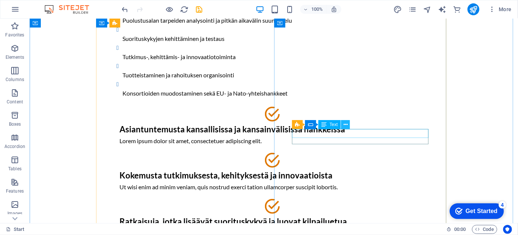
click at [344, 121] on icon at bounding box center [346, 125] width 4 height 8
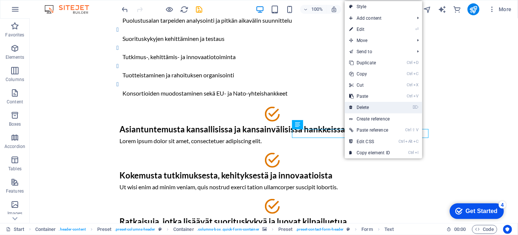
click at [356, 105] on link "⌦ Delete" at bounding box center [370, 107] width 50 height 11
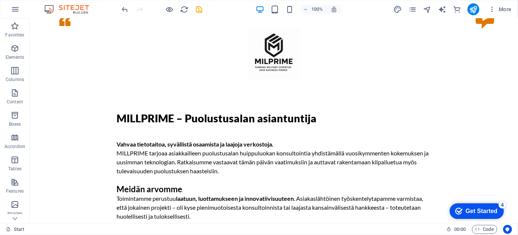
scroll to position [0, 0]
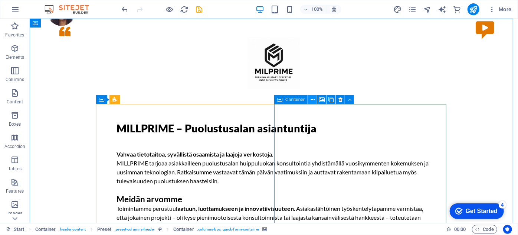
click at [314, 99] on icon at bounding box center [313, 100] width 4 height 8
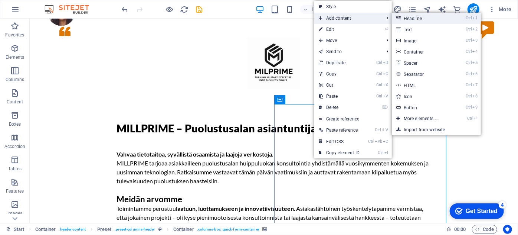
click at [409, 17] on link "Ctrl 1 Headline" at bounding box center [422, 18] width 61 height 11
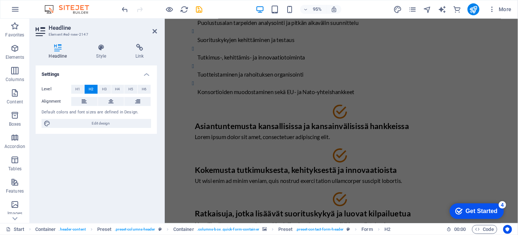
scroll to position [287, 0]
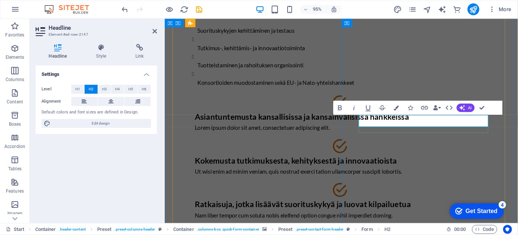
drag, startPoint x: 461, startPoint y: 125, endPoint x: 369, endPoint y: 129, distance: 91.4
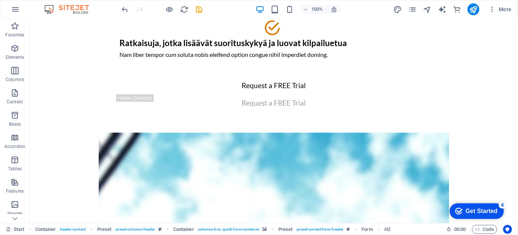
scroll to position [461, 0]
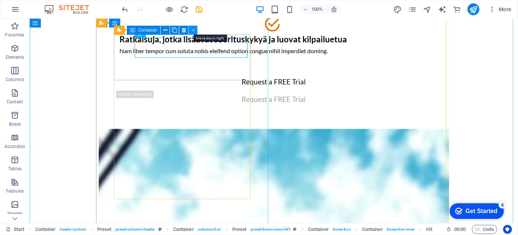
click at [192, 30] on icon at bounding box center [193, 30] width 3 height 8
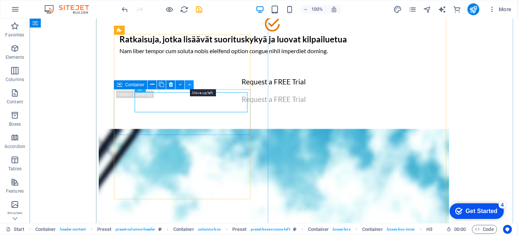
click at [186, 86] on button at bounding box center [189, 84] width 9 height 9
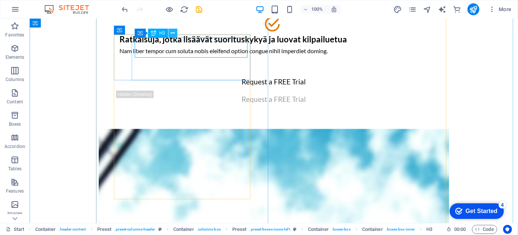
click at [172, 35] on icon at bounding box center [173, 33] width 4 height 8
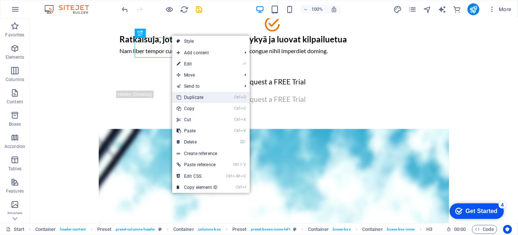
click at [193, 95] on link "Ctrl D Duplicate" at bounding box center [197, 97] width 50 height 11
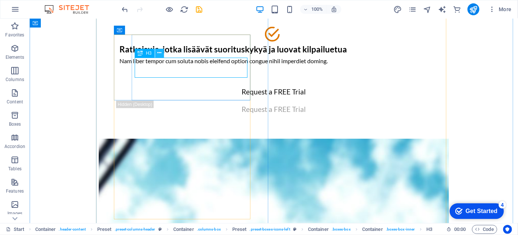
click at [159, 51] on icon at bounding box center [159, 53] width 4 height 8
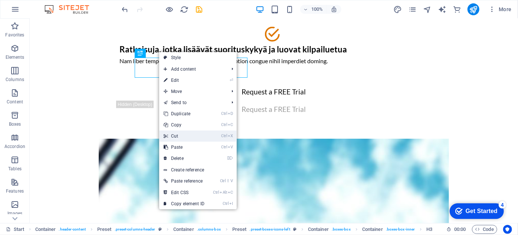
click at [177, 135] on link "Ctrl X Cut" at bounding box center [184, 135] width 50 height 11
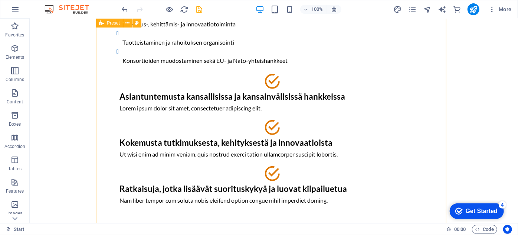
scroll to position [312, 0]
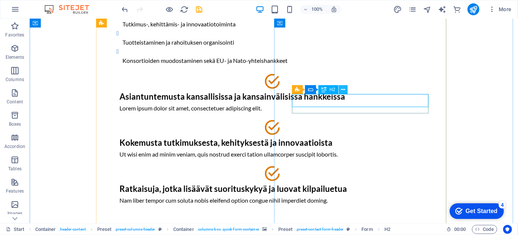
click at [344, 90] on icon at bounding box center [343, 90] width 4 height 8
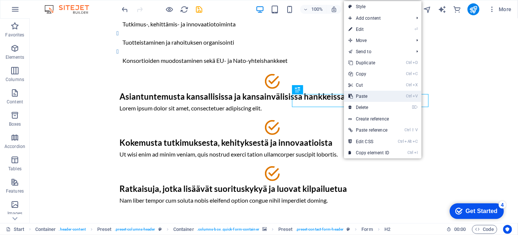
click at [366, 94] on link "Ctrl V Paste" at bounding box center [369, 96] width 50 height 11
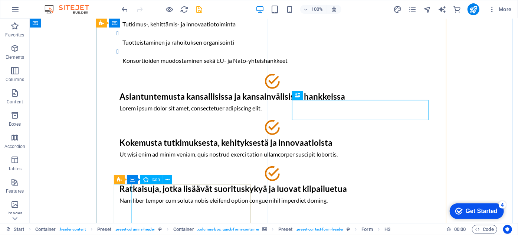
click at [120, 88] on figure at bounding box center [273, 81] width 315 height 15
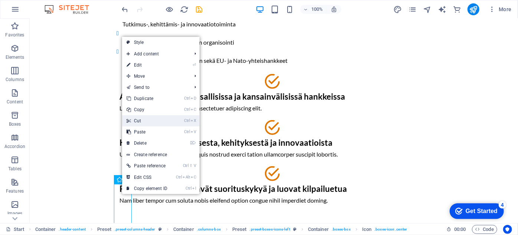
click at [143, 121] on link "Ctrl X Cut" at bounding box center [147, 120] width 50 height 11
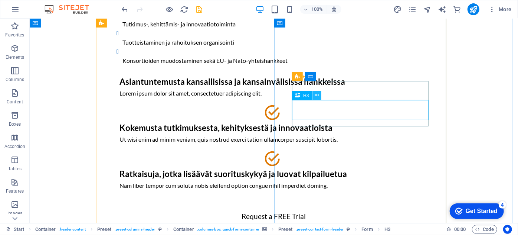
click at [313, 99] on button at bounding box center [317, 95] width 9 height 9
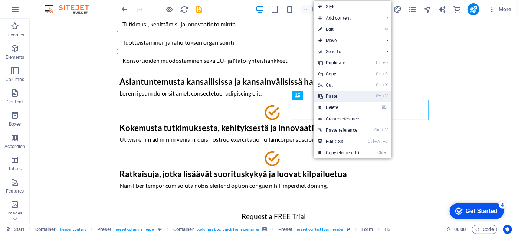
click at [323, 95] on link "Ctrl V Paste" at bounding box center [339, 96] width 50 height 11
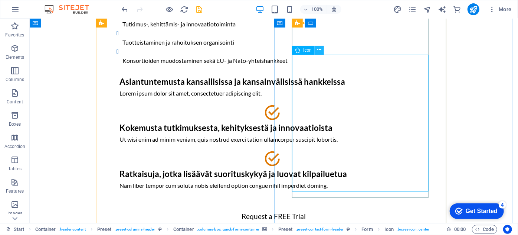
click at [321, 51] on icon at bounding box center [320, 50] width 4 height 8
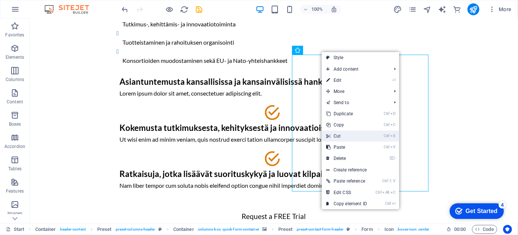
click at [336, 132] on link "Ctrl X Cut" at bounding box center [347, 135] width 50 height 11
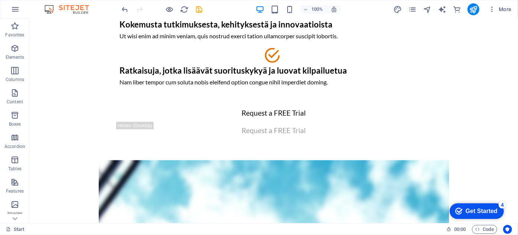
scroll to position [423, 0]
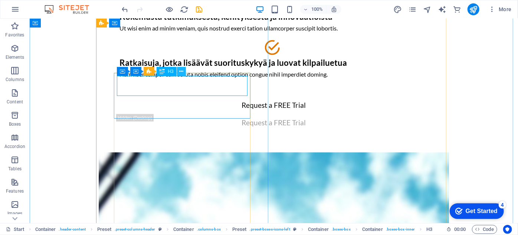
click at [180, 71] on icon at bounding box center [181, 72] width 4 height 8
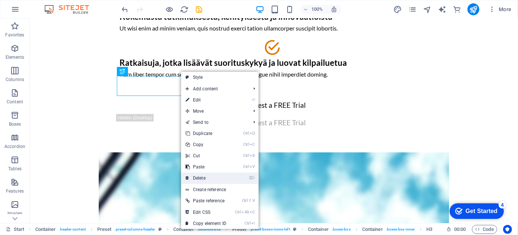
click at [201, 177] on link "⌦ Delete" at bounding box center [206, 177] width 50 height 11
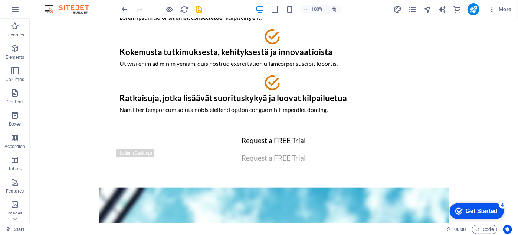
scroll to position [381, 0]
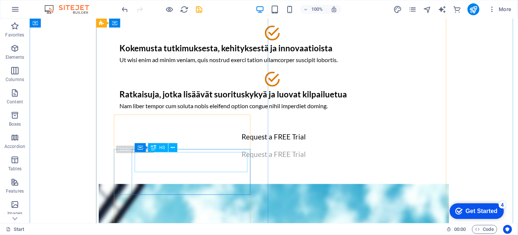
click at [221, 53] on div "Kokemusta tutkimuksesta, kehityksestä ja innovaatioista" at bounding box center [273, 48] width 309 height 10
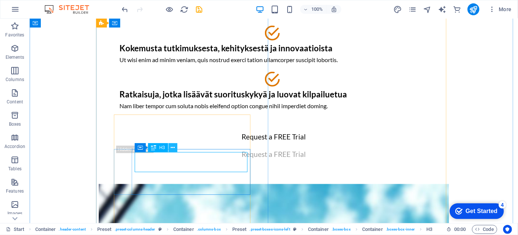
click at [173, 147] on icon at bounding box center [173, 148] width 4 height 8
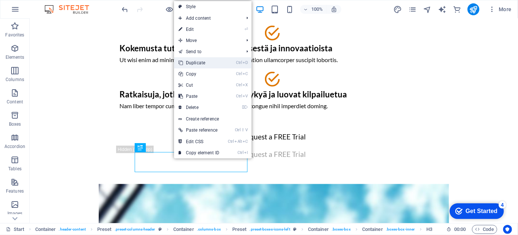
click at [201, 64] on link "Ctrl D Duplicate" at bounding box center [199, 62] width 50 height 11
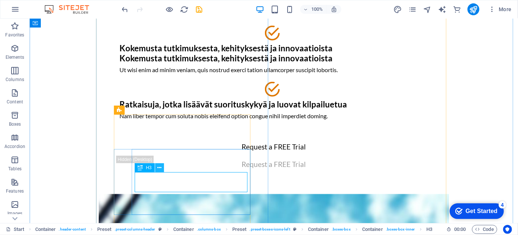
click at [160, 167] on icon at bounding box center [159, 168] width 4 height 8
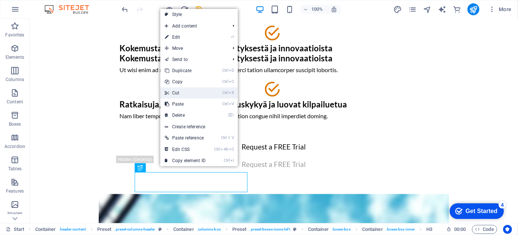
click at [179, 95] on link "Ctrl X Cut" at bounding box center [185, 92] width 50 height 11
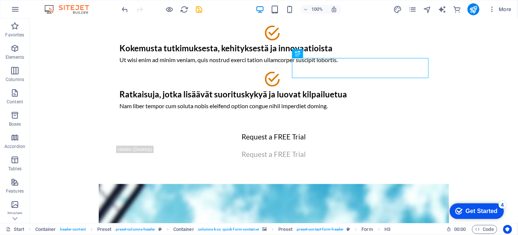
scroll to position [331, 0]
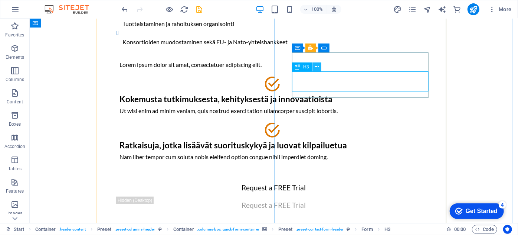
click at [321, 66] on button at bounding box center [317, 66] width 9 height 9
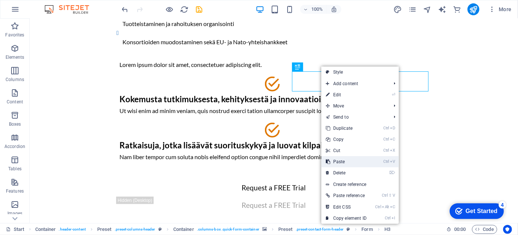
click at [344, 159] on link "Ctrl V Paste" at bounding box center [347, 161] width 50 height 11
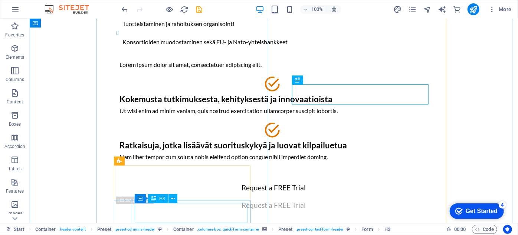
click at [199, 104] on div "Kokemusta tutkimuksesta, kehityksestä ja innovaatioista" at bounding box center [273, 99] width 309 height 10
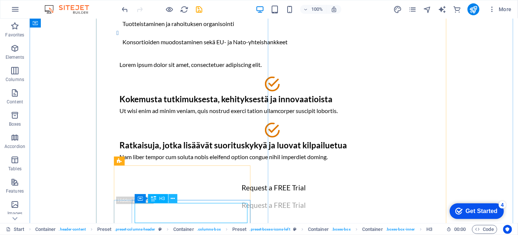
click at [170, 200] on button at bounding box center [173, 198] width 9 height 9
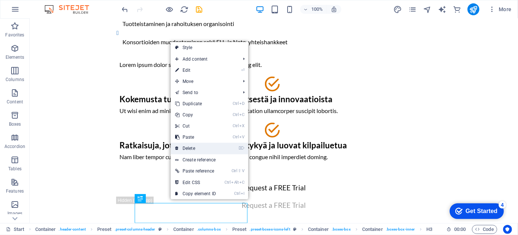
click at [196, 150] on link "⌦ Delete" at bounding box center [196, 148] width 50 height 11
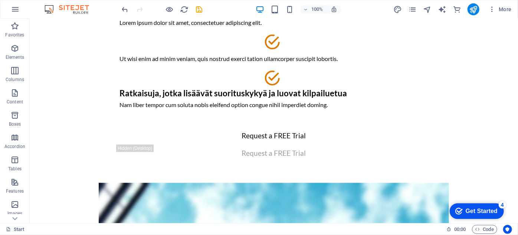
scroll to position [408, 0]
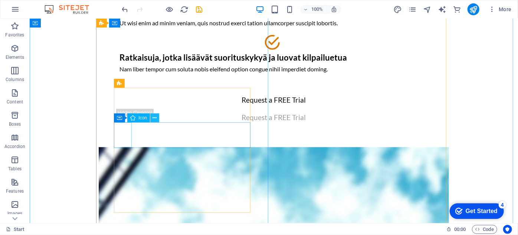
click at [155, 115] on icon at bounding box center [155, 118] width 4 height 8
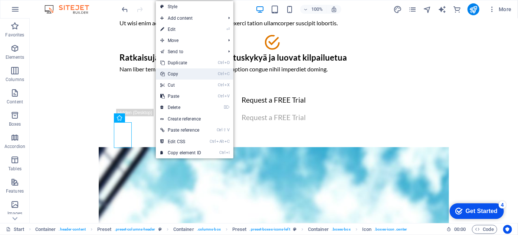
click at [173, 76] on link "Ctrl C Copy" at bounding box center [181, 73] width 50 height 11
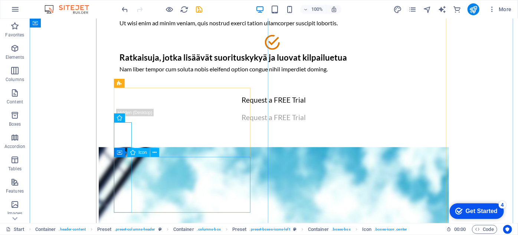
click at [124, 49] on figure at bounding box center [273, 42] width 315 height 15
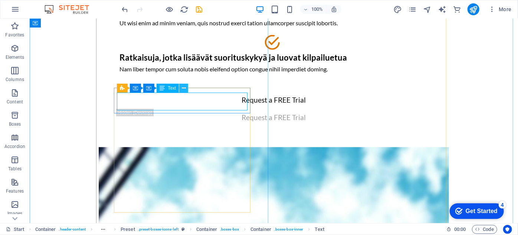
click at [183, 87] on icon at bounding box center [184, 88] width 4 height 8
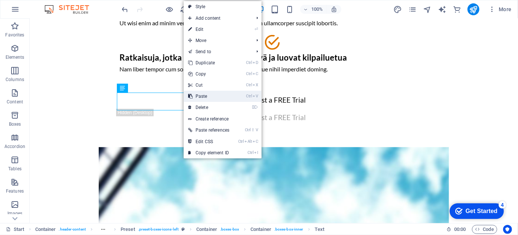
click at [194, 93] on link "Ctrl V Paste" at bounding box center [209, 96] width 50 height 11
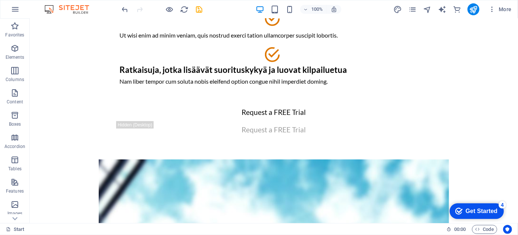
scroll to position [407, 0]
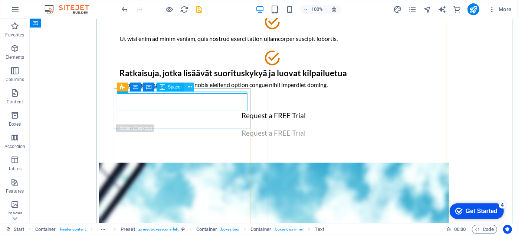
click at [187, 91] on button at bounding box center [189, 86] width 9 height 9
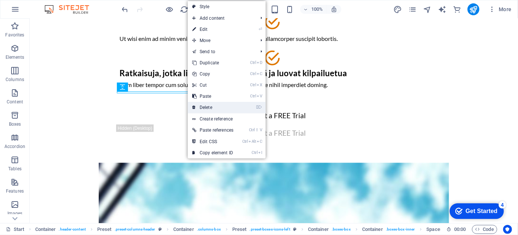
click at [198, 107] on link "⌦ Delete" at bounding box center [213, 107] width 50 height 11
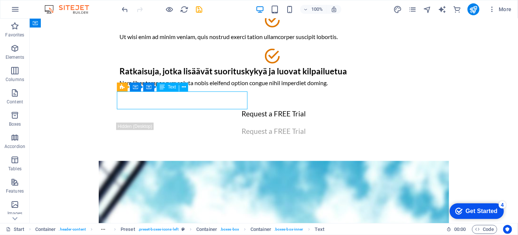
click at [184, 89] on icon at bounding box center [184, 87] width 4 height 8
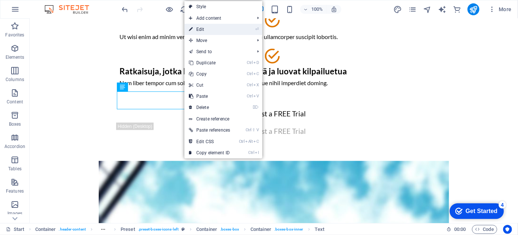
click at [213, 27] on link "⏎ Edit" at bounding box center [210, 29] width 50 height 11
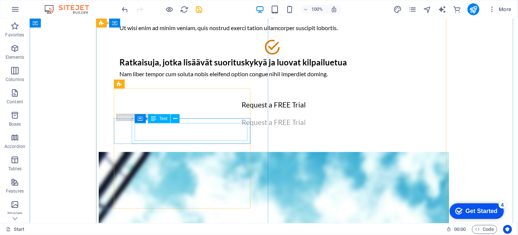
click at [157, 32] on div "Ut wisi enim ad minim veniam, quis nostrud exerci tation ullamcorper suscipit l…" at bounding box center [273, 27] width 309 height 9
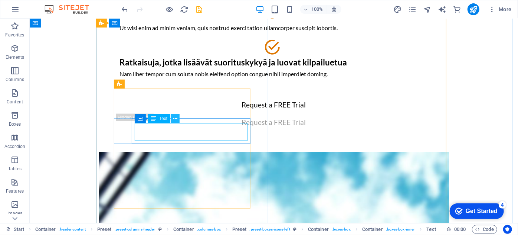
click at [177, 120] on button at bounding box center [175, 118] width 9 height 9
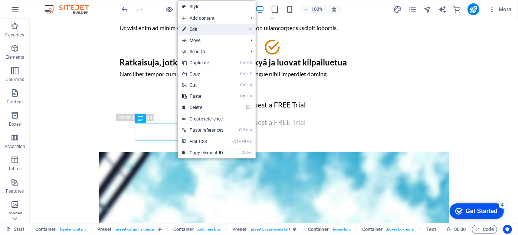
click at [204, 30] on link "⏎ Edit" at bounding box center [203, 29] width 50 height 11
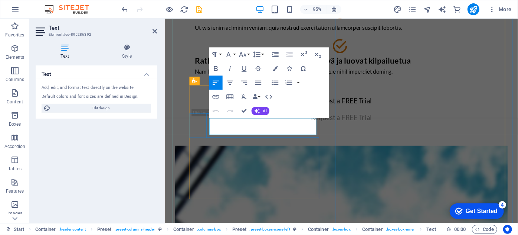
click at [321, 32] on p "Ut wisi enim ad minim veniam, quis nostrud exerci tation ullamcorper suscipit l…" at bounding box center [350, 27] width 309 height 9
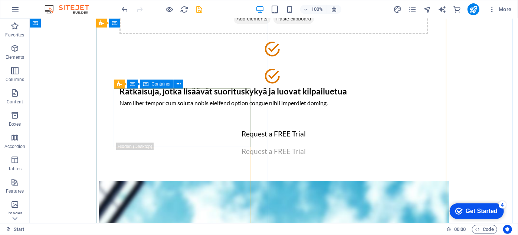
drag, startPoint x: 124, startPoint y: 158, endPoint x: 131, endPoint y: 98, distance: 60.2
click at [131, 98] on div "Drop content here or Add elements Paste clipboard Ratkaisuja, jotka lisäävät su…" at bounding box center [274, 44] width 324 height 141
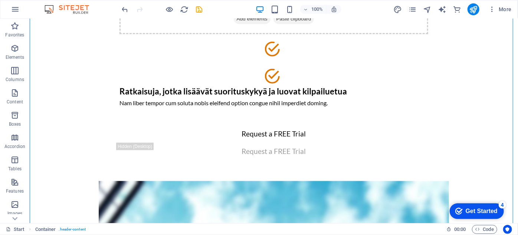
drag, startPoint x: 121, startPoint y: 162, endPoint x: 129, endPoint y: 116, distance: 46.3
click at [129, 114] on div "Drop content here or Add elements Paste clipboard Ratkaisuja, jotka lisäävät su…" at bounding box center [274, 44] width 324 height 141
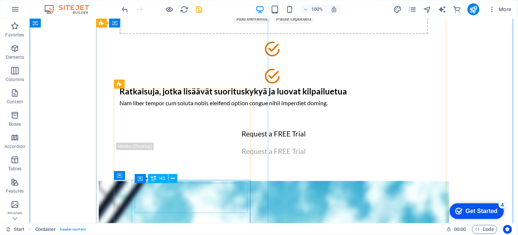
click at [144, 96] on div "Ratkaisuja, jotka lisäävät suorituskykyä ja luovat kilpailuetua" at bounding box center [273, 91] width 309 height 10
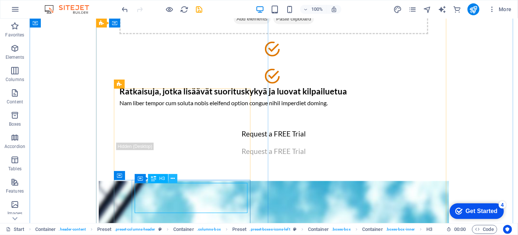
click at [172, 177] on icon at bounding box center [173, 179] width 4 height 8
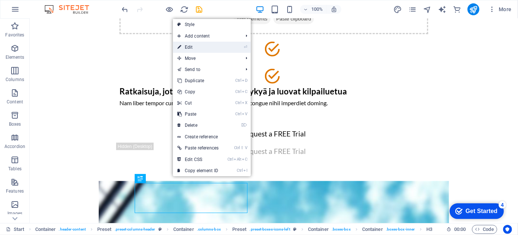
click at [195, 47] on link "⏎ Edit" at bounding box center [198, 47] width 50 height 11
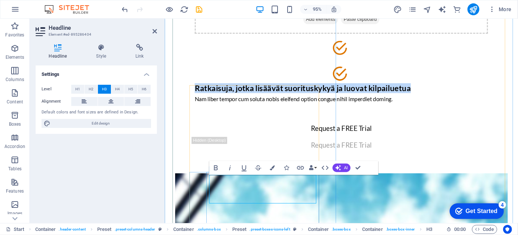
drag, startPoint x: 212, startPoint y: 186, endPoint x: 274, endPoint y: 207, distance: 65.4
click at [274, 96] on h3 "Ratkaisuja, jotka lisäävät suorituskykyä ja luovat kilpailuetua" at bounding box center [350, 91] width 309 height 10
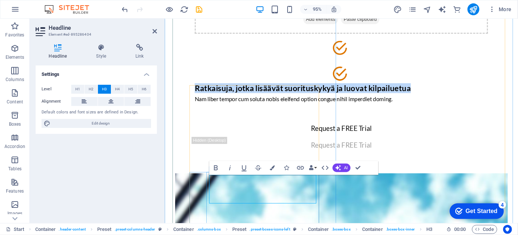
copy span "Ratkaisuja, jotka lisäävät suorituskykyä ja luovat kilpailuetua"
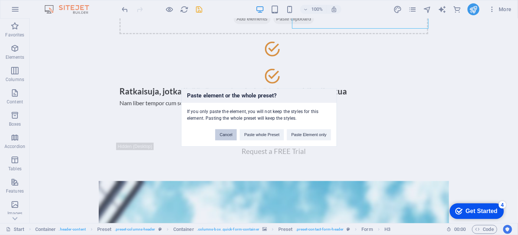
click at [224, 137] on button "Cancel" at bounding box center [226, 134] width 22 height 11
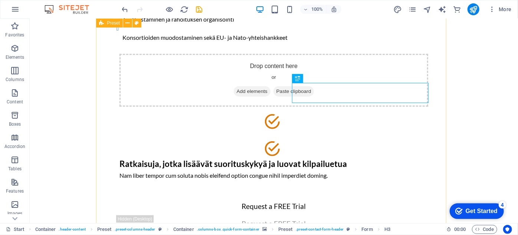
scroll to position [333, 0]
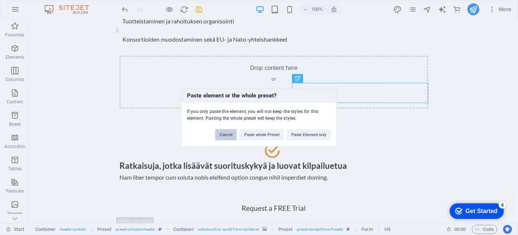
click at [228, 137] on button "Cancel" at bounding box center [226, 134] width 22 height 11
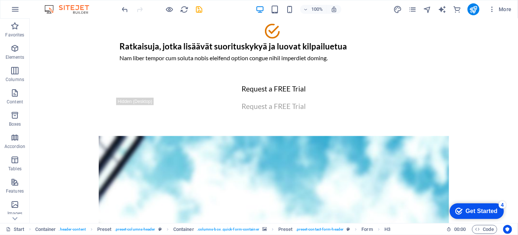
scroll to position [496, 0]
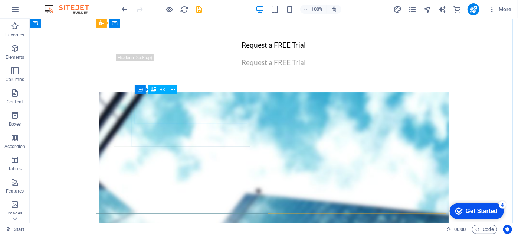
click at [191, 7] on div "Ratkaisuja, jotka lisäävät suorituskykyä ja luovat kilpailuetua" at bounding box center [273, 2] width 309 height 10
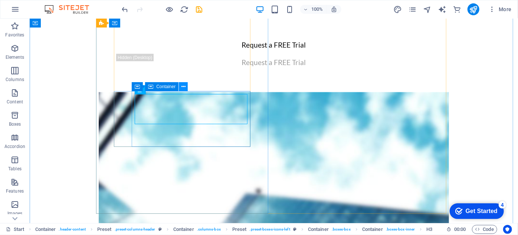
click at [182, 88] on icon at bounding box center [184, 87] width 4 height 8
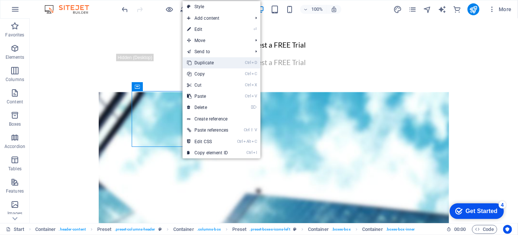
click at [199, 63] on link "Ctrl D Duplicate" at bounding box center [208, 62] width 50 height 11
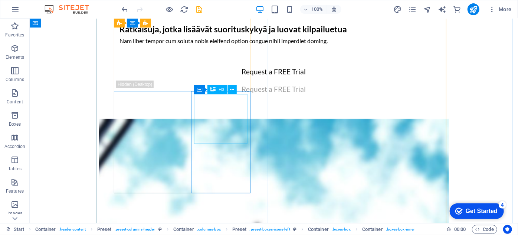
click at [201, 34] on div "Ratkaisuja, jotka lisäävät suorituskykyä ja luovat kilpailuetua" at bounding box center [273, 29] width 309 height 10
click at [231, 91] on icon at bounding box center [232, 90] width 4 height 8
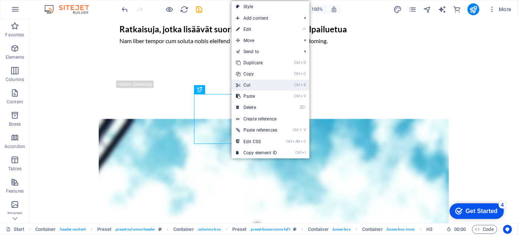
click at [243, 82] on link "Ctrl X Cut" at bounding box center [257, 84] width 50 height 11
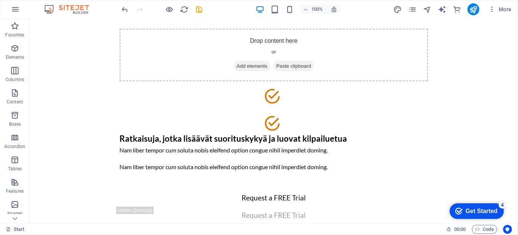
scroll to position [354, 0]
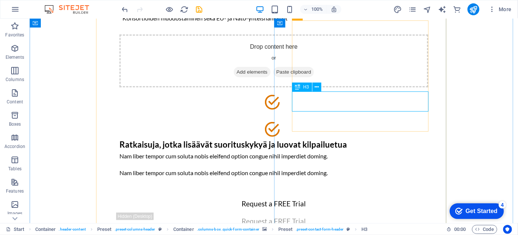
click at [319, 88] on icon at bounding box center [317, 87] width 4 height 8
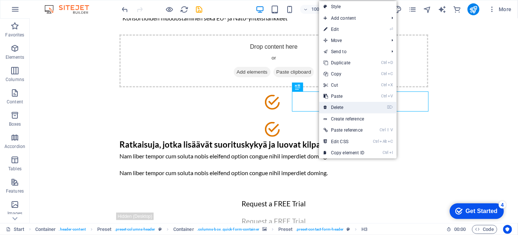
click at [332, 104] on link "⌦ Delete" at bounding box center [344, 107] width 50 height 11
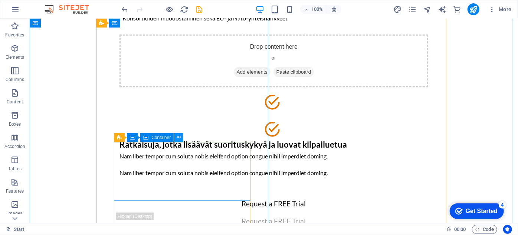
click at [178, 137] on icon at bounding box center [179, 137] width 4 height 8
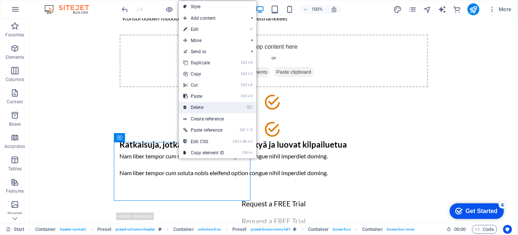
click at [211, 105] on link "⌦ Delete" at bounding box center [204, 107] width 50 height 11
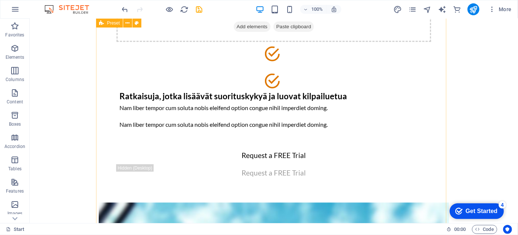
scroll to position [410, 0]
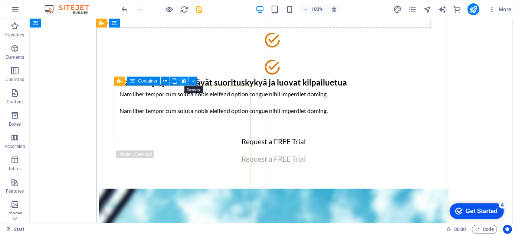
click at [182, 82] on icon at bounding box center [184, 81] width 4 height 8
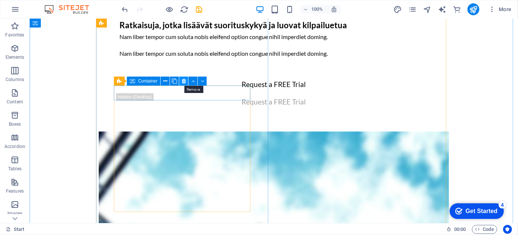
click at [184, 82] on icon at bounding box center [184, 81] width 4 height 8
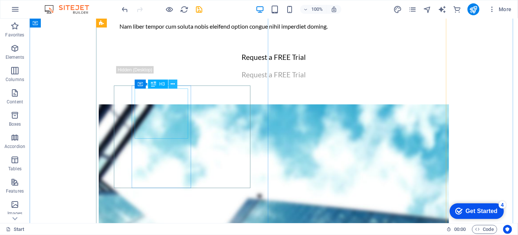
click at [171, 85] on icon at bounding box center [173, 84] width 4 height 8
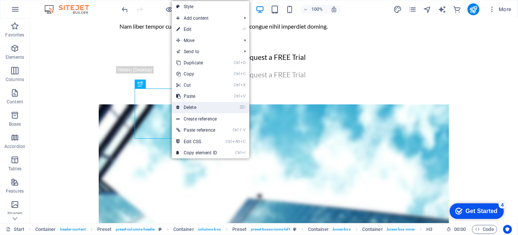
click at [190, 106] on link "⌦ Delete" at bounding box center [197, 107] width 50 height 11
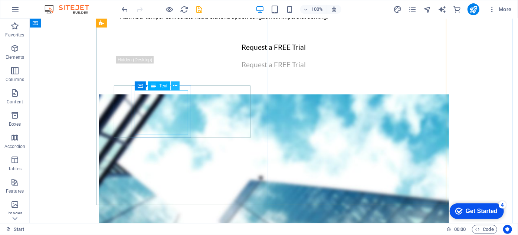
click at [174, 86] on icon at bounding box center [175, 86] width 4 height 8
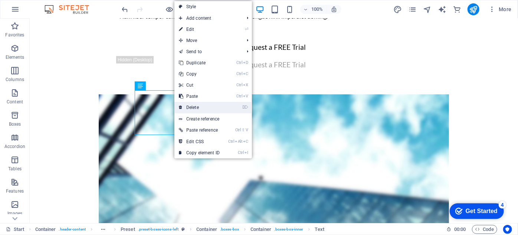
click at [187, 104] on link "⌦ Delete" at bounding box center [200, 107] width 50 height 11
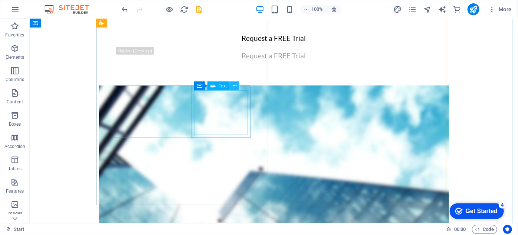
click at [233, 88] on icon at bounding box center [235, 86] width 4 height 8
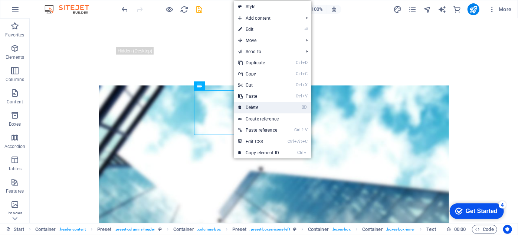
click at [250, 106] on link "⌦ Delete" at bounding box center [259, 107] width 50 height 11
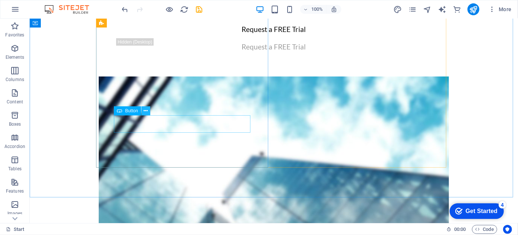
click at [146, 111] on icon at bounding box center [146, 111] width 4 height 8
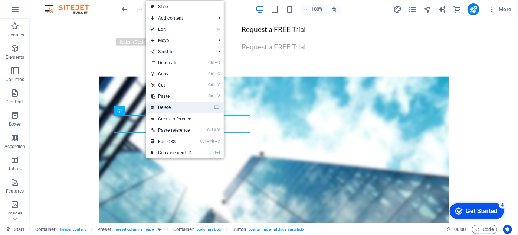
click at [153, 105] on icon at bounding box center [153, 107] width 4 height 11
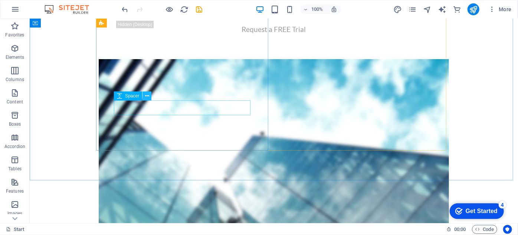
click at [146, 98] on icon at bounding box center [147, 96] width 4 height 8
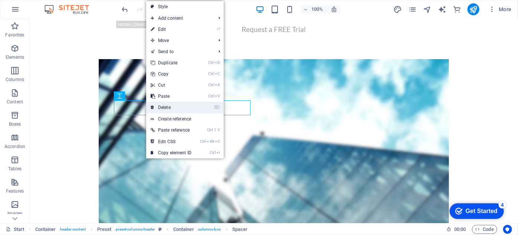
click at [155, 108] on link "⌦ Delete" at bounding box center [171, 107] width 50 height 11
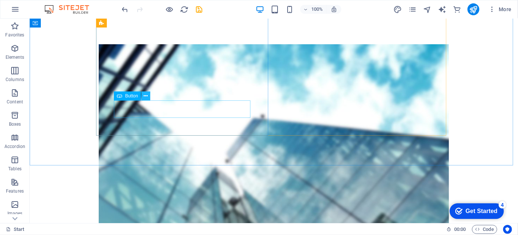
click at [149, 99] on button at bounding box center [145, 95] width 9 height 9
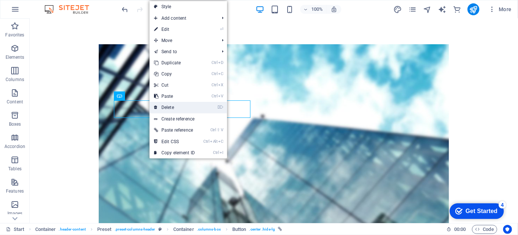
click at [154, 105] on icon at bounding box center [156, 107] width 4 height 11
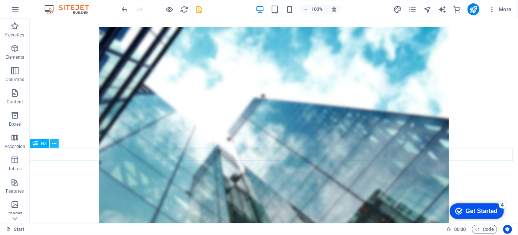
click at [52, 141] on icon at bounding box center [54, 144] width 4 height 8
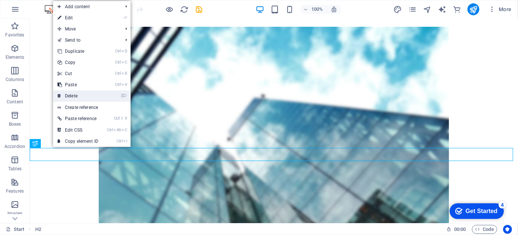
click at [67, 95] on link "⌦ Delete" at bounding box center [78, 95] width 50 height 11
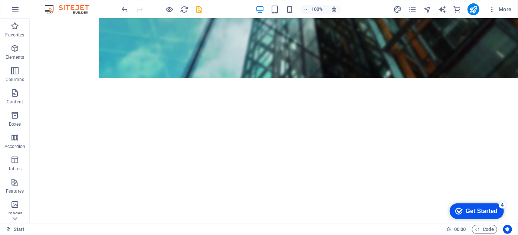
scroll to position [575, 0]
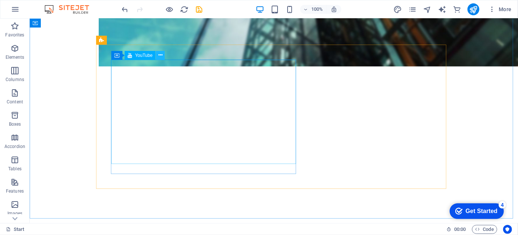
click at [161, 56] on icon at bounding box center [161, 55] width 4 height 8
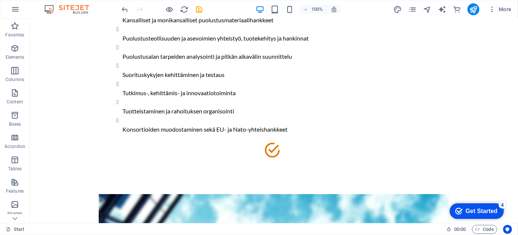
scroll to position [241, 0]
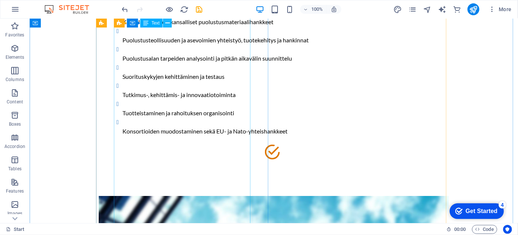
click at [167, 24] on icon at bounding box center [168, 23] width 4 height 8
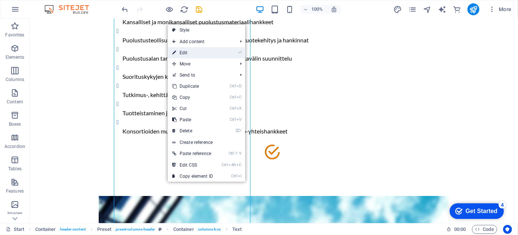
click at [180, 52] on link "⏎ Edit" at bounding box center [193, 52] width 50 height 11
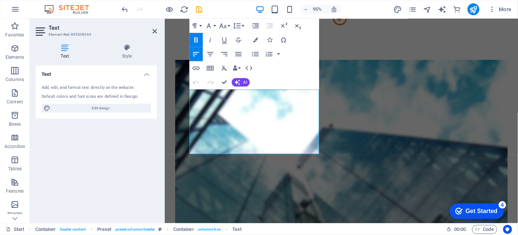
scroll to position [382, 0]
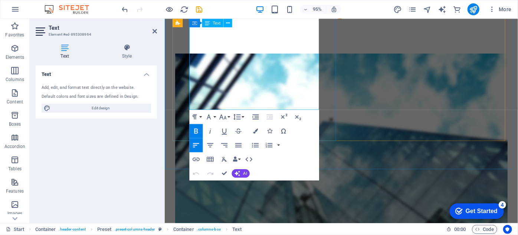
drag, startPoint x: 191, startPoint y: 107, endPoint x: 242, endPoint y: 102, distance: 51.5
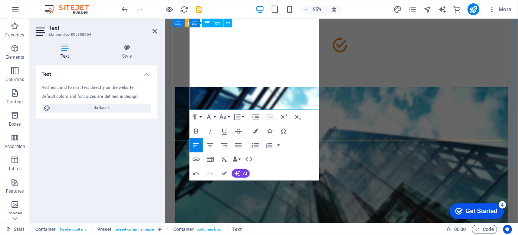
click at [214, 30] on h3 at bounding box center [350, 25] width 315 height 10
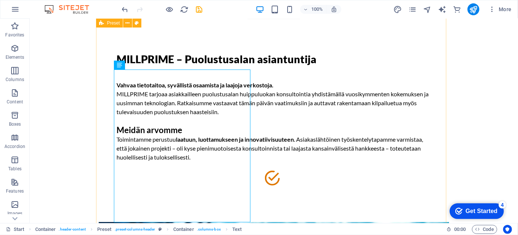
scroll to position [0, 0]
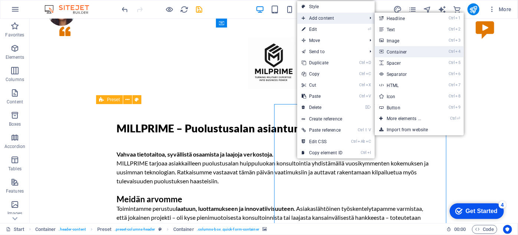
click at [400, 48] on link "Ctrl 4 Container" at bounding box center [405, 51] width 61 height 11
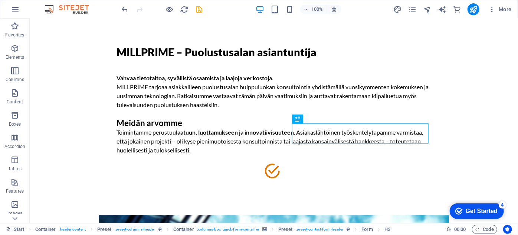
scroll to position [73, 0]
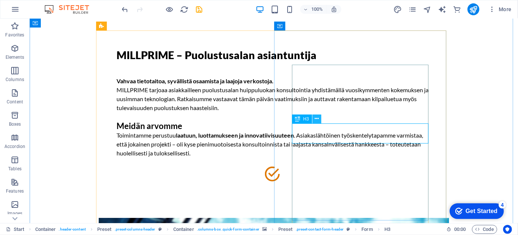
click at [318, 118] on icon at bounding box center [317, 119] width 4 height 8
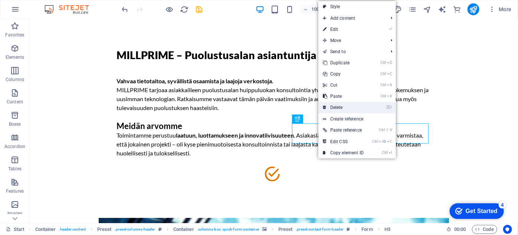
click at [328, 107] on link "⌦ Delete" at bounding box center [344, 107] width 50 height 11
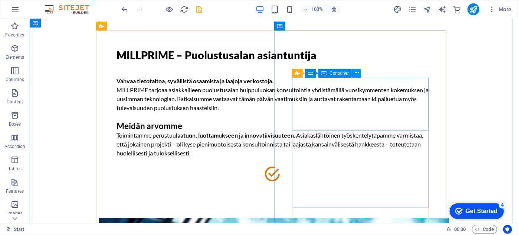
click at [354, 74] on button at bounding box center [356, 73] width 9 height 9
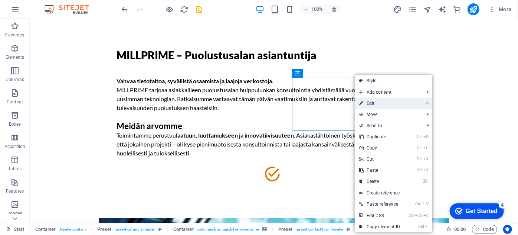
click at [373, 99] on link "⏎ Edit" at bounding box center [380, 103] width 50 height 11
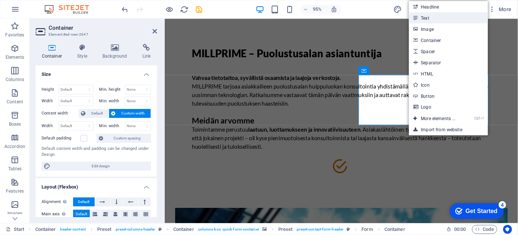
click at [424, 20] on link "Text" at bounding box center [448, 17] width 79 height 11
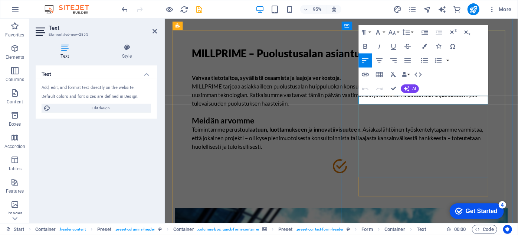
click at [383, 107] on icon at bounding box center [382, 105] width 4 height 7
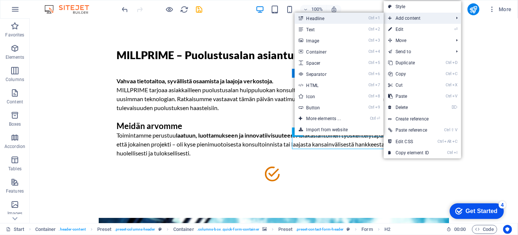
click at [362, 16] on li "Ctrl 1 Headline" at bounding box center [339, 18] width 89 height 11
click at [354, 19] on link "Ctrl 1 Headline" at bounding box center [325, 18] width 61 height 11
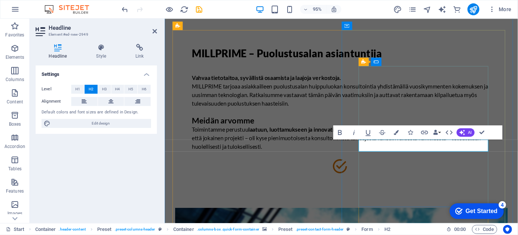
drag, startPoint x: 440, startPoint y: 150, endPoint x: 368, endPoint y: 154, distance: 71.8
click at [398, 134] on icon "button" at bounding box center [396, 132] width 5 height 5
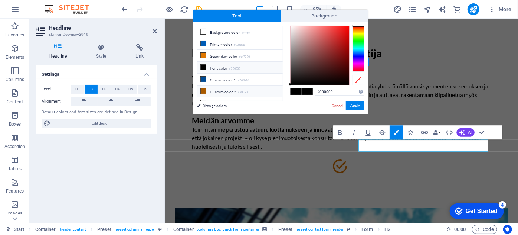
drag, startPoint x: 281, startPoint y: 61, endPoint x: 281, endPoint y: 87, distance: 25.6
click at [281, 87] on ul "Background color #ffffff Primary color #005cb6 Secondary color #df7700 Font col…" at bounding box center [240, 63] width 86 height 75
click at [359, 80] on div at bounding box center [359, 80] width 12 height 10
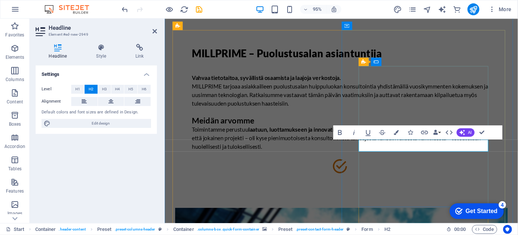
drag, startPoint x: 439, startPoint y: 151, endPoint x: 372, endPoint y: 157, distance: 67.4
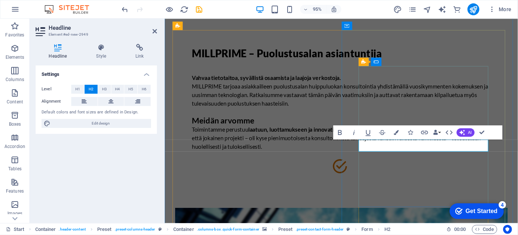
scroll to position [53, 0]
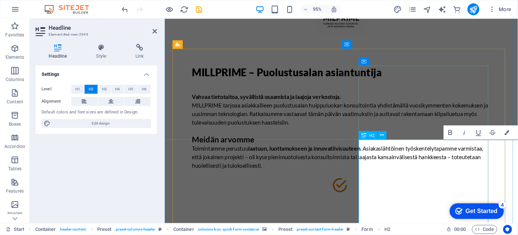
drag, startPoint x: 444, startPoint y: 201, endPoint x: 379, endPoint y: 150, distance: 82.3
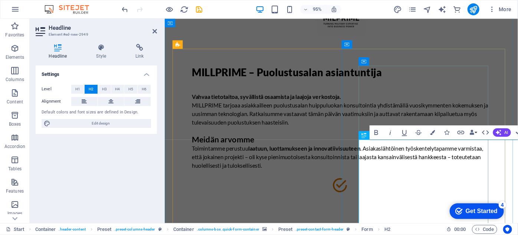
drag, startPoint x: 535, startPoint y: 67, endPoint x: 392, endPoint y: 223, distance: 211.6
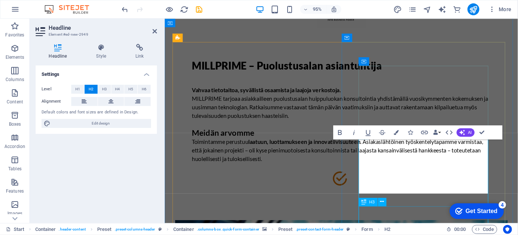
scroll to position [67, 0]
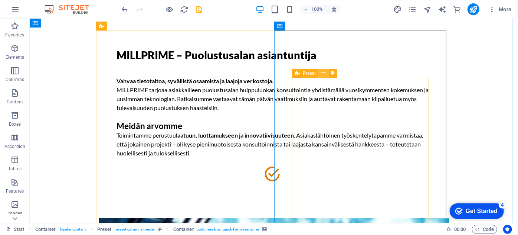
click at [326, 71] on icon at bounding box center [324, 73] width 4 height 8
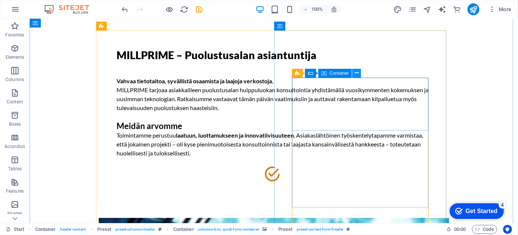
click at [359, 71] on button at bounding box center [356, 73] width 9 height 9
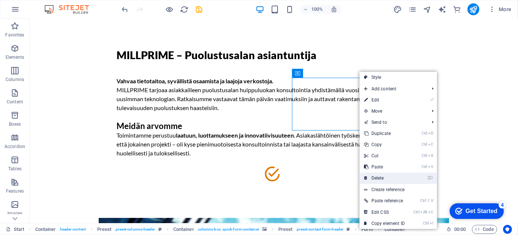
click at [380, 174] on link "⌦ Delete" at bounding box center [385, 177] width 50 height 11
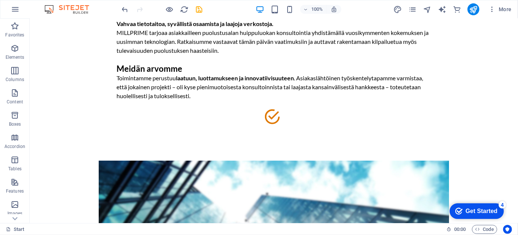
scroll to position [129, 0]
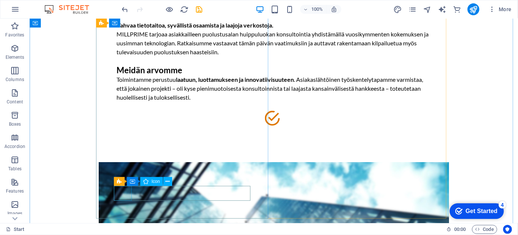
click at [125, 125] on figure at bounding box center [273, 117] width 315 height 15
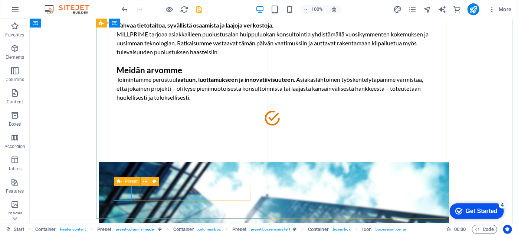
click at [148, 182] on button at bounding box center [145, 181] width 9 height 9
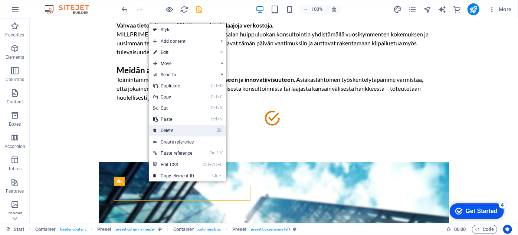
click at [171, 134] on link "⌦ Delete" at bounding box center [174, 130] width 50 height 11
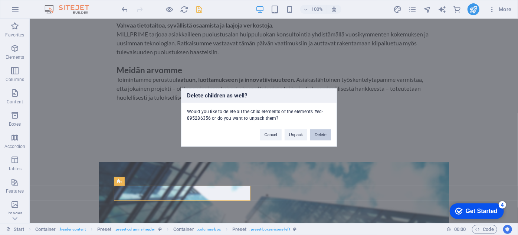
click at [316, 137] on button "Delete" at bounding box center [320, 134] width 21 height 11
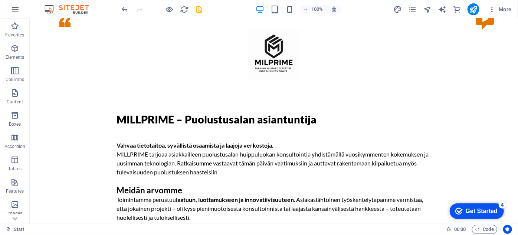
scroll to position [8, 0]
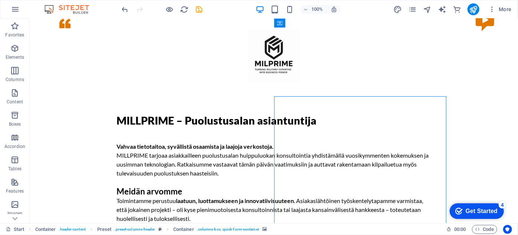
click at [17, 115] on icon "button" at bounding box center [14, 115] width 9 height 9
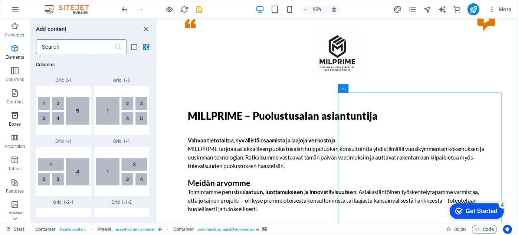
scroll to position [2048, 0]
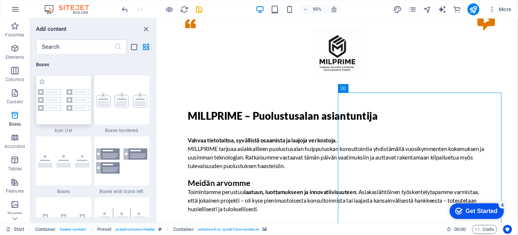
click at [69, 102] on img at bounding box center [64, 100] width 52 height 22
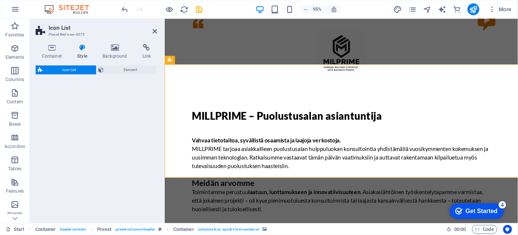
select select "rem"
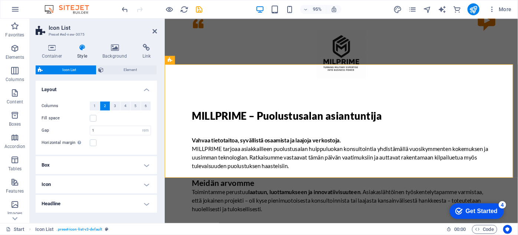
scroll to position [296, 0]
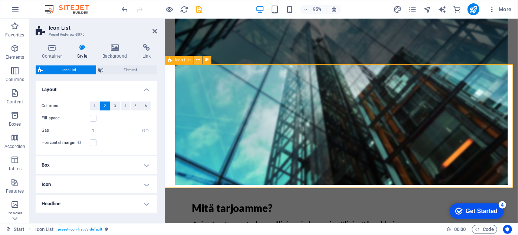
click at [198, 60] on icon at bounding box center [198, 59] width 4 height 7
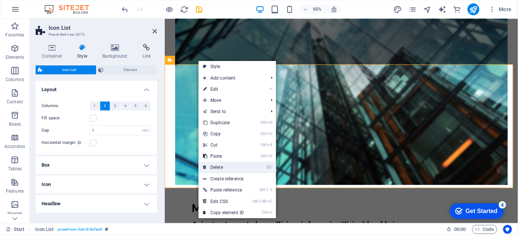
click at [216, 167] on link "⌦ Delete" at bounding box center [224, 167] width 50 height 11
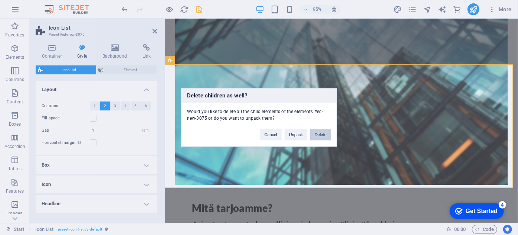
click at [317, 134] on button "Delete" at bounding box center [320, 134] width 21 height 11
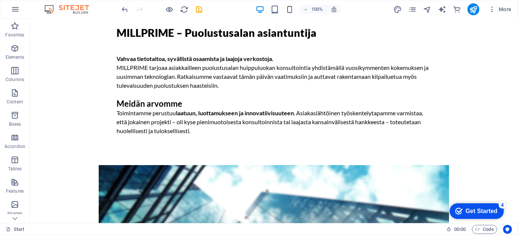
scroll to position [56, 0]
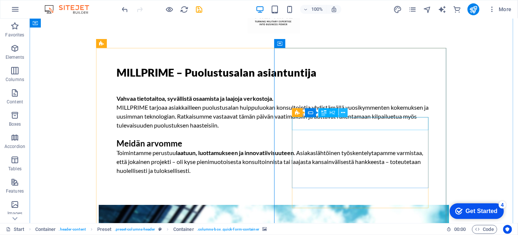
click at [344, 111] on icon at bounding box center [343, 113] width 4 height 8
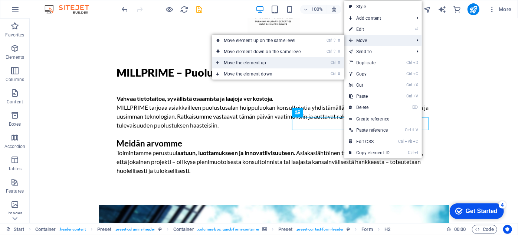
click at [321, 61] on li "Ctrl ⬆ Move the element up" at bounding box center [278, 62] width 133 height 11
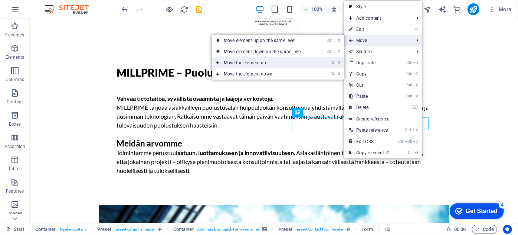
click at [329, 64] on li "Ctrl ⬆ Move the element up" at bounding box center [278, 62] width 133 height 11
click at [230, 65] on link "Ctrl ⬆ Move the element up" at bounding box center [264, 62] width 105 height 11
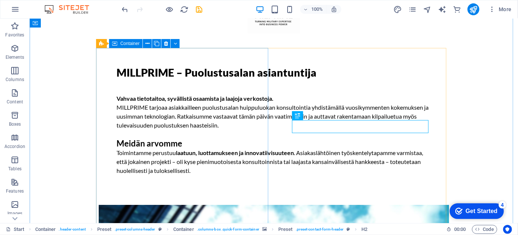
click at [230, 64] on div "MILLPRIME – Puolustusalan asiantuntija Vahvaa tietotaitoa, syvällistä osaamista…" at bounding box center [273, 124] width 351 height 153
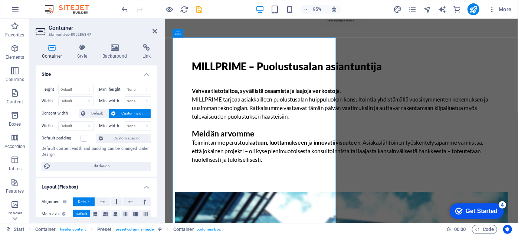
scroll to position [48, 0]
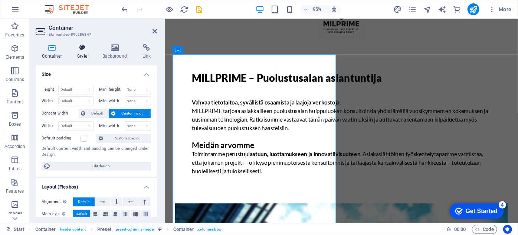
click at [79, 48] on icon at bounding box center [82, 47] width 22 height 7
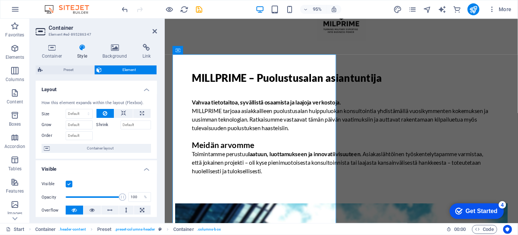
drag, startPoint x: 155, startPoint y: 93, endPoint x: 153, endPoint y: 114, distance: 20.9
click at [153, 114] on li "Layout How this element expands within the layout (Flexbox). Size Default auto …" at bounding box center [96, 120] width 121 height 78
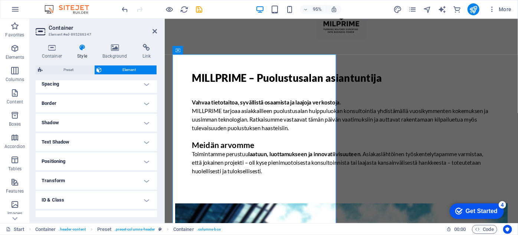
scroll to position [152, 0]
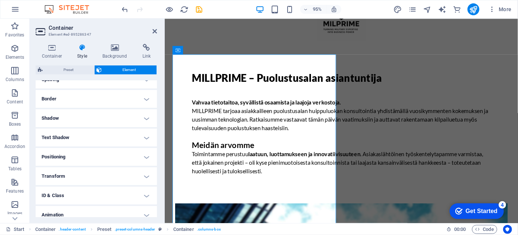
click at [147, 133] on h4 "Text Shadow" at bounding box center [96, 137] width 121 height 18
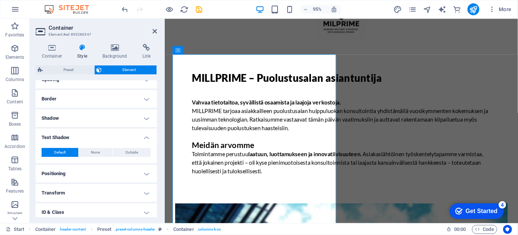
click at [147, 133] on h4 "Text Shadow" at bounding box center [96, 134] width 121 height 13
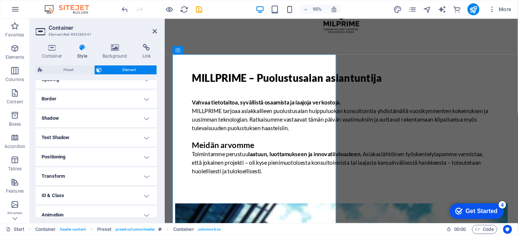
scroll to position [177, 0]
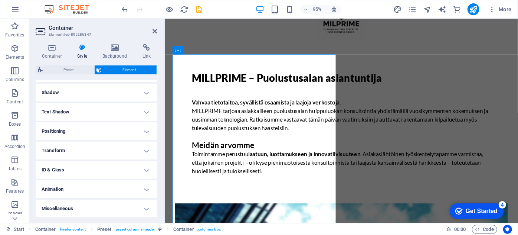
click at [86, 56] on h4 "Style" at bounding box center [83, 52] width 25 height 16
click at [84, 53] on h4 "Style" at bounding box center [83, 52] width 25 height 16
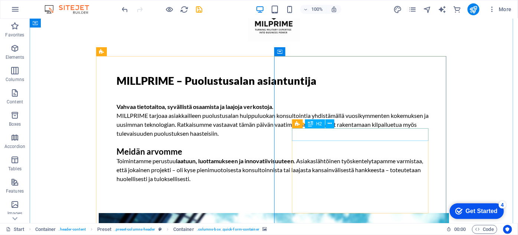
click at [327, 126] on button at bounding box center [330, 123] width 9 height 9
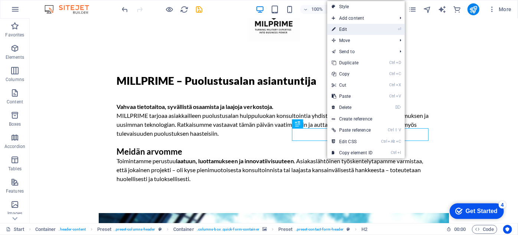
click at [349, 30] on link "⏎ Edit" at bounding box center [353, 29] width 50 height 11
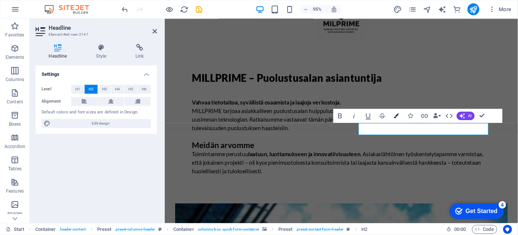
click at [400, 114] on button "Colors" at bounding box center [396, 115] width 13 height 14
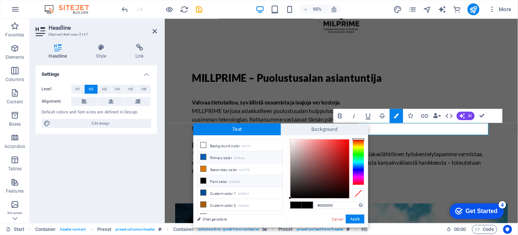
click at [202, 157] on icon at bounding box center [203, 156] width 5 height 5
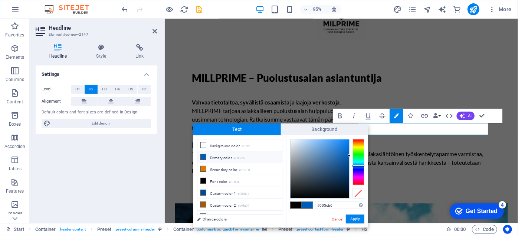
type input "#f8fafc"
click at [291, 140] on div at bounding box center [320, 168] width 59 height 59
click at [354, 217] on button "Apply" at bounding box center [355, 218] width 19 height 9
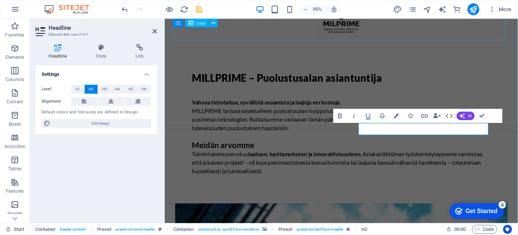
click at [455, 34] on div at bounding box center [350, 15] width 351 height 52
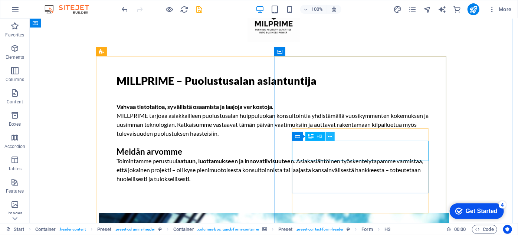
click at [331, 135] on icon at bounding box center [330, 137] width 4 height 8
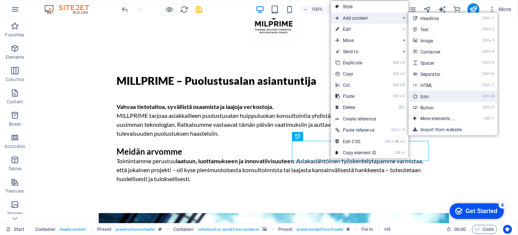
click at [427, 96] on link "Ctrl 8 Icon" at bounding box center [439, 96] width 61 height 11
select select "xMidYMid"
select select "px"
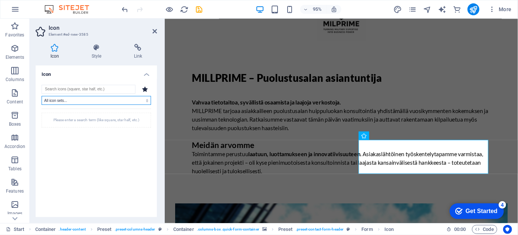
click at [145, 100] on select "All icon sets... IcoFont Ionicons FontAwesome Brands FontAwesome Duotone FontAw…" at bounding box center [97, 100] width 110 height 9
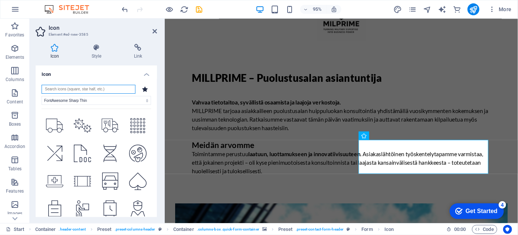
click at [92, 91] on input "search" at bounding box center [89, 89] width 94 height 9
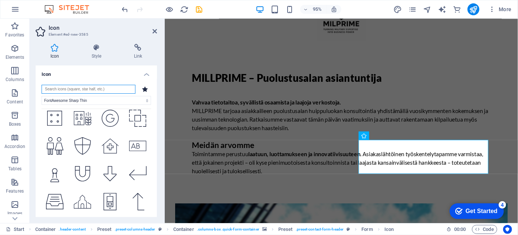
scroll to position [1912, 0]
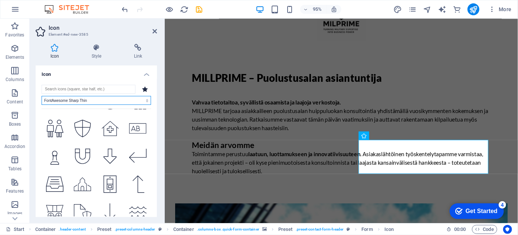
click at [149, 102] on select "All icon sets... IcoFont Ionicons FontAwesome Brands FontAwesome Duotone FontAw…" at bounding box center [97, 100] width 110 height 9
click at [42, 96] on select "All icon sets... IcoFont Ionicons FontAwesome Brands FontAwesome Duotone FontAw…" at bounding box center [97, 100] width 110 height 9
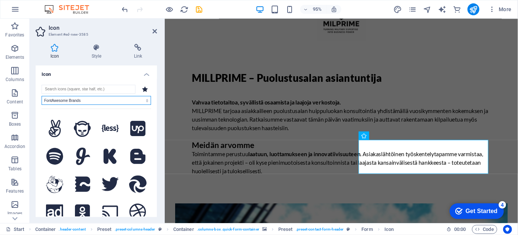
click at [146, 102] on select "All icon sets... IcoFont Ionicons FontAwesome Brands FontAwesome Duotone FontAw…" at bounding box center [97, 100] width 110 height 9
click at [42, 96] on select "All icon sets... IcoFont Ionicons FontAwesome Brands FontAwesome Duotone FontAw…" at bounding box center [97, 100] width 110 height 9
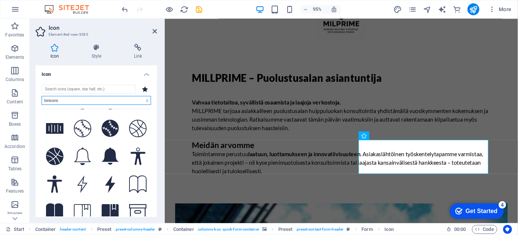
click at [147, 103] on select "All icon sets... IcoFont Ionicons FontAwesome Brands FontAwesome Duotone FontAw…" at bounding box center [97, 100] width 110 height 9
click at [42, 96] on select "All icon sets... IcoFont Ionicons FontAwesome Brands FontAwesome Duotone FontAw…" at bounding box center [97, 100] width 110 height 9
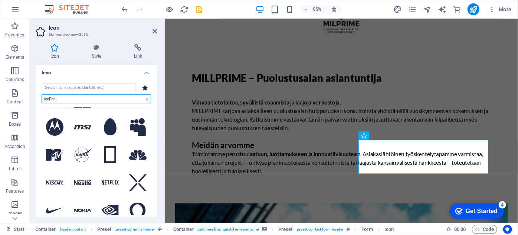
scroll to position [0, 0]
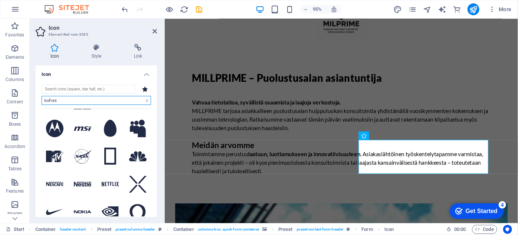
click at [146, 100] on select "All icon sets... IcoFont Ionicons FontAwesome Brands FontAwesome Duotone FontAw…" at bounding box center [97, 100] width 110 height 9
click at [42, 96] on select "All icon sets... IcoFont Ionicons FontAwesome Brands FontAwesome Duotone FontAw…" at bounding box center [97, 100] width 110 height 9
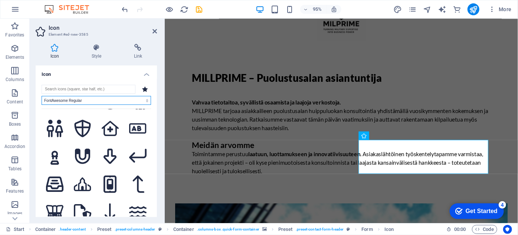
drag, startPoint x: 156, startPoint y: 111, endPoint x: 3, endPoint y: 75, distance: 157.2
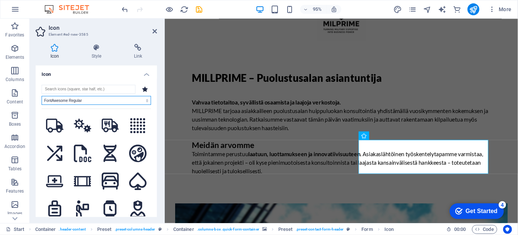
click at [145, 102] on select "All icon sets... IcoFont Ionicons FontAwesome Brands FontAwesome Duotone FontAw…" at bounding box center [97, 100] width 110 height 9
click at [42, 96] on select "All icon sets... IcoFont Ionicons FontAwesome Brands FontAwesome Duotone FontAw…" at bounding box center [97, 100] width 110 height 9
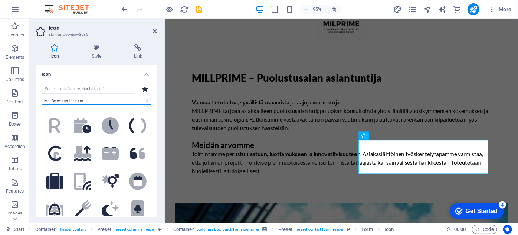
click at [146, 98] on select "All icon sets... IcoFont Ionicons FontAwesome Brands FontAwesome Duotone FontAw…" at bounding box center [97, 100] width 110 height 9
click at [42, 96] on select "All icon sets... IcoFont Ionicons FontAwesome Brands FontAwesome Duotone FontAw…" at bounding box center [97, 100] width 110 height 9
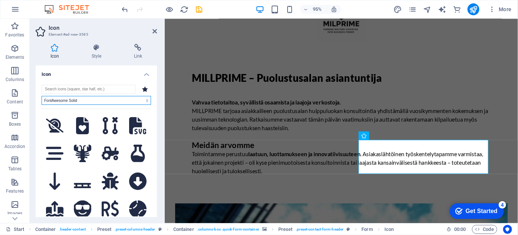
click at [143, 101] on select "All icon sets... IcoFont Ionicons FontAwesome Brands FontAwesome Duotone FontAw…" at bounding box center [97, 100] width 110 height 9
select select "font-awesome-light"
click at [42, 96] on select "All icon sets... IcoFont Ionicons FontAwesome Brands FontAwesome Duotone FontAw…" at bounding box center [97, 100] width 110 height 9
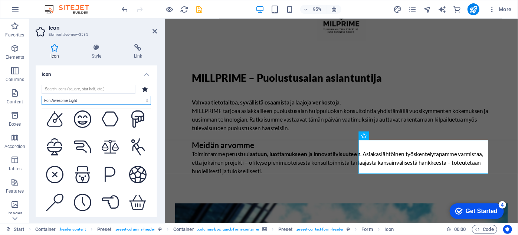
scroll to position [209, 0]
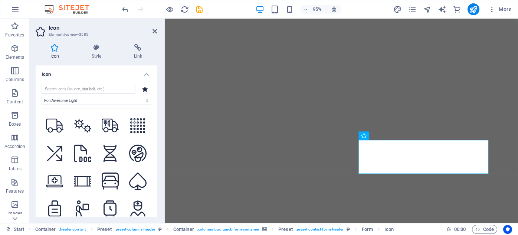
select select "font-awesome-light"
select select "xMidYMid"
select select "px"
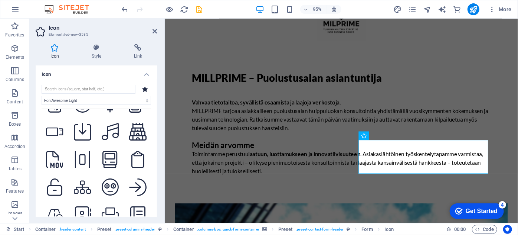
scroll to position [1214, 0]
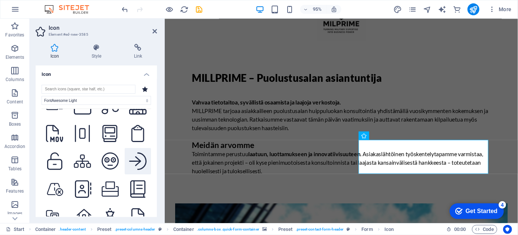
click at [134, 152] on icon at bounding box center [137, 160] width 17 height 17
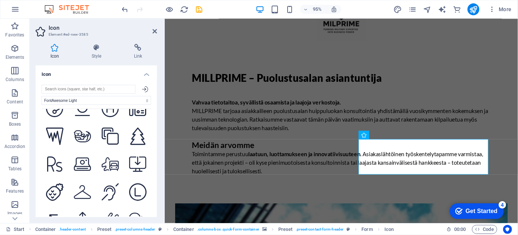
scroll to position [1607, 0]
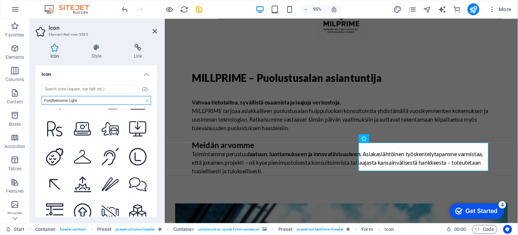
click at [148, 100] on select "All icon sets... IcoFont Ionicons FontAwesome Brands FontAwesome Duotone FontAw…" at bounding box center [97, 100] width 110 height 9
select select "font-awesome-sharp-solid"
click at [42, 96] on select "All icon sets... IcoFont Ionicons FontAwesome Brands FontAwesome Duotone FontAw…" at bounding box center [97, 100] width 110 height 9
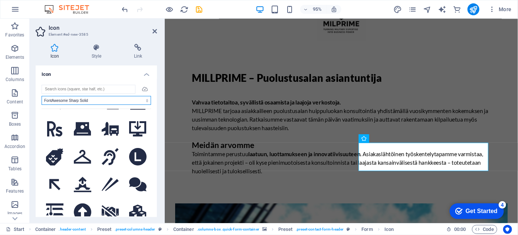
click at [146, 99] on select "All icon sets... IcoFont Ionicons FontAwesome Brands FontAwesome Duotone FontAw…" at bounding box center [97, 100] width 110 height 9
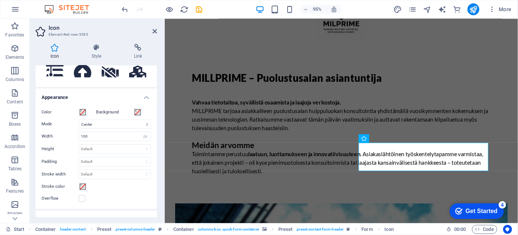
scroll to position [135, 0]
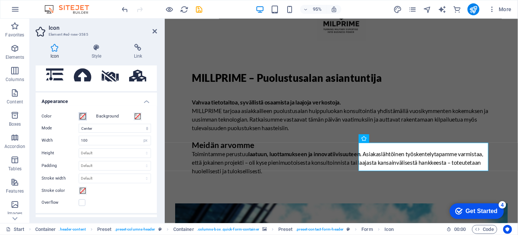
click at [83, 116] on span at bounding box center [83, 116] width 6 height 6
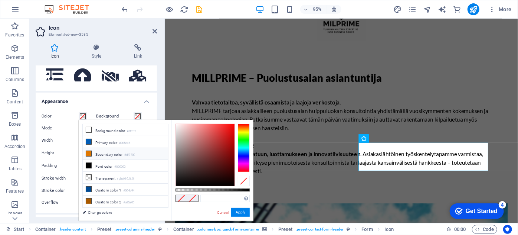
click at [87, 151] on icon at bounding box center [88, 153] width 5 height 5
type input "#df7700"
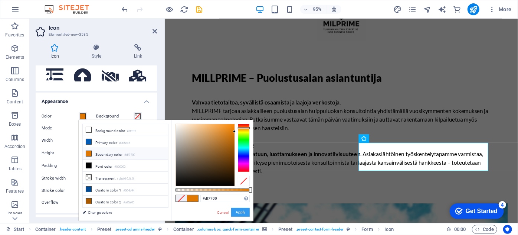
click at [238, 213] on button "Apply" at bounding box center [240, 212] width 19 height 9
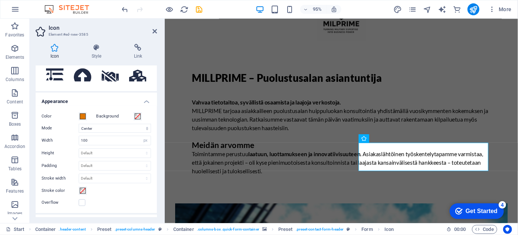
drag, startPoint x: 155, startPoint y: 126, endPoint x: 154, endPoint y: 111, distance: 14.2
click at [154, 111] on div "Color Background Mode Scale Left Center Right Width 100 Default auto px rem % e…" at bounding box center [96, 159] width 121 height 107
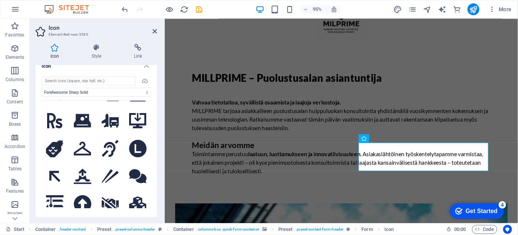
scroll to position [0, 0]
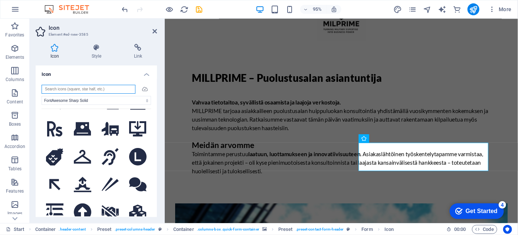
click at [83, 87] on input "search" at bounding box center [89, 89] width 94 height 9
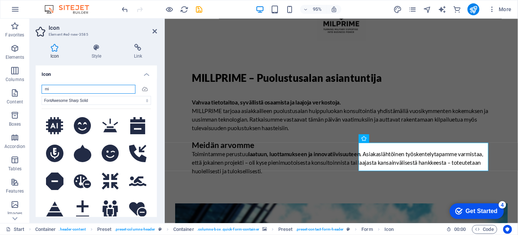
type input "m"
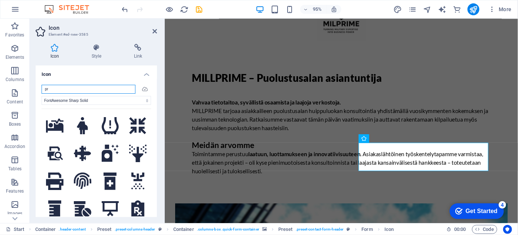
type input "p"
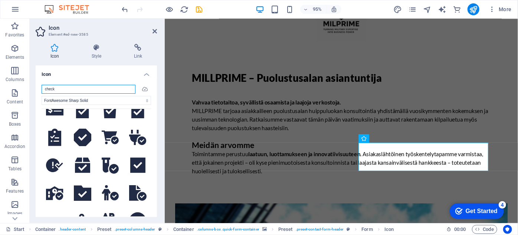
scroll to position [247, 0]
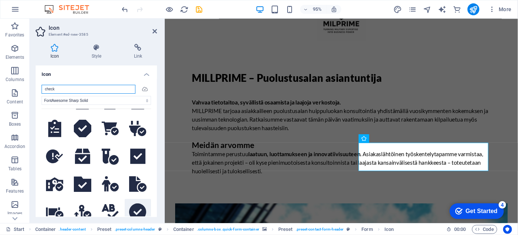
type input "check"
click at [140, 203] on icon at bounding box center [137, 211] width 17 height 17
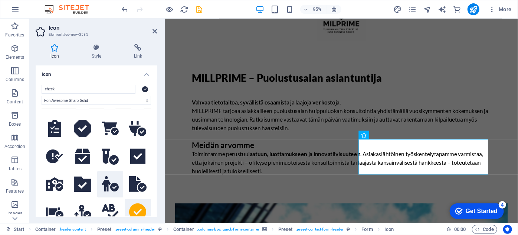
click at [110, 178] on icon at bounding box center [110, 184] width 17 height 16
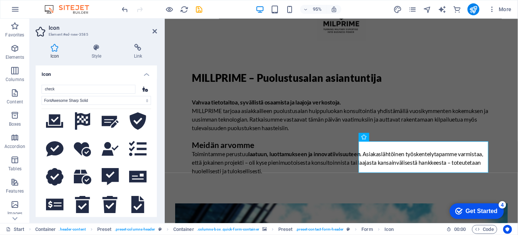
scroll to position [141, 0]
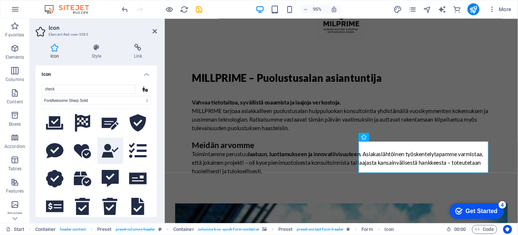
click at [107, 149] on icon at bounding box center [110, 151] width 17 height 14
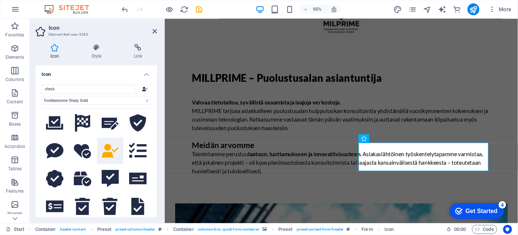
drag, startPoint x: 147, startPoint y: 160, endPoint x: 152, endPoint y: 125, distance: 34.9
click at [152, 125] on div "check All icon sets... IcoFont Ionicons FontAwesome Brands FontAwesome Duotone …" at bounding box center [96, 152] width 121 height 147
drag, startPoint x: 155, startPoint y: 110, endPoint x: 160, endPoint y: 136, distance: 26.7
click at [160, 136] on div "Icon Style Link Icon check All icon sets... IcoFont Ionicons FontAwesome Brands…" at bounding box center [96, 130] width 133 height 185
click at [140, 123] on icon at bounding box center [138, 122] width 16 height 17
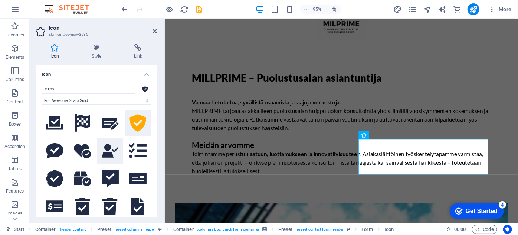
click at [112, 149] on icon at bounding box center [110, 151] width 17 height 14
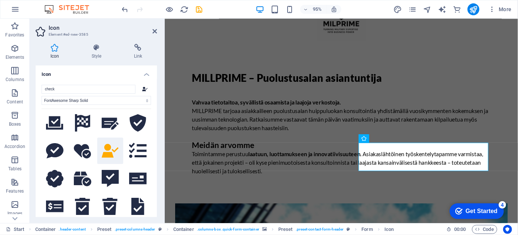
click at [144, 78] on h4 "Icon" at bounding box center [96, 71] width 121 height 13
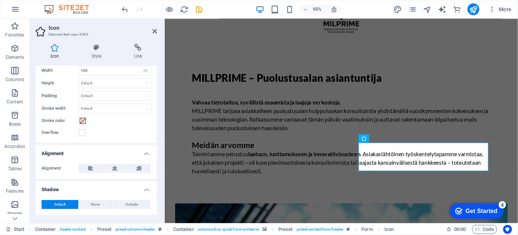
scroll to position [0, 0]
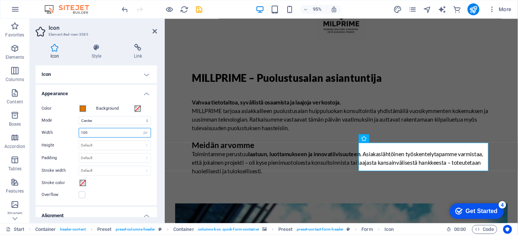
click at [108, 131] on input "100" at bounding box center [115, 132] width 72 height 9
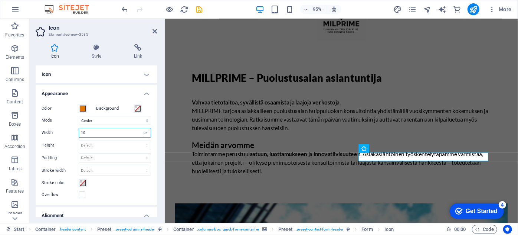
type input "1"
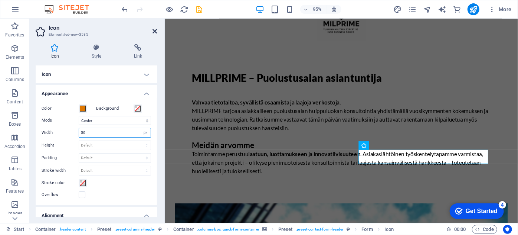
type input "50"
click at [154, 29] on icon at bounding box center [155, 31] width 4 height 6
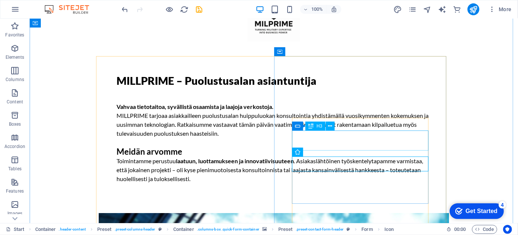
click at [329, 128] on icon at bounding box center [330, 126] width 4 height 8
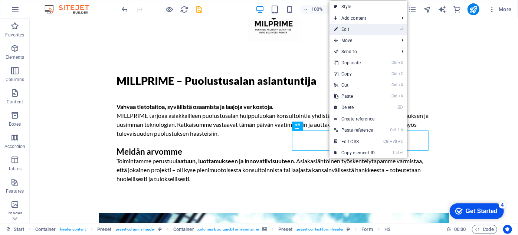
click at [346, 30] on link "⏎ Edit" at bounding box center [355, 29] width 50 height 11
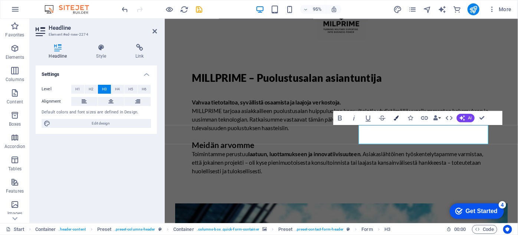
click at [399, 117] on icon "button" at bounding box center [396, 117] width 5 height 5
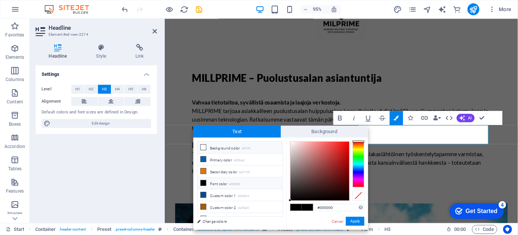
click at [225, 148] on li "Background color #ffffff" at bounding box center [240, 147] width 85 height 12
type input "#ffffff"
click at [289, 141] on div at bounding box center [290, 141] width 3 height 3
click at [354, 223] on button "Apply" at bounding box center [355, 220] width 19 height 9
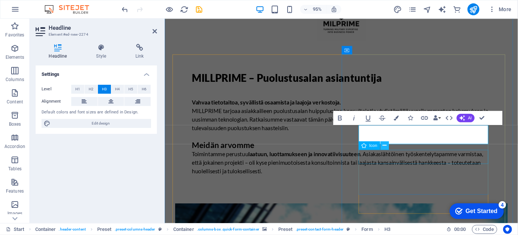
click at [383, 147] on icon at bounding box center [385, 144] width 4 height 7
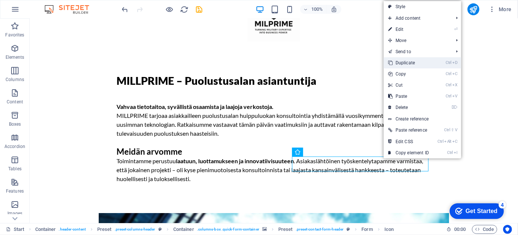
click at [407, 59] on link "Ctrl D Duplicate" at bounding box center [409, 62] width 50 height 11
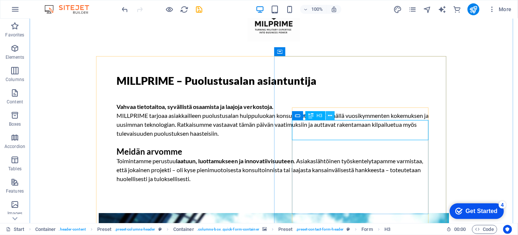
click at [332, 112] on icon at bounding box center [330, 116] width 4 height 8
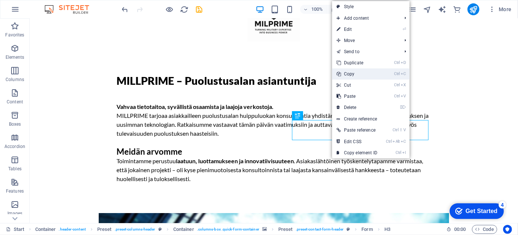
click at [354, 74] on link "Ctrl C Copy" at bounding box center [357, 73] width 50 height 11
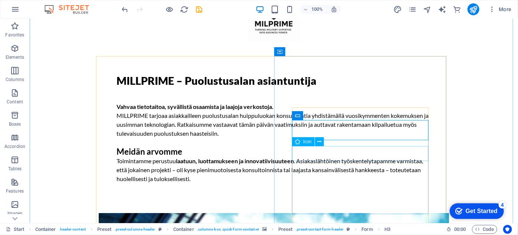
click at [320, 143] on icon at bounding box center [320, 142] width 4 height 8
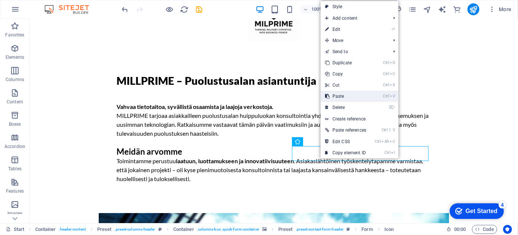
click at [343, 97] on link "Ctrl V Paste" at bounding box center [346, 96] width 50 height 11
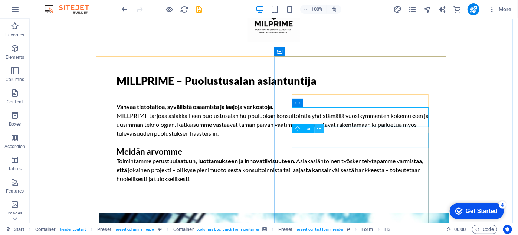
click at [318, 128] on icon at bounding box center [320, 129] width 4 height 8
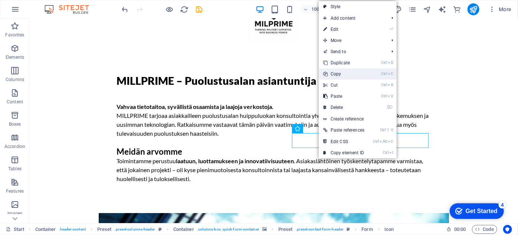
click at [342, 75] on link "Ctrl C Copy" at bounding box center [344, 73] width 50 height 11
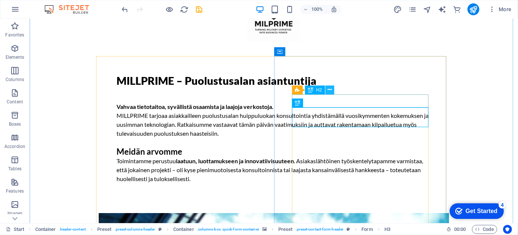
click at [330, 91] on icon at bounding box center [330, 90] width 4 height 8
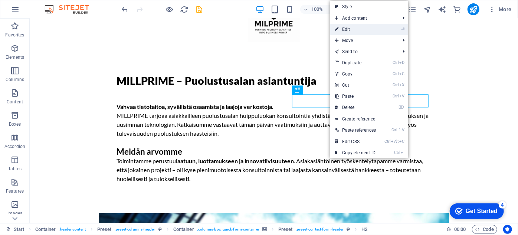
click at [358, 26] on link "⏎ Edit" at bounding box center [356, 29] width 50 height 11
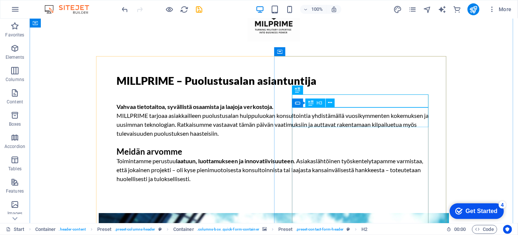
click at [332, 103] on icon at bounding box center [330, 103] width 4 height 8
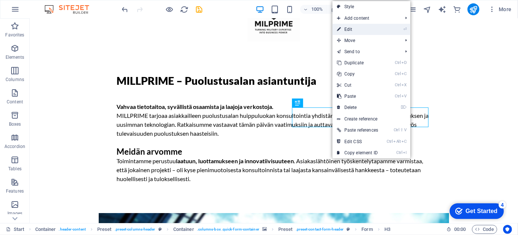
click at [351, 30] on link "⏎ Edit" at bounding box center [358, 29] width 50 height 11
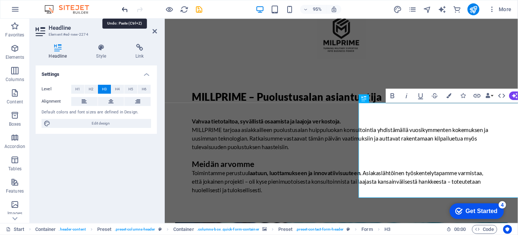
click at [122, 9] on icon "undo" at bounding box center [125, 9] width 9 height 9
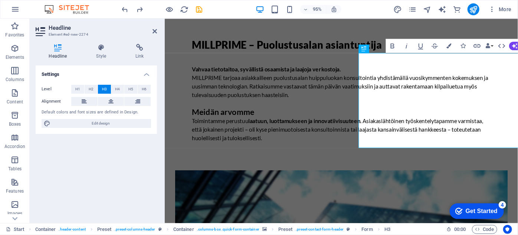
scroll to position [78, 0]
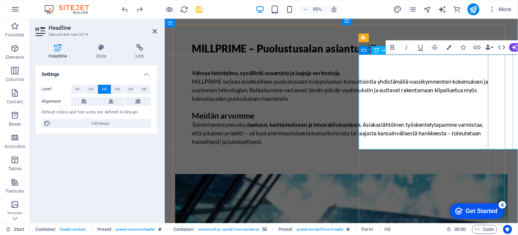
drag, startPoint x: 369, startPoint y: 58, endPoint x: 490, endPoint y: 142, distance: 147.5
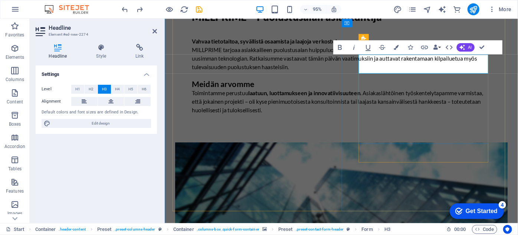
drag, startPoint x: 476, startPoint y: 68, endPoint x: 374, endPoint y: 59, distance: 102.5
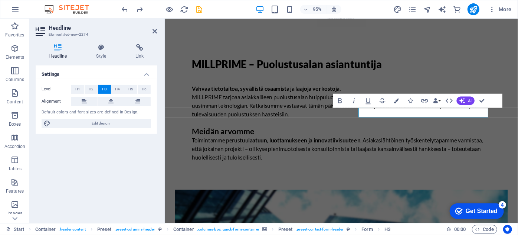
scroll to position [61, 0]
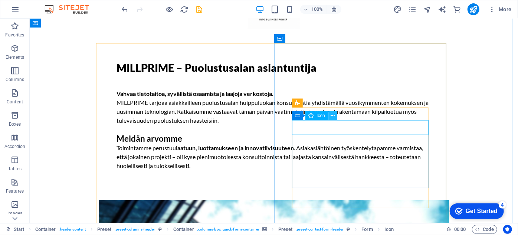
click at [331, 117] on icon at bounding box center [333, 116] width 4 height 8
click at [330, 115] on button at bounding box center [333, 115] width 9 height 9
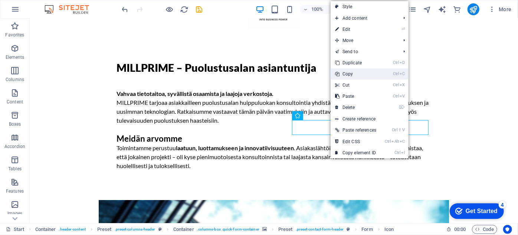
click at [350, 76] on link "Ctrl C Copy" at bounding box center [356, 73] width 50 height 11
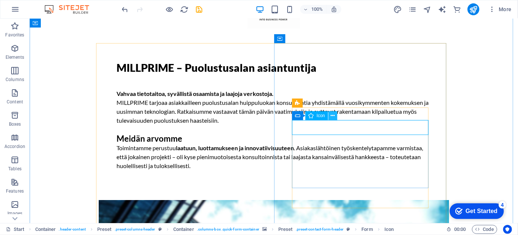
click at [332, 116] on icon at bounding box center [333, 116] width 4 height 8
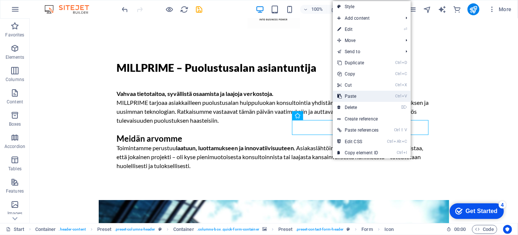
click at [351, 99] on link "Ctrl V Paste" at bounding box center [358, 96] width 50 height 11
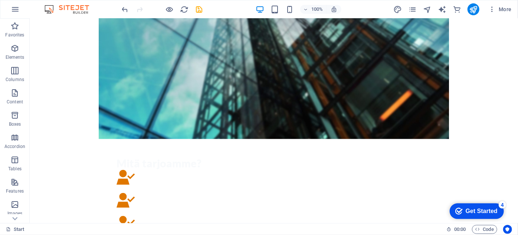
scroll to position [351, 0]
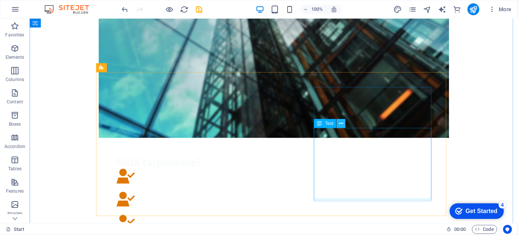
click at [342, 124] on icon at bounding box center [341, 124] width 4 height 8
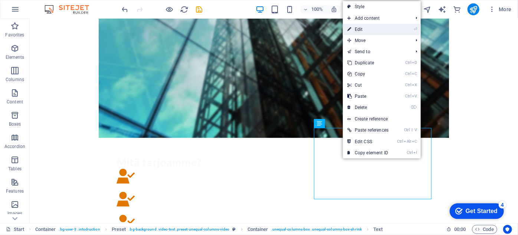
click at [358, 31] on link "⏎ Edit" at bounding box center [368, 29] width 50 height 11
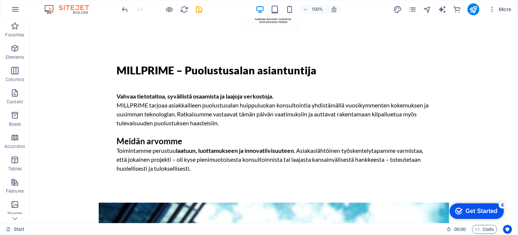
scroll to position [55, 0]
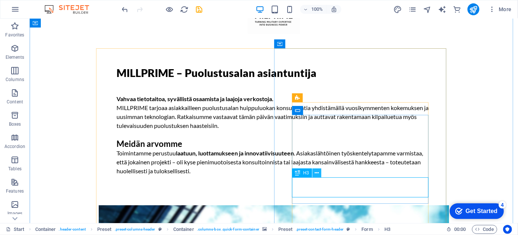
click at [318, 171] on icon at bounding box center [317, 173] width 4 height 8
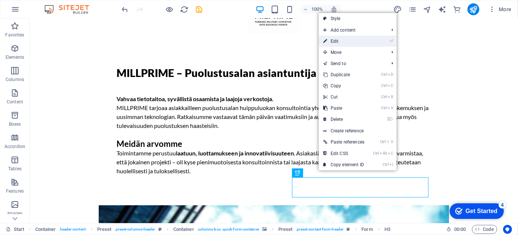
click at [342, 41] on link "⏎ Edit" at bounding box center [344, 41] width 50 height 11
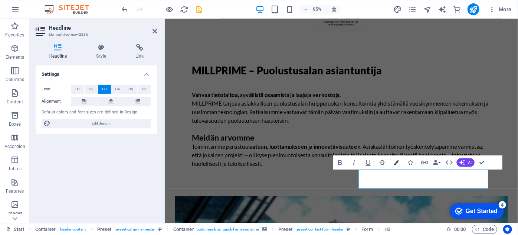
click at [399, 162] on icon "button" at bounding box center [396, 162] width 5 height 5
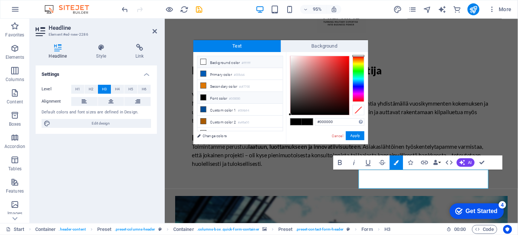
click at [250, 65] on small "#ffffff" at bounding box center [246, 63] width 9 height 5
type input "#ffffff"
click at [356, 138] on button "Apply" at bounding box center [355, 135] width 19 height 9
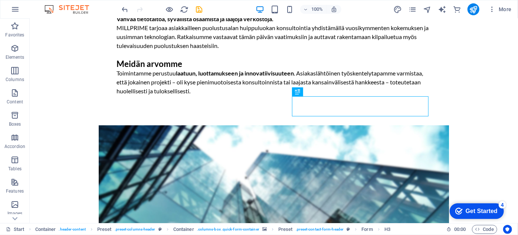
scroll to position [137, 0]
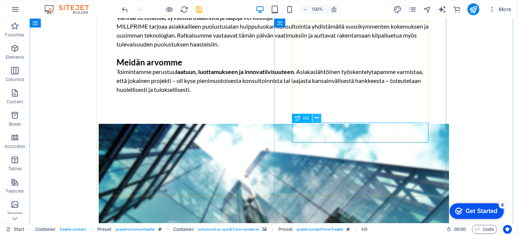
click at [317, 118] on icon at bounding box center [317, 118] width 4 height 8
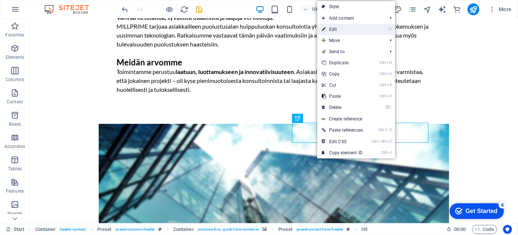
click at [337, 28] on link "⏎ Edit" at bounding box center [343, 29] width 50 height 11
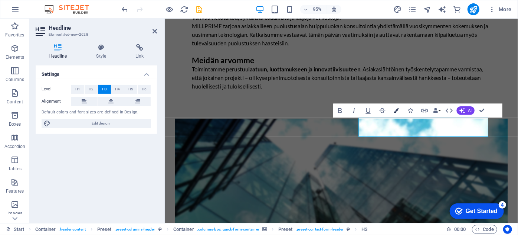
click at [399, 110] on icon "button" at bounding box center [396, 110] width 5 height 5
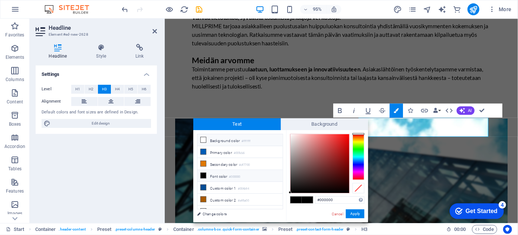
click at [235, 140] on li "Background color #ffffff" at bounding box center [240, 140] width 85 height 12
type input "#ffffff"
click at [353, 215] on button "Apply" at bounding box center [355, 213] width 19 height 9
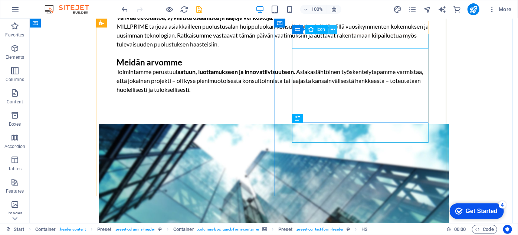
click at [332, 30] on icon at bounding box center [333, 30] width 4 height 8
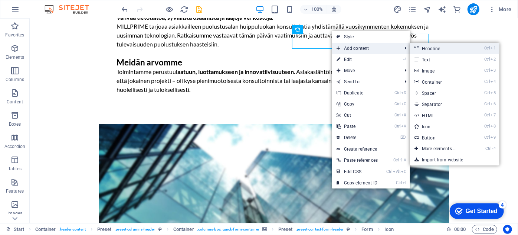
click at [431, 46] on link "Ctrl 1 Headline" at bounding box center [440, 48] width 61 height 11
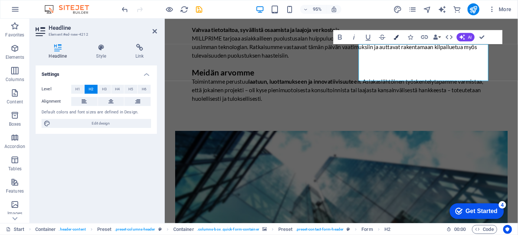
click at [399, 37] on icon "button" at bounding box center [396, 37] width 5 height 5
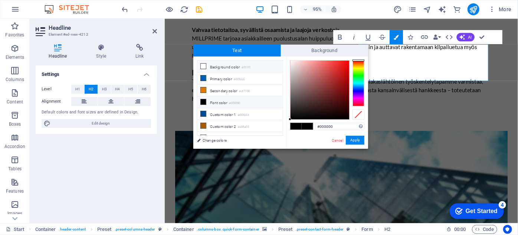
click at [263, 63] on li "Background color #ffffff" at bounding box center [240, 67] width 85 height 12
type input "#ffffff"
click at [354, 141] on button "Apply" at bounding box center [355, 140] width 19 height 9
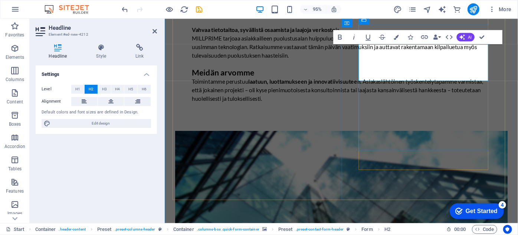
drag, startPoint x: 502, startPoint y: 78, endPoint x: 369, endPoint y: 49, distance: 135.8
click at [395, 37] on icon "button" at bounding box center [396, 37] width 5 height 5
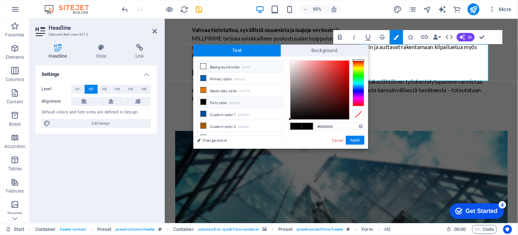
click at [253, 66] on li "Background color #ffffff" at bounding box center [240, 67] width 85 height 12
type input "#ffffff"
click at [359, 140] on button "Apply" at bounding box center [355, 140] width 19 height 9
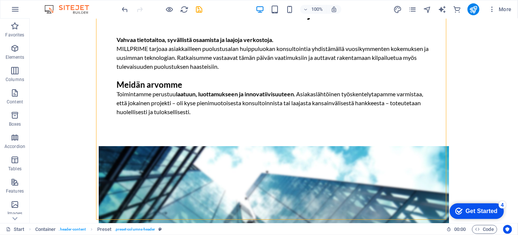
scroll to position [116, 0]
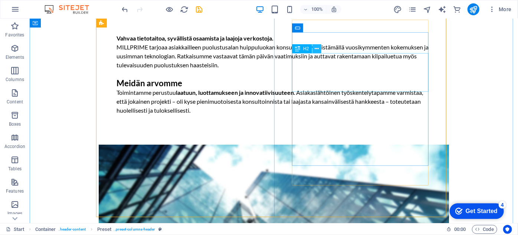
click at [318, 51] on icon at bounding box center [317, 49] width 4 height 8
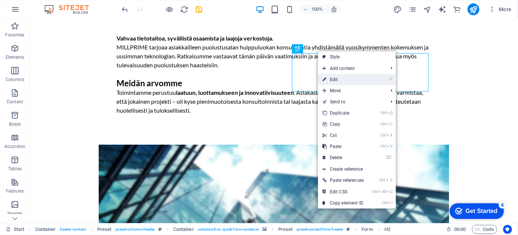
click at [350, 78] on link "⏎ Edit" at bounding box center [343, 79] width 50 height 11
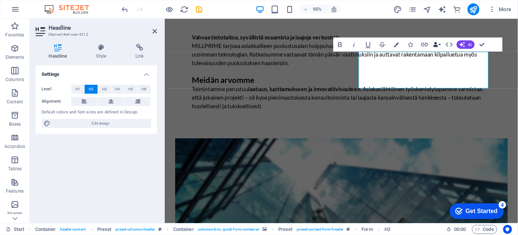
click at [441, 44] on button "Data Bindings" at bounding box center [437, 45] width 10 height 14
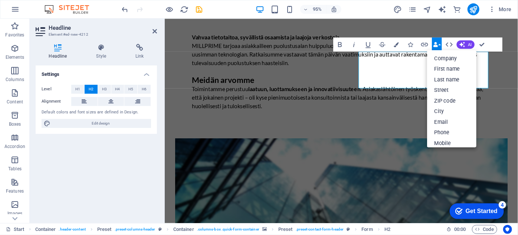
click at [441, 44] on button "Data Bindings" at bounding box center [437, 45] width 10 height 14
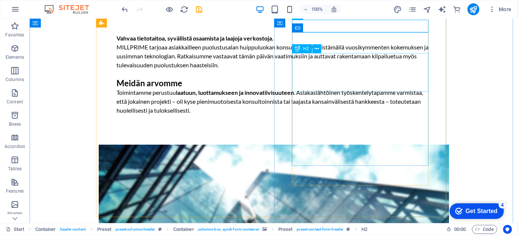
click at [304, 48] on span "H2" at bounding box center [306, 48] width 6 height 4
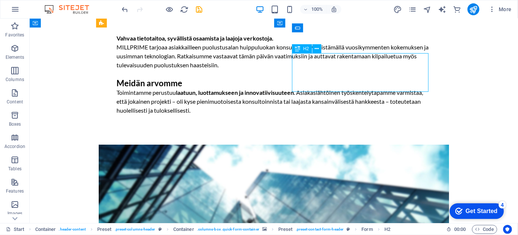
drag, startPoint x: 292, startPoint y: 60, endPoint x: 309, endPoint y: 69, distance: 19.3
click at [318, 47] on icon at bounding box center [317, 49] width 4 height 8
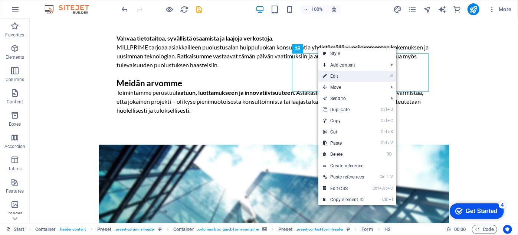
click at [338, 79] on link "⏎ Edit" at bounding box center [344, 76] width 50 height 11
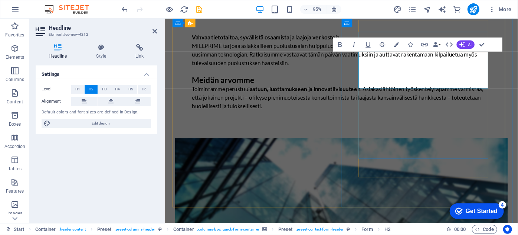
drag, startPoint x: 503, startPoint y: 85, endPoint x: 372, endPoint y: 62, distance: 133.5
copy span "Asiantuntemusta kansallisissa ja kansainvälisissä hankkeissa"
click at [498, 17] on div "95% More" at bounding box center [259, 9] width 518 height 18
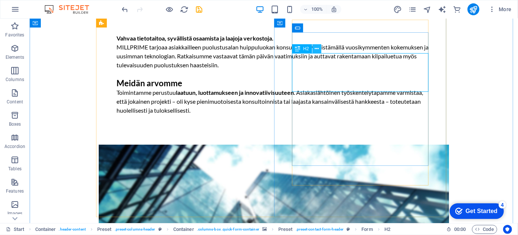
click at [315, 50] on icon at bounding box center [317, 49] width 4 height 8
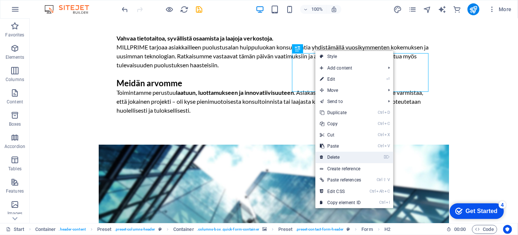
click at [339, 154] on link "⌦ Delete" at bounding box center [341, 157] width 50 height 11
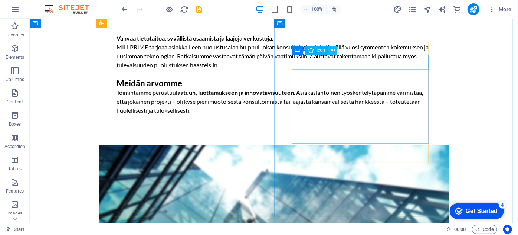
click at [333, 51] on icon at bounding box center [333, 50] width 4 height 8
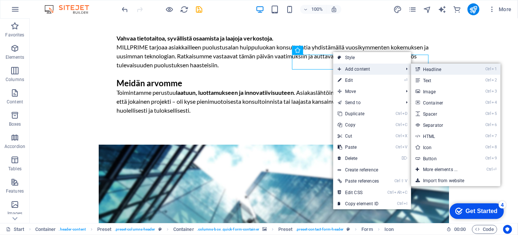
click at [426, 72] on link "Ctrl 1 Headline" at bounding box center [441, 69] width 61 height 11
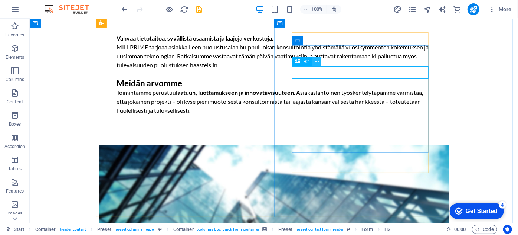
click at [316, 61] on icon at bounding box center [317, 62] width 4 height 8
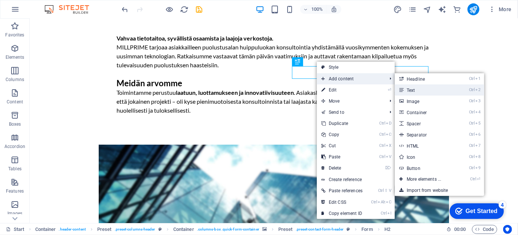
click at [411, 88] on link "Ctrl 2 Text" at bounding box center [425, 89] width 61 height 11
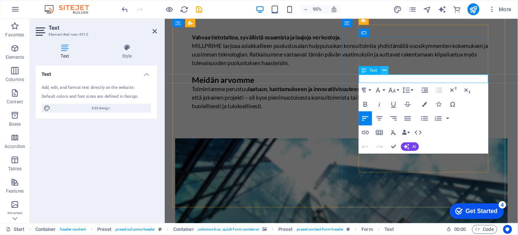
click at [383, 71] on icon at bounding box center [385, 69] width 4 height 7
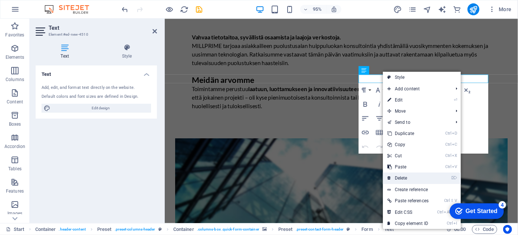
click at [401, 177] on link "⌦ Delete" at bounding box center [408, 177] width 50 height 11
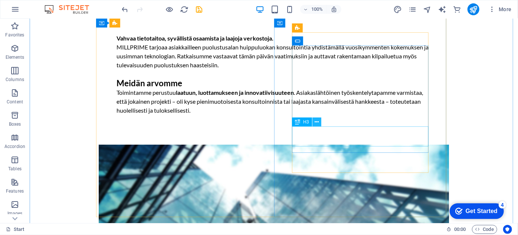
click at [315, 122] on icon at bounding box center [317, 122] width 4 height 8
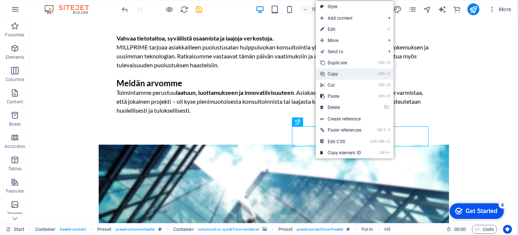
click at [336, 73] on link "Ctrl C Copy" at bounding box center [341, 73] width 50 height 11
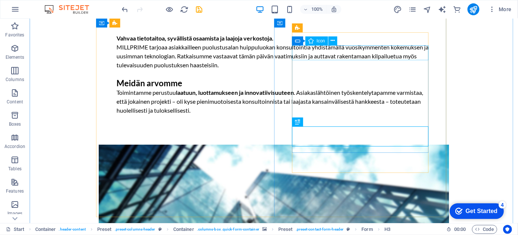
click at [333, 40] on icon at bounding box center [333, 41] width 4 height 8
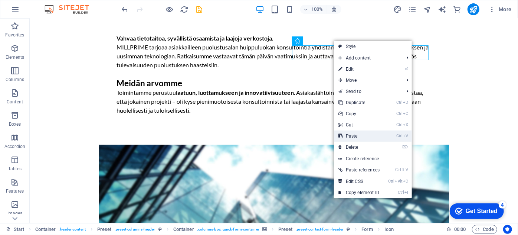
click at [361, 140] on link "Ctrl V Paste" at bounding box center [359, 135] width 50 height 11
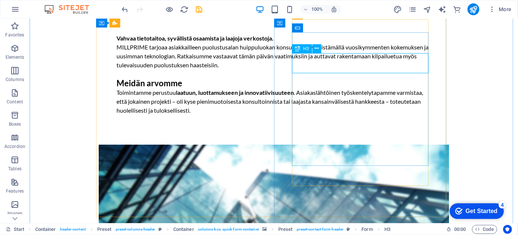
click at [317, 49] on icon at bounding box center [317, 49] width 4 height 8
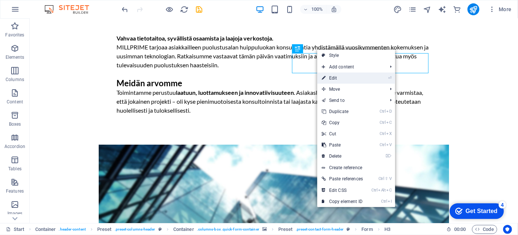
click at [332, 76] on link "⏎ Edit" at bounding box center [343, 77] width 50 height 11
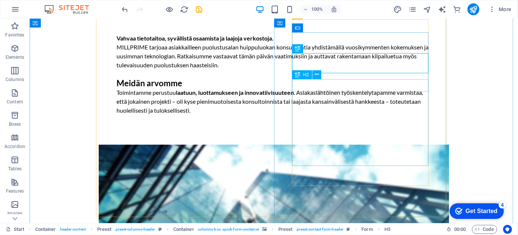
click at [316, 77] on icon at bounding box center [317, 75] width 4 height 8
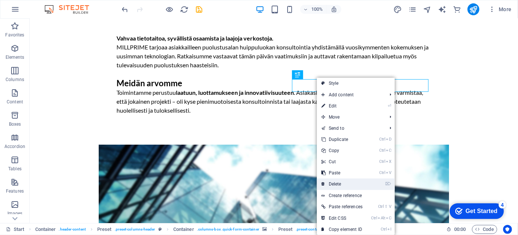
click at [341, 185] on link "⌦ Delete" at bounding box center [342, 183] width 50 height 11
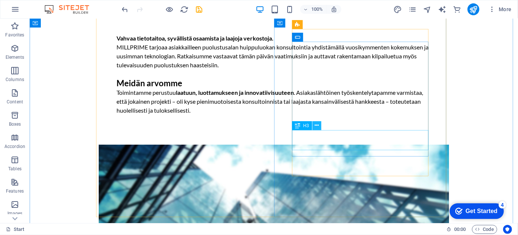
click at [316, 125] on icon at bounding box center [317, 125] width 4 height 8
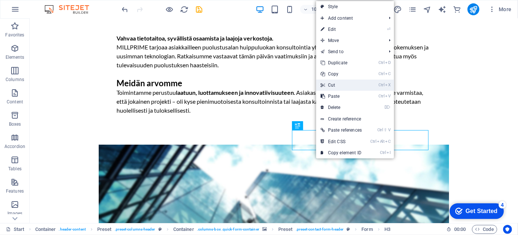
click at [337, 83] on link "Ctrl X Cut" at bounding box center [341, 84] width 50 height 11
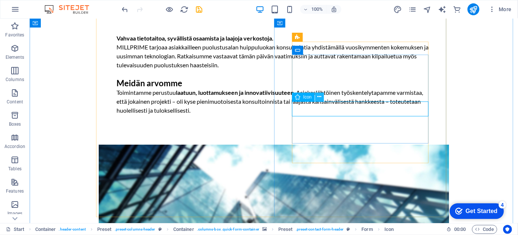
click at [320, 98] on icon at bounding box center [320, 97] width 4 height 8
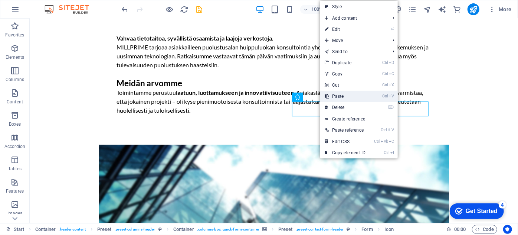
click at [331, 92] on link "Ctrl V Paste" at bounding box center [345, 96] width 50 height 11
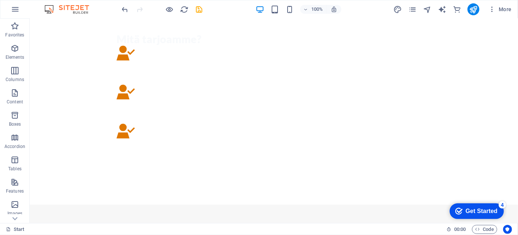
scroll to position [484, 0]
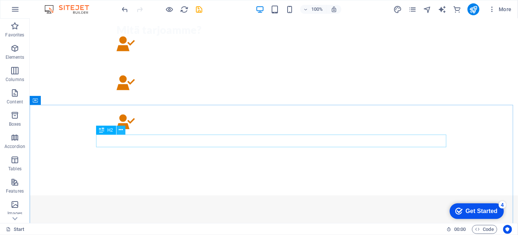
click at [124, 130] on button at bounding box center [121, 130] width 9 height 9
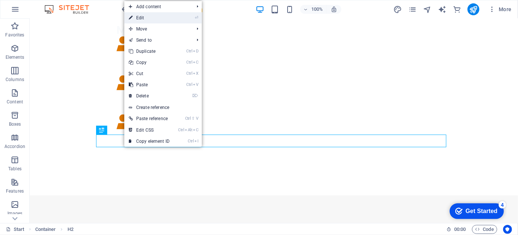
click at [170, 17] on link "⏎ Edit" at bounding box center [149, 17] width 50 height 11
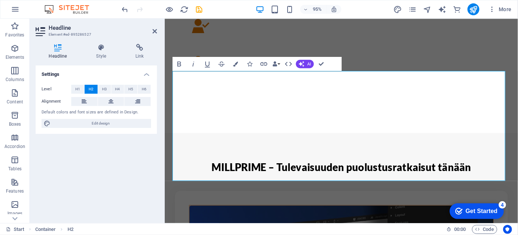
scroll to position [546, 0]
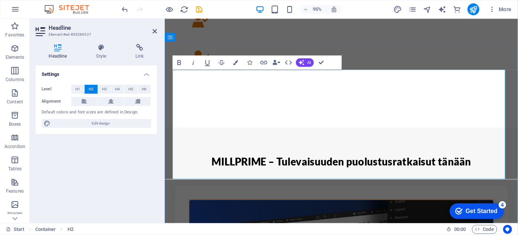
drag, startPoint x: 198, startPoint y: 89, endPoint x: 512, endPoint y: 185, distance: 328.4
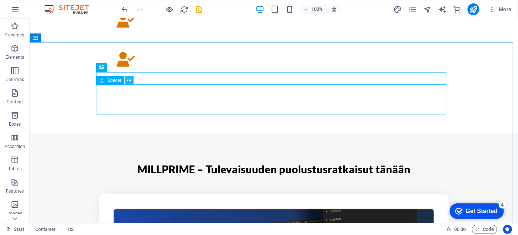
click at [130, 82] on icon at bounding box center [129, 80] width 4 height 8
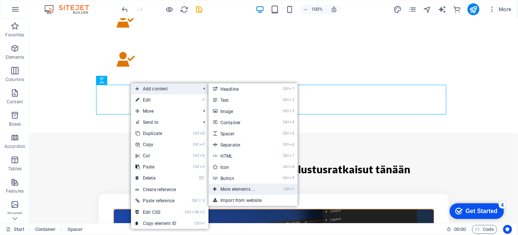
click at [233, 186] on link "Ctrl ⏎ More elements ..." at bounding box center [239, 188] width 61 height 11
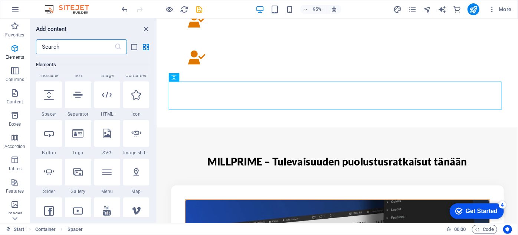
scroll to position [124, 0]
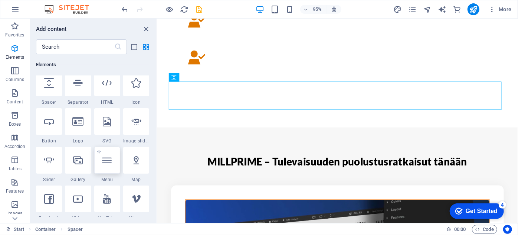
click at [108, 165] on div at bounding box center [107, 160] width 26 height 27
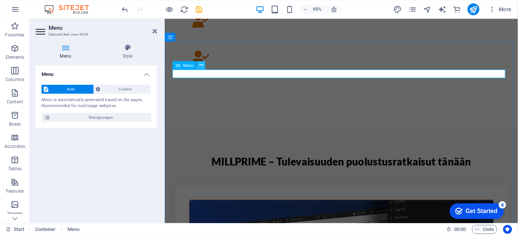
click at [201, 66] on icon at bounding box center [201, 64] width 4 height 7
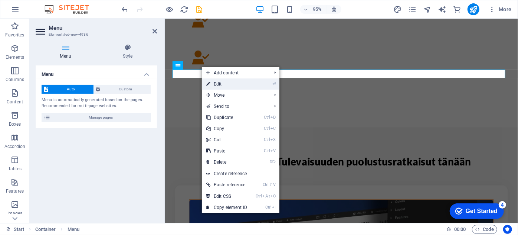
click at [215, 82] on link "⏎ Edit" at bounding box center [227, 83] width 50 height 11
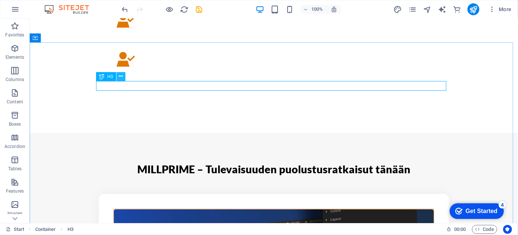
click at [120, 78] on icon at bounding box center [121, 76] width 4 height 8
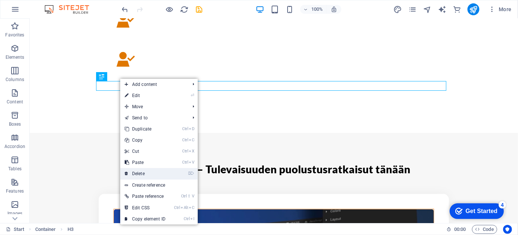
click at [141, 175] on link "⌦ Delete" at bounding box center [145, 173] width 50 height 11
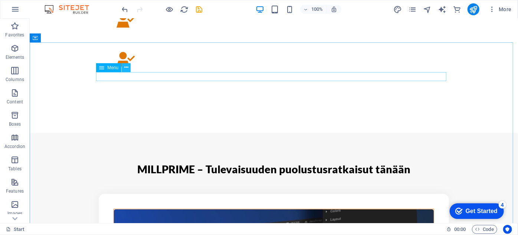
click at [126, 68] on icon at bounding box center [126, 68] width 4 height 8
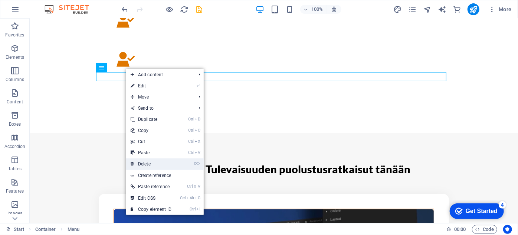
click at [146, 163] on link "⌦ Delete" at bounding box center [151, 163] width 50 height 11
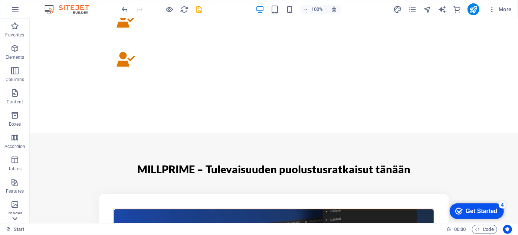
click at [17, 219] on icon at bounding box center [15, 218] width 10 height 10
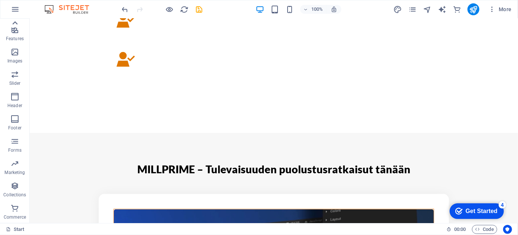
click at [14, 23] on icon at bounding box center [15, 22] width 5 height 3
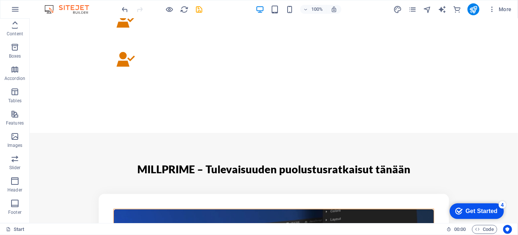
scroll to position [0, 0]
click at [16, 114] on icon "button" at bounding box center [14, 115] width 9 height 9
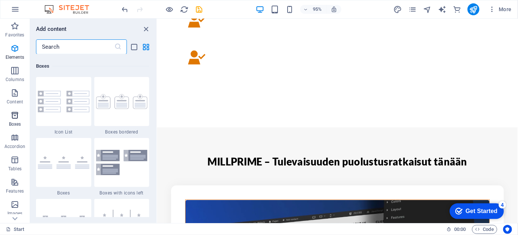
scroll to position [2048, 0]
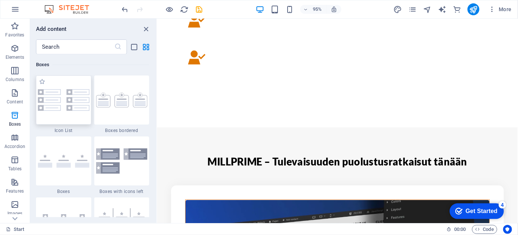
click at [62, 111] on img at bounding box center [64, 100] width 52 height 22
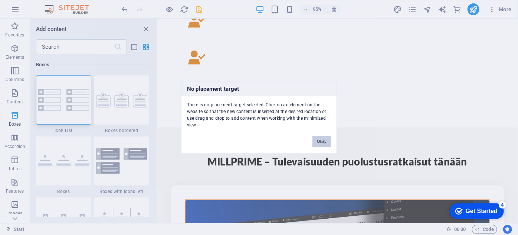
click at [321, 138] on button "Okay" at bounding box center [322, 141] width 19 height 11
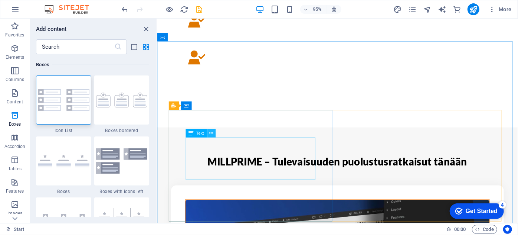
click at [210, 134] on icon at bounding box center [212, 132] width 4 height 7
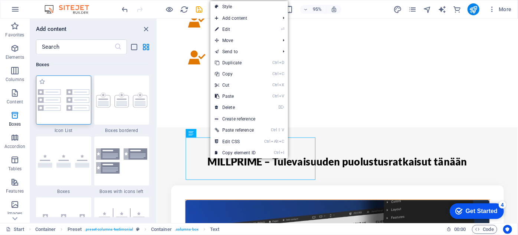
click at [67, 108] on img at bounding box center [64, 100] width 52 height 22
select select "rem"
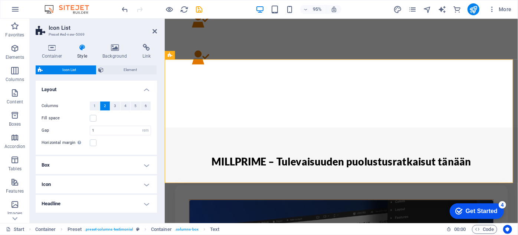
scroll to position [746, 0]
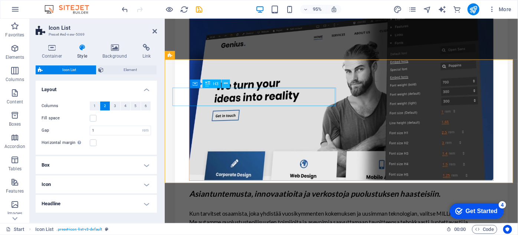
click at [225, 82] on icon at bounding box center [226, 82] width 4 height 7
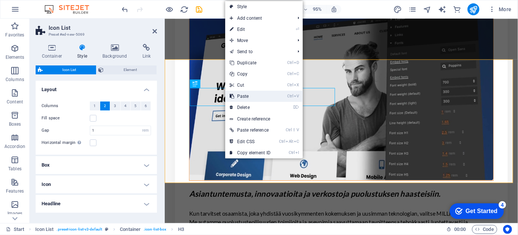
click at [233, 93] on icon at bounding box center [232, 96] width 4 height 11
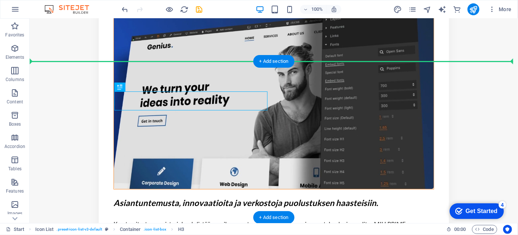
drag, startPoint x: 87, startPoint y: 98, endPoint x: 226, endPoint y: 83, distance: 140.0
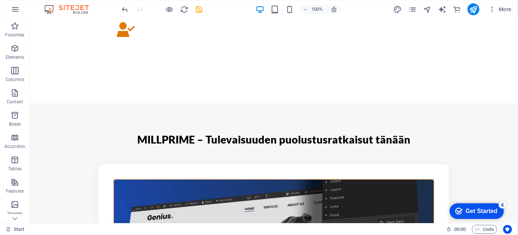
scroll to position [571, 0]
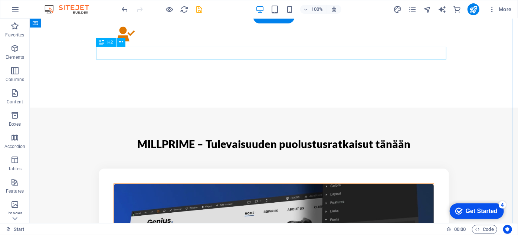
click at [120, 43] on icon at bounding box center [121, 42] width 4 height 8
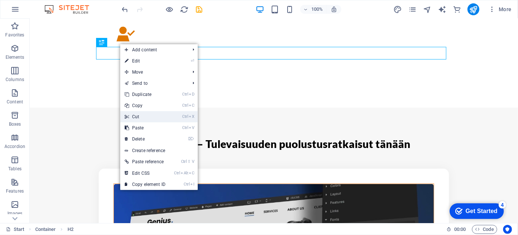
click at [137, 113] on link "Ctrl X Cut" at bounding box center [145, 116] width 50 height 11
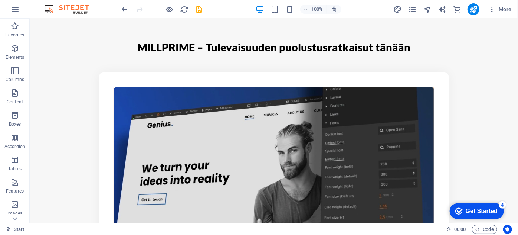
scroll to position [685, 0]
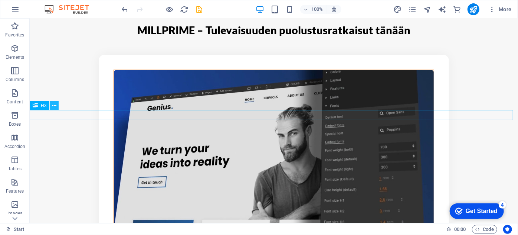
click at [56, 108] on icon at bounding box center [54, 106] width 4 height 8
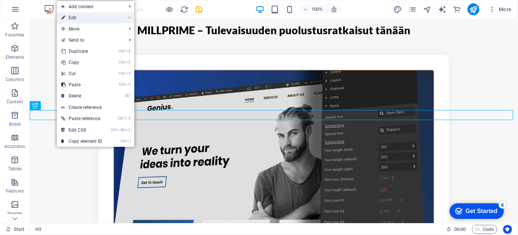
click at [95, 19] on link "⏎ Edit" at bounding box center [82, 17] width 50 height 11
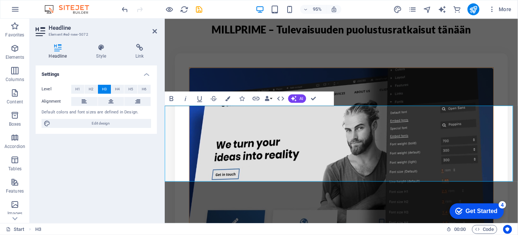
drag, startPoint x: 328, startPoint y: 137, endPoint x: 234, endPoint y: 128, distance: 95.1
drag, startPoint x: 386, startPoint y: 123, endPoint x: 166, endPoint y: 123, distance: 219.5
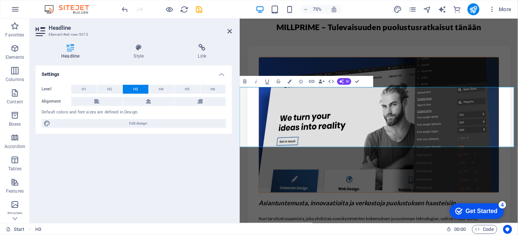
click at [241, 44] on div "Drag here to replace the existing content. Press “Ctrl” if you want to create a…" at bounding box center [379, 121] width 279 height 204
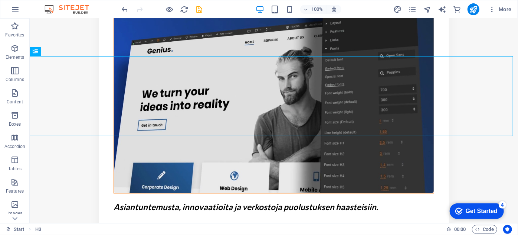
scroll to position [777, 0]
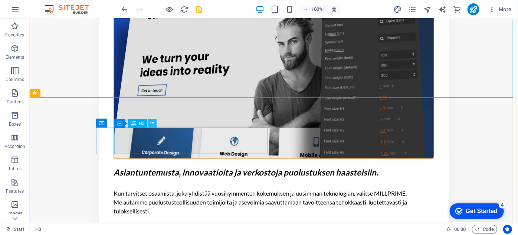
click at [149, 124] on button at bounding box center [152, 123] width 9 height 9
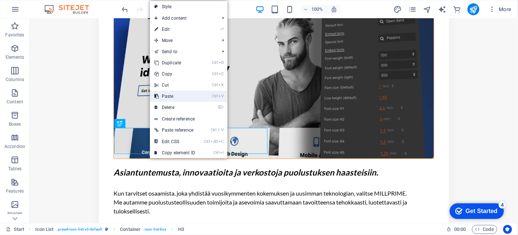
click at [165, 98] on link "Ctrl V Paste" at bounding box center [175, 96] width 50 height 11
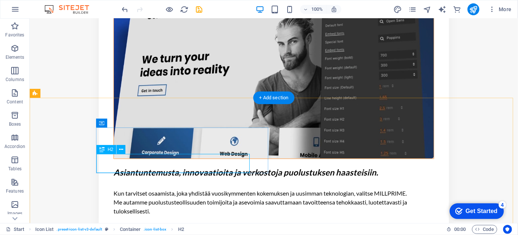
click at [122, 150] on icon at bounding box center [121, 150] width 4 height 8
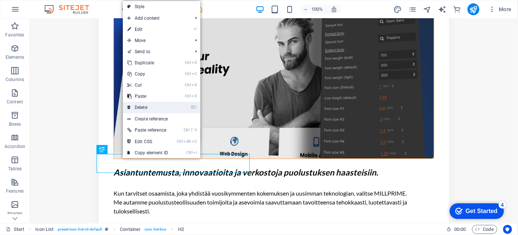
click at [148, 108] on link "⌦ Delete" at bounding box center [148, 107] width 50 height 11
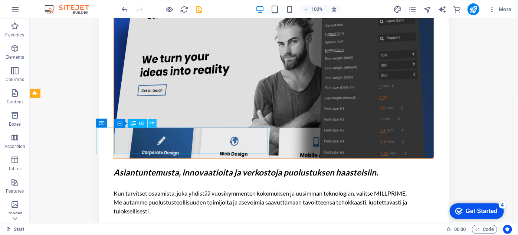
click at [155, 126] on button at bounding box center [152, 123] width 9 height 9
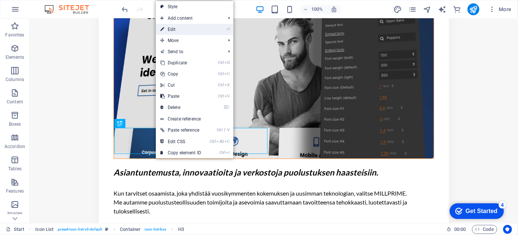
click at [180, 28] on link "⏎ Edit" at bounding box center [181, 29] width 50 height 11
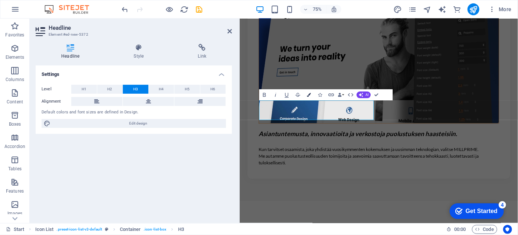
click at [310, 93] on icon "button" at bounding box center [309, 95] width 4 height 4
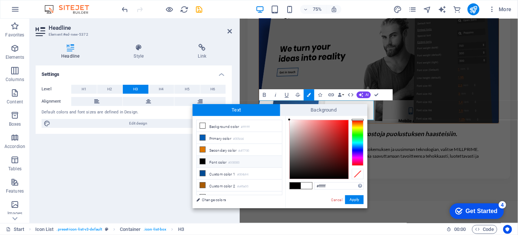
click at [215, 161] on li "Font color #000000" at bounding box center [239, 162] width 85 height 12
click at [355, 198] on button "Apply" at bounding box center [354, 199] width 19 height 9
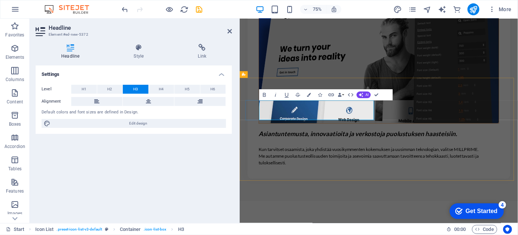
drag, startPoint x: 362, startPoint y: 144, endPoint x: 266, endPoint y: 137, distance: 96.4
click at [310, 96] on icon "button" at bounding box center [309, 95] width 4 height 4
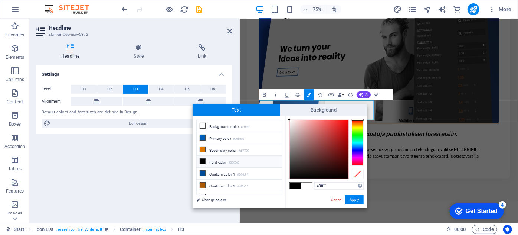
click at [240, 160] on small "#000000" at bounding box center [233, 162] width 11 height 5
type input "#000000"
click at [356, 200] on button "Apply" at bounding box center [354, 199] width 19 height 9
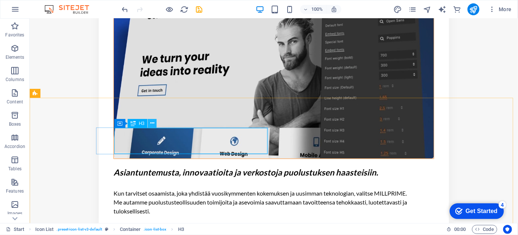
click at [152, 124] on icon at bounding box center [152, 123] width 4 height 8
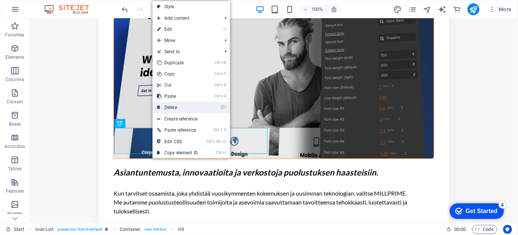
click at [162, 105] on link "⌦ Delete" at bounding box center [178, 107] width 50 height 11
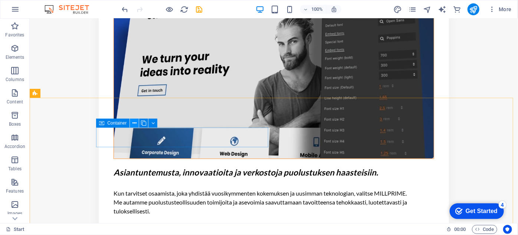
click at [137, 123] on button at bounding box center [134, 122] width 9 height 9
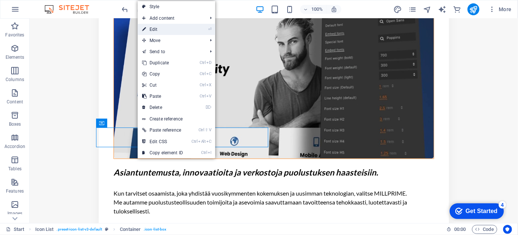
click at [163, 32] on link "⏎ Edit" at bounding box center [163, 29] width 50 height 11
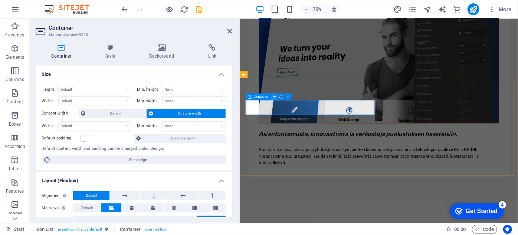
click at [275, 97] on icon at bounding box center [274, 97] width 3 height 6
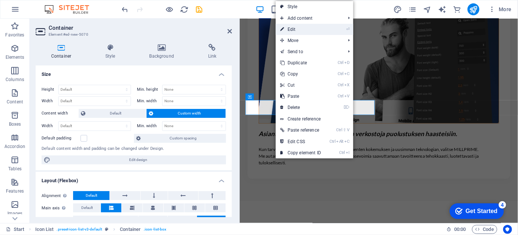
click at [300, 31] on link "⏎ Edit" at bounding box center [301, 29] width 50 height 11
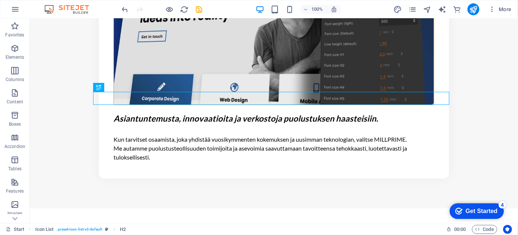
scroll to position [836, 0]
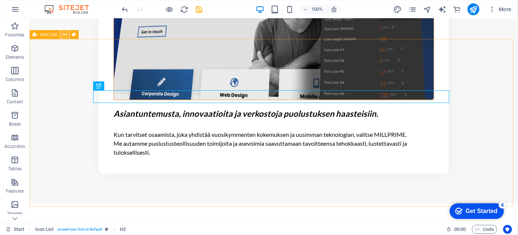
click at [64, 35] on icon at bounding box center [65, 35] width 4 height 8
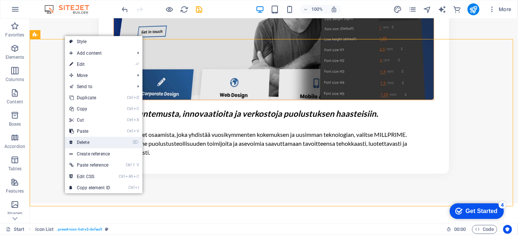
click at [83, 141] on link "⌦ Delete" at bounding box center [90, 142] width 50 height 11
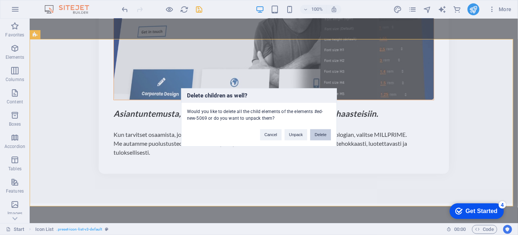
click at [320, 131] on button "Delete" at bounding box center [320, 134] width 21 height 11
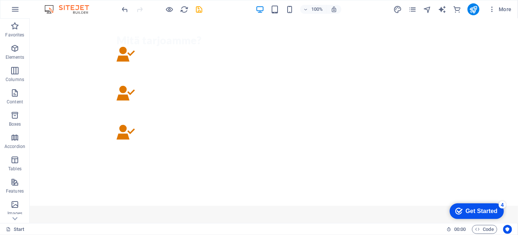
scroll to position [475, 0]
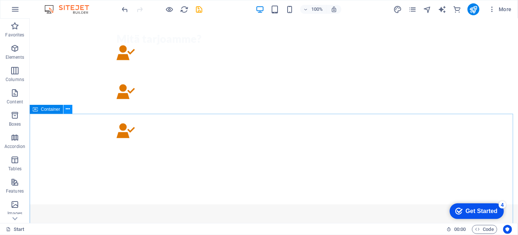
click at [70, 110] on icon at bounding box center [68, 109] width 4 height 8
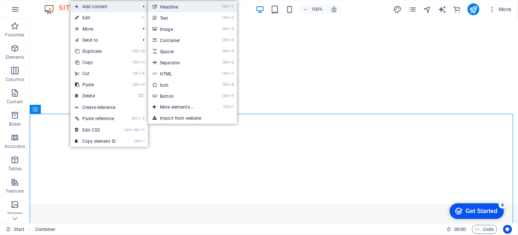
click at [166, 4] on link "Ctrl 1 Headline" at bounding box center [178, 6] width 61 height 11
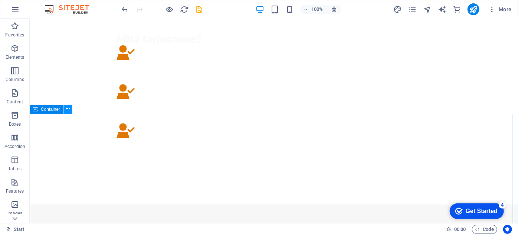
click at [67, 109] on icon at bounding box center [68, 109] width 4 height 8
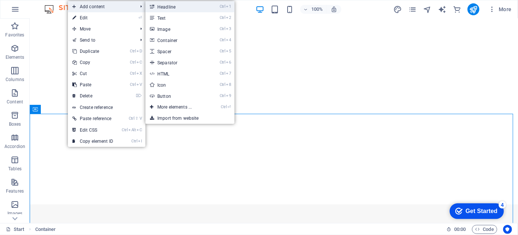
click at [166, 9] on link "Ctrl 1 Headline" at bounding box center [176, 6] width 61 height 11
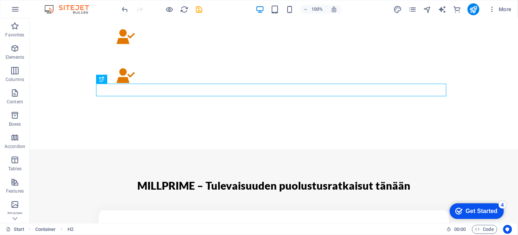
scroll to position [546, 0]
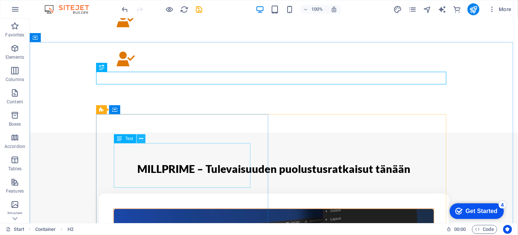
click at [142, 139] on icon at bounding box center [141, 139] width 4 height 8
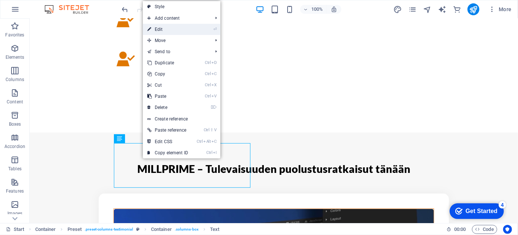
click at [160, 33] on link "⏎ Edit" at bounding box center [168, 29] width 50 height 11
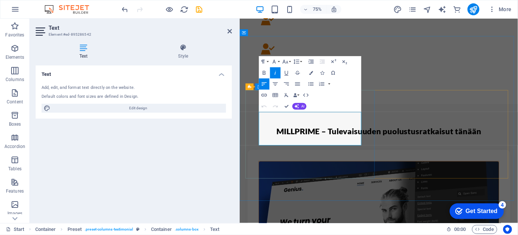
drag, startPoint x: 377, startPoint y: 185, endPoint x: 267, endPoint y: 152, distance: 114.3
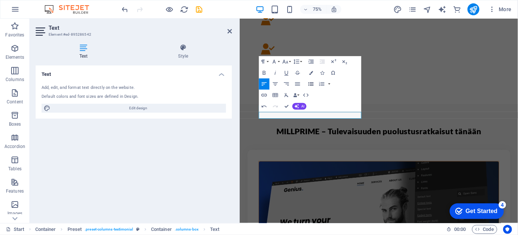
click at [309, 84] on icon "button" at bounding box center [311, 84] width 5 height 4
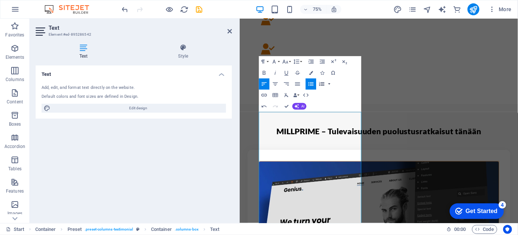
click at [329, 85] on button "button" at bounding box center [330, 84] width 4 height 11
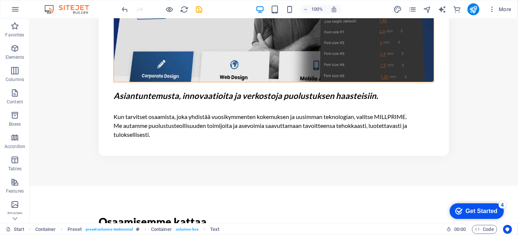
scroll to position [855, 0]
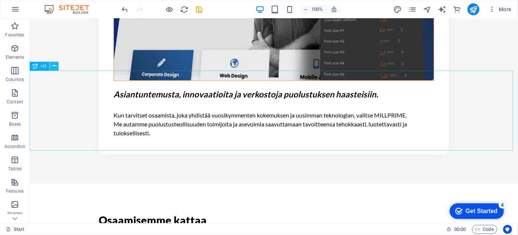
click at [52, 68] on icon at bounding box center [54, 66] width 4 height 8
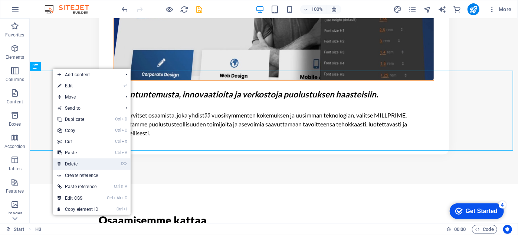
click at [73, 162] on link "⌦ Delete" at bounding box center [78, 163] width 50 height 11
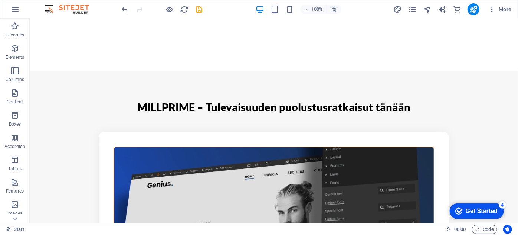
scroll to position [602, 0]
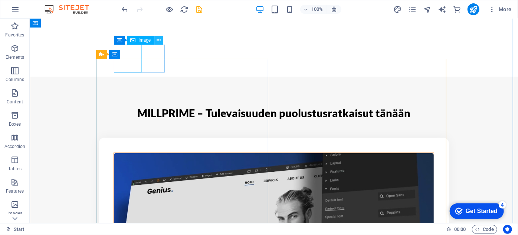
click at [156, 40] on button at bounding box center [158, 40] width 9 height 9
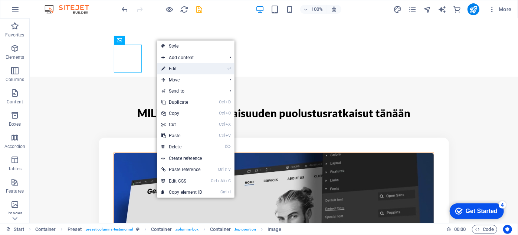
click at [166, 68] on link "⏎ Edit" at bounding box center [182, 68] width 50 height 11
select select "px"
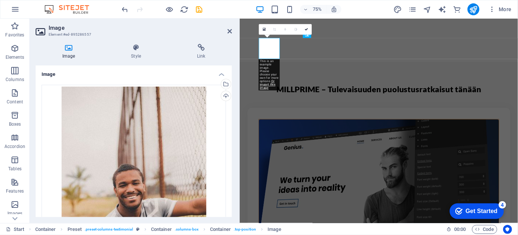
click at [66, 49] on icon at bounding box center [69, 47] width 66 height 7
drag, startPoint x: 231, startPoint y: 108, endPoint x: 225, endPoint y: 136, distance: 29.1
click at [225, 136] on div "Drag files here, click to choose files or select files from Files or our free s…" at bounding box center [134, 231] width 196 height 305
click at [59, 47] on icon at bounding box center [69, 47] width 66 height 7
drag, startPoint x: 231, startPoint y: 100, endPoint x: 226, endPoint y: 122, distance: 22.4
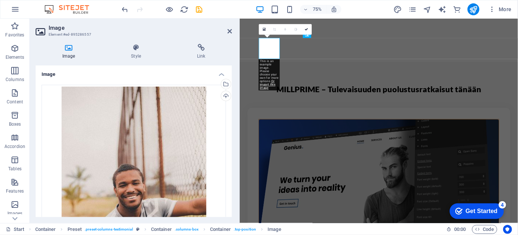
click at [226, 122] on div "Drag files here, click to choose files or select files from Files or our free s…" at bounding box center [134, 231] width 196 height 305
drag, startPoint x: 232, startPoint y: 108, endPoint x: 228, endPoint y: 118, distance: 11.4
click at [228, 118] on div "Image Drag files here, click to choose files or select files from Files or our …" at bounding box center [134, 141] width 196 height 152
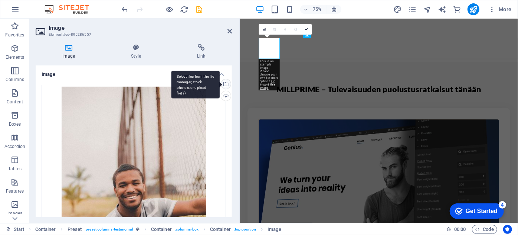
click at [226, 87] on div "Select files from the file manager, stock photos, or upload file(s)" at bounding box center [225, 84] width 11 height 11
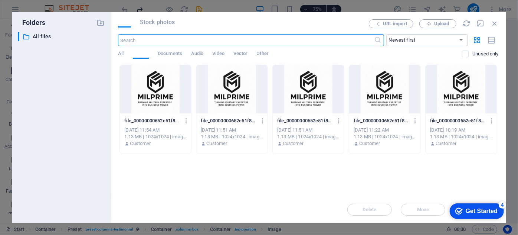
scroll to position [261, 0]
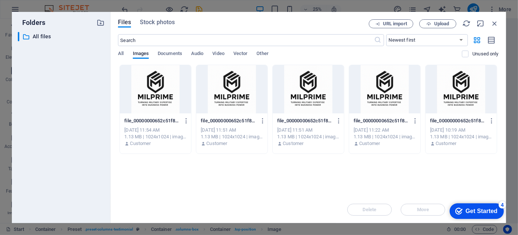
click at [157, 85] on div at bounding box center [155, 89] width 71 height 48
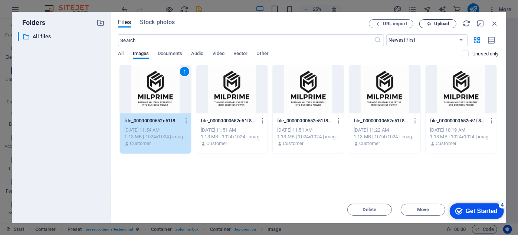
click at [435, 25] on span "Upload" at bounding box center [441, 24] width 15 height 4
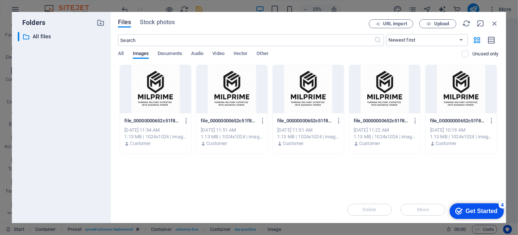
click at [164, 88] on div at bounding box center [155, 89] width 71 height 48
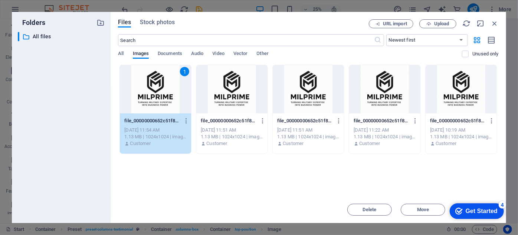
click at [164, 88] on div "1" at bounding box center [155, 89] width 71 height 48
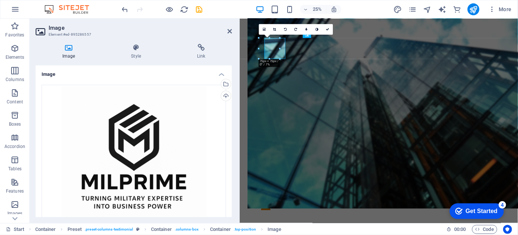
scroll to position [602, 0]
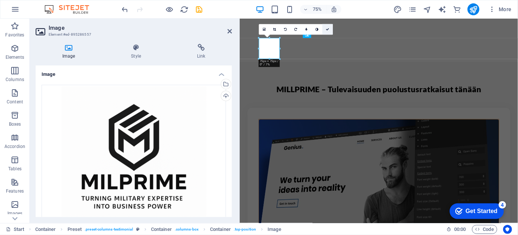
click at [325, 29] on link at bounding box center [328, 29] width 11 height 11
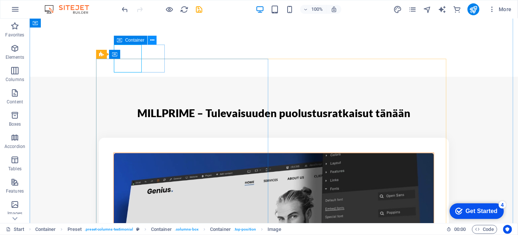
click at [153, 40] on icon at bounding box center [152, 40] width 4 height 8
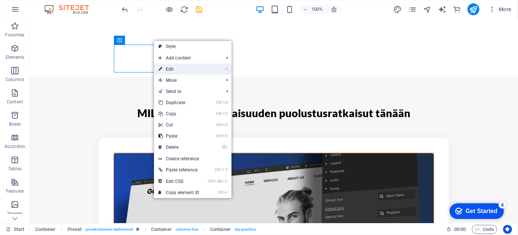
click at [169, 66] on link "⏎ Edit" at bounding box center [179, 69] width 50 height 11
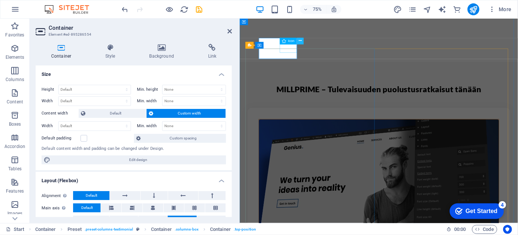
click at [299, 41] on icon at bounding box center [300, 41] width 3 height 6
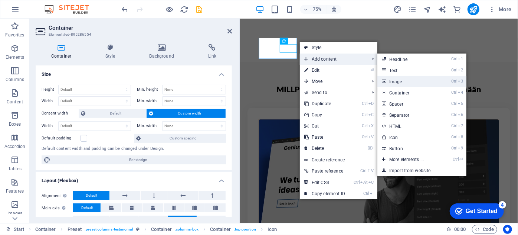
click at [393, 80] on link "Ctrl 3 Image" at bounding box center [408, 81] width 61 height 11
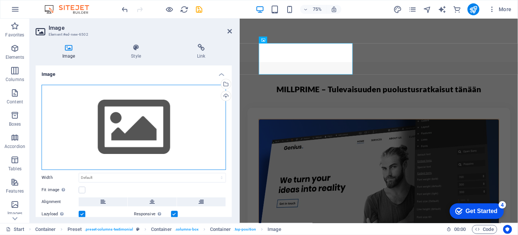
click at [125, 142] on div "Drag files here, click to choose files or select files from Files or our free s…" at bounding box center [134, 127] width 185 height 85
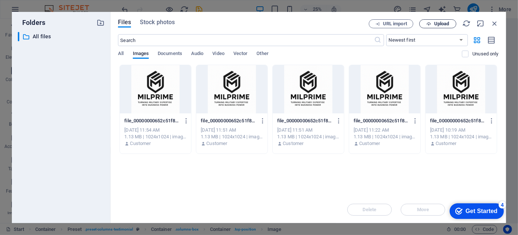
click at [433, 20] on button "Upload" at bounding box center [438, 23] width 37 height 9
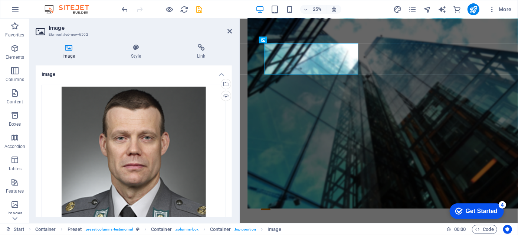
scroll to position [602, 0]
